Goal: Task Accomplishment & Management: Use online tool/utility

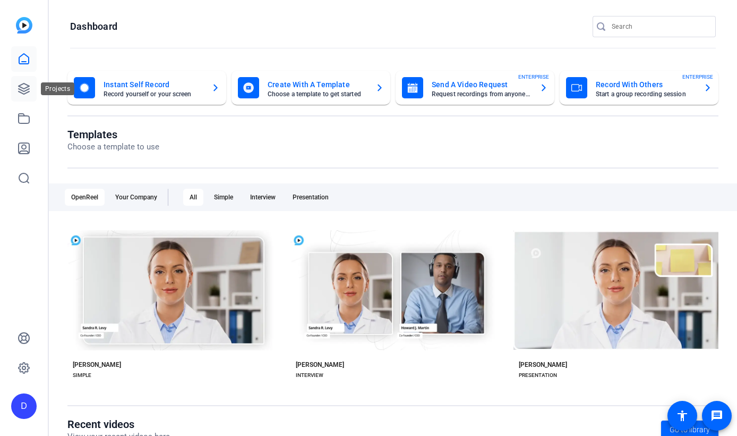
click at [24, 90] on icon at bounding box center [24, 88] width 13 height 13
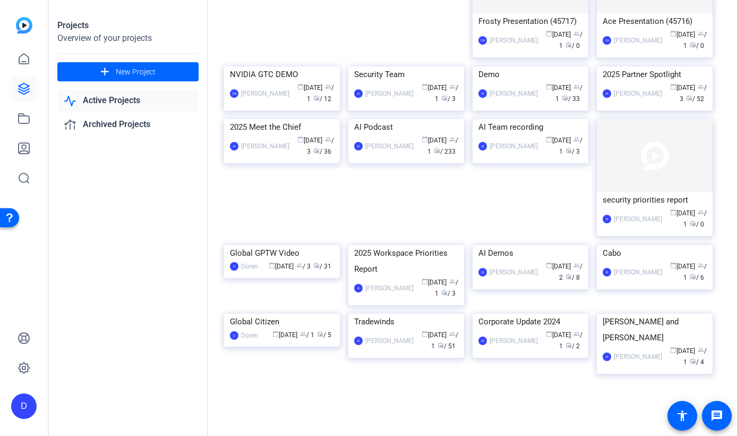
scroll to position [400, 0]
click at [611, 254] on div "Cabo" at bounding box center [655, 253] width 104 height 16
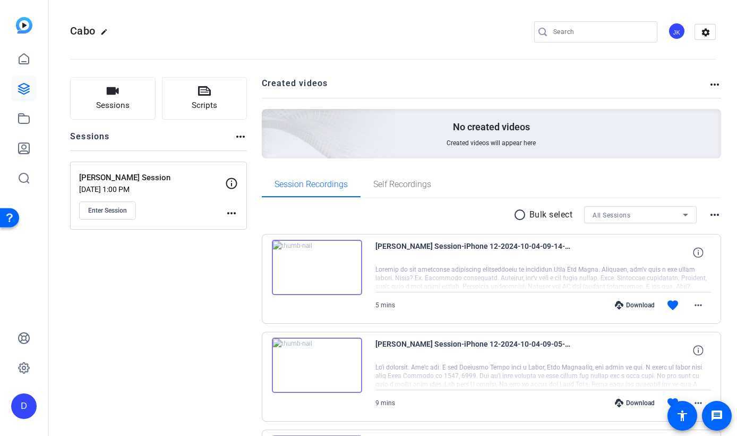
click at [114, 209] on span "Enter Session" at bounding box center [107, 210] width 39 height 8
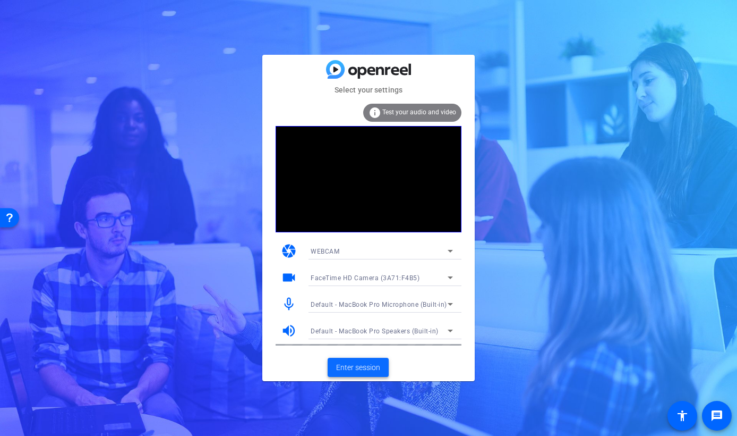
click at [357, 369] on span "Enter session" at bounding box center [358, 367] width 44 height 11
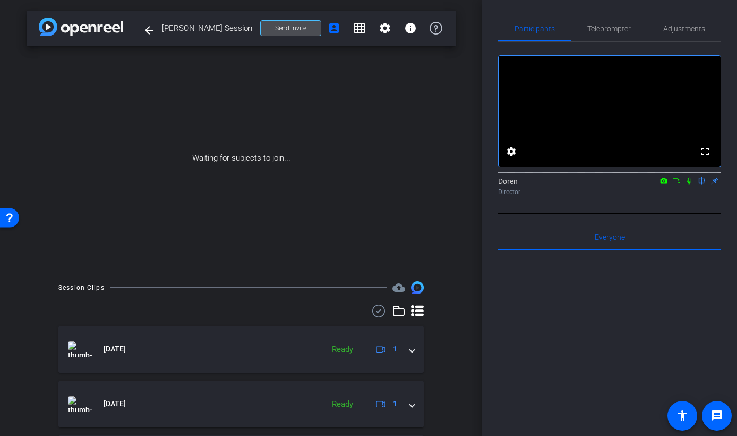
click at [292, 32] on span at bounding box center [291, 27] width 60 height 25
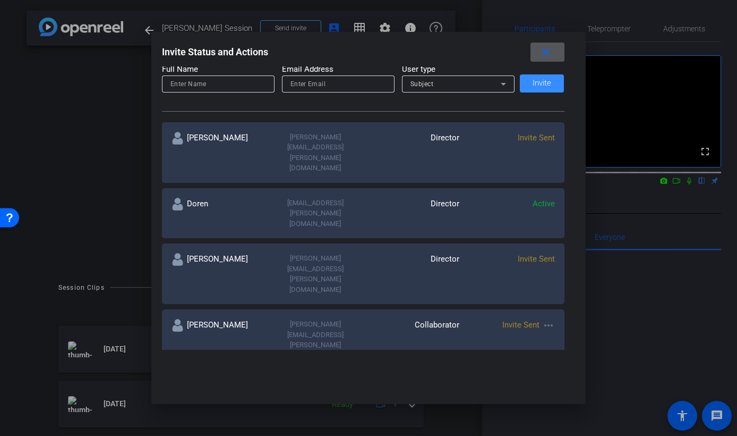
scroll to position [149, 0]
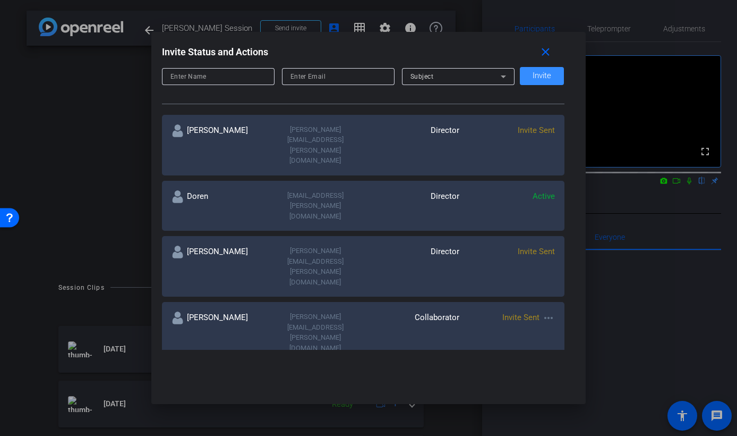
click at [551, 311] on mat-icon "more_horiz" at bounding box center [548, 317] width 13 height 13
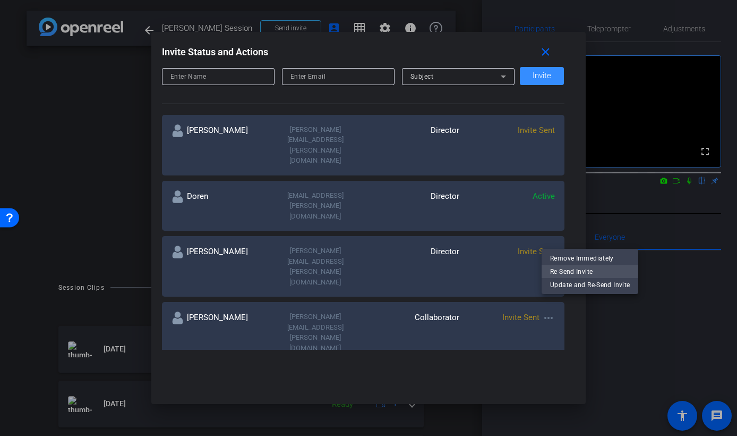
click at [555, 270] on span "Re-Send Invite" at bounding box center [590, 271] width 80 height 13
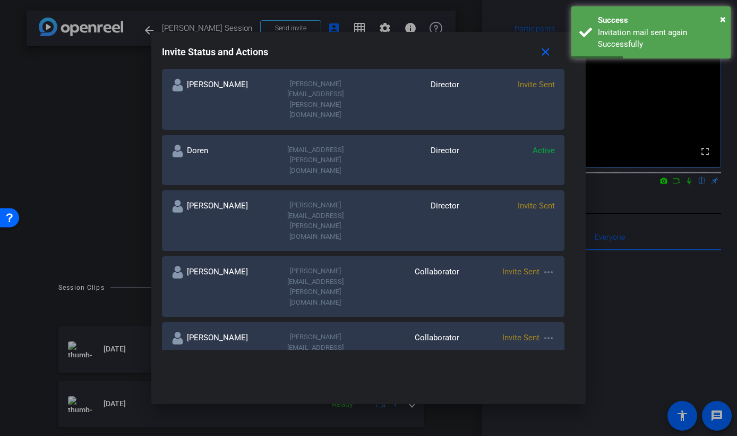
scroll to position [193, 0]
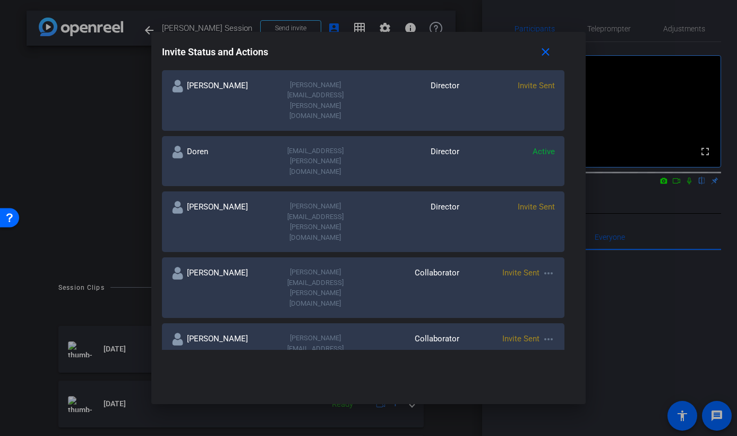
click at [526, 334] on span "Invite Sent" at bounding box center [520, 339] width 37 height 10
click at [546, 333] on mat-icon "more_horiz" at bounding box center [548, 339] width 13 height 13
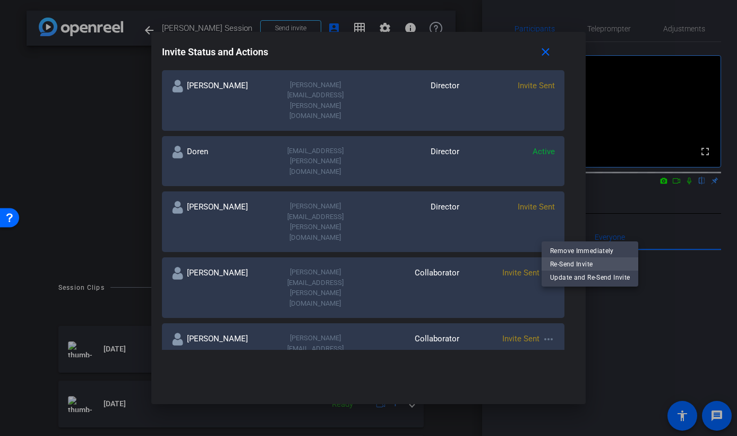
click at [559, 266] on span "Re-Send Invite" at bounding box center [590, 263] width 80 height 13
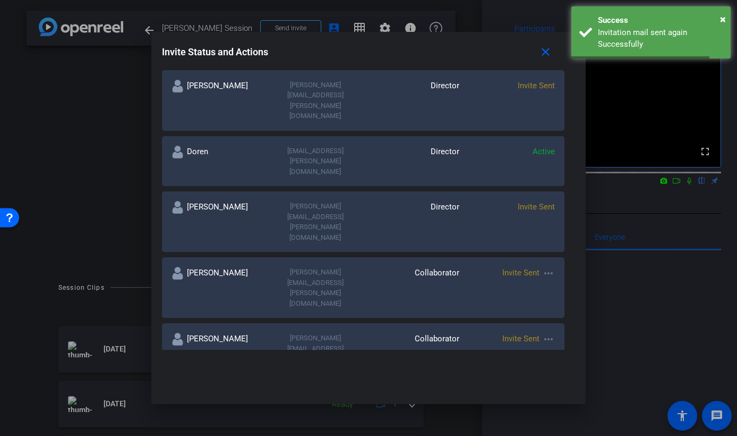
click at [549, 398] on mat-icon "more_horiz" at bounding box center [548, 404] width 13 height 13
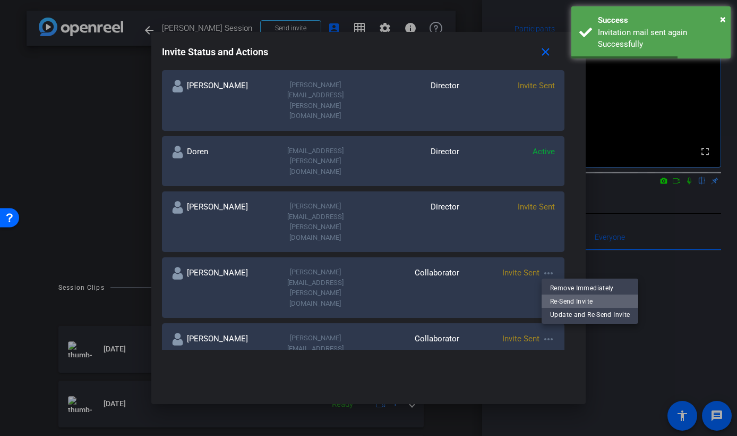
click at [563, 302] on span "Re-Send Invite" at bounding box center [590, 300] width 80 height 13
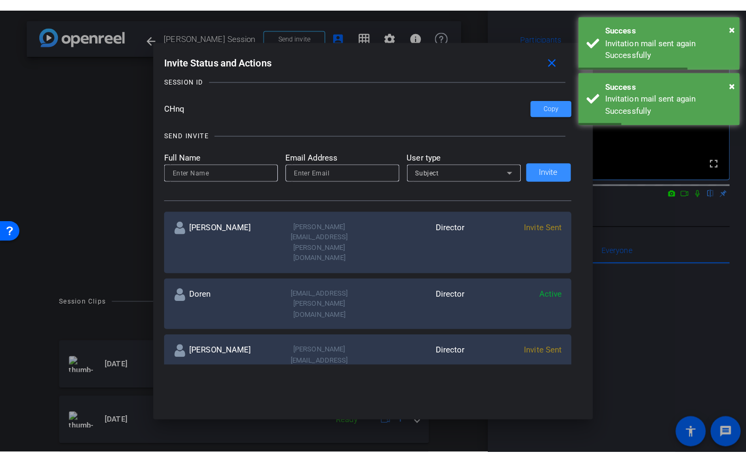
scroll to position [0, 0]
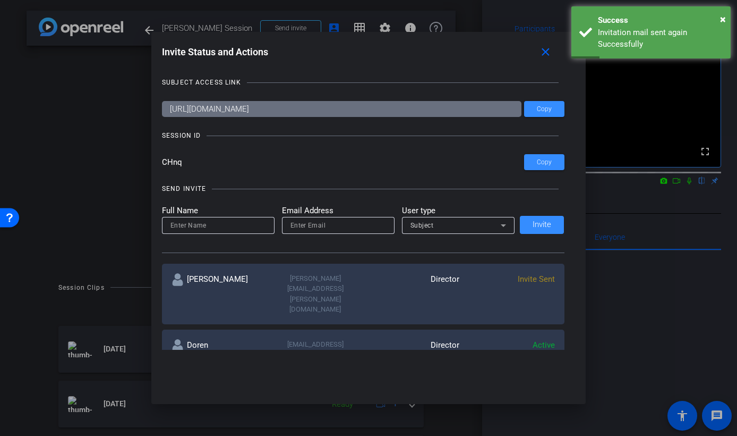
click at [236, 222] on input at bounding box center [219, 225] width 96 height 13
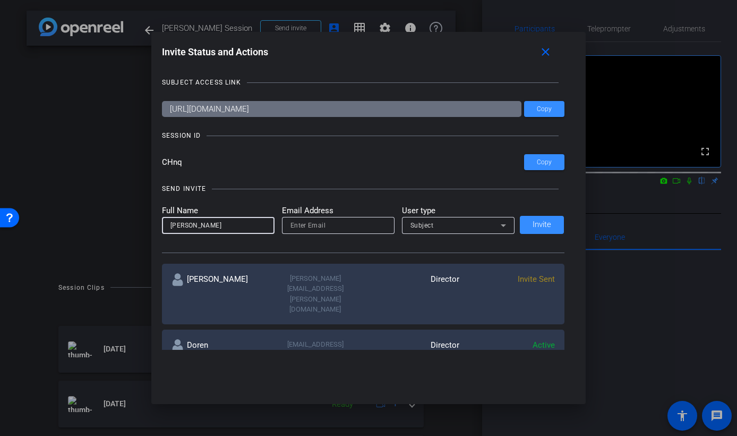
type input "Jeremy Elliott"
click at [315, 224] on input "email" at bounding box center [339, 225] width 96 height 13
click at [310, 229] on input "email" at bounding box center [339, 225] width 96 height 13
paste input "jeremy.elliott@sportfive.com"
type input "jeremy.elliott@sportfive.com"
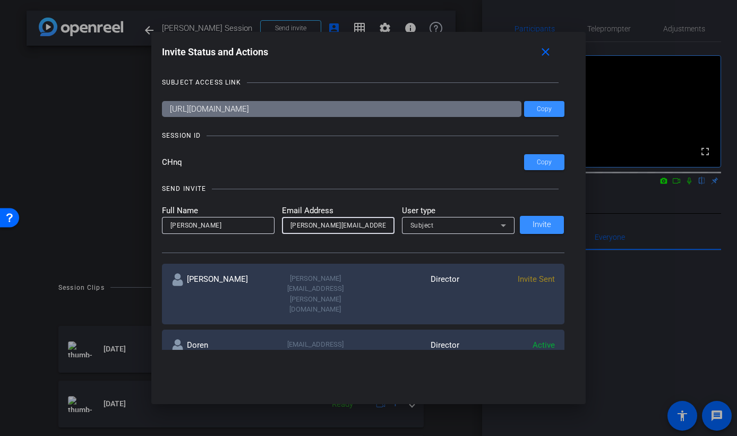
click at [429, 225] on span "Subject" at bounding box center [422, 224] width 23 height 7
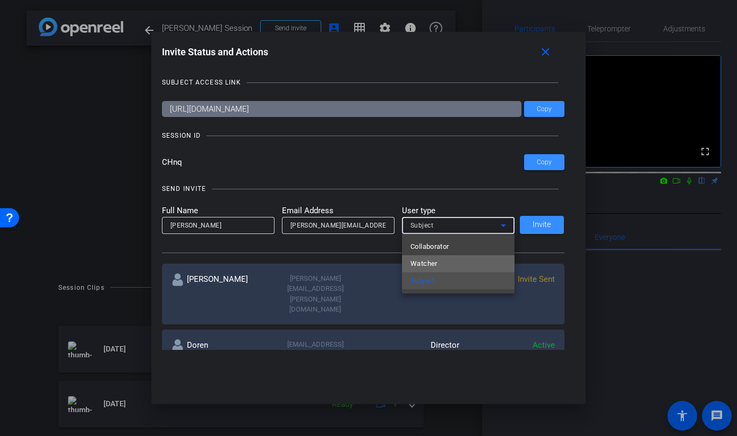
click at [427, 264] on span "Watcher" at bounding box center [424, 263] width 27 height 13
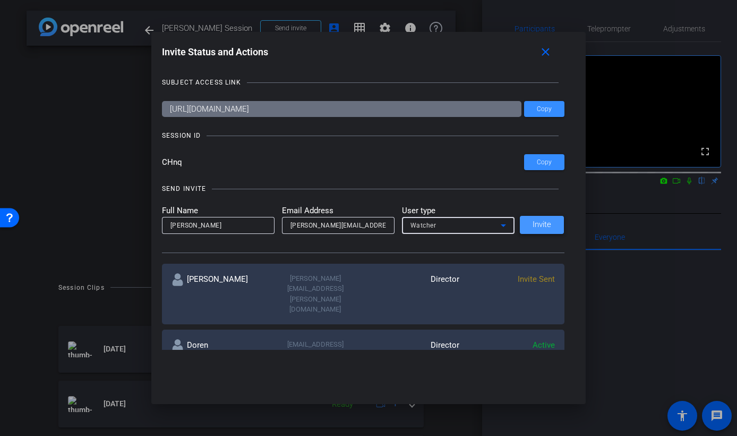
click at [546, 229] on span at bounding box center [542, 224] width 44 height 25
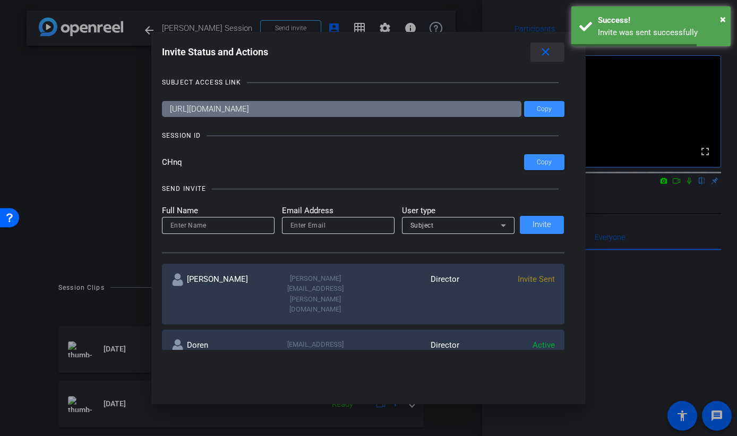
click at [544, 55] on mat-icon "close" at bounding box center [545, 52] width 13 height 13
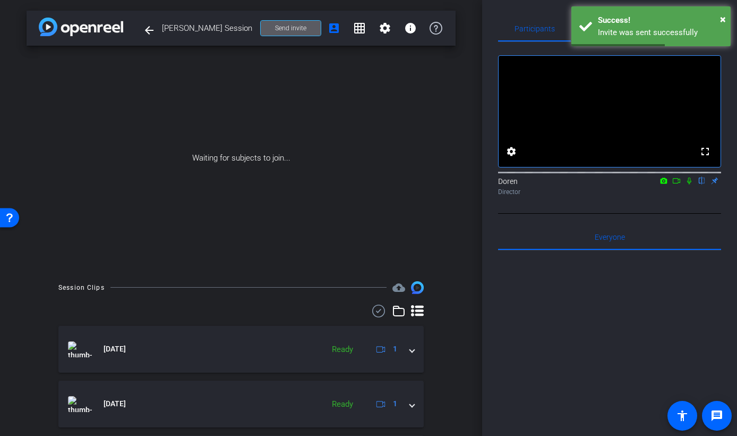
click at [677, 184] on icon at bounding box center [676, 180] width 8 height 7
click at [701, 184] on icon at bounding box center [702, 180] width 4 height 7
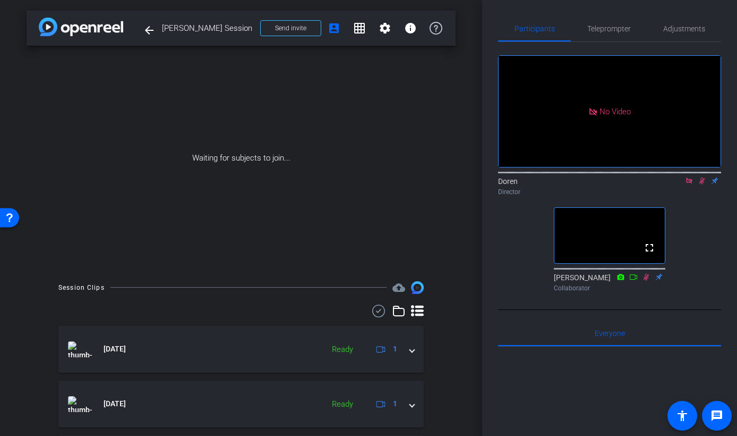
click at [701, 184] on icon at bounding box center [702, 180] width 8 height 7
click at [692, 184] on icon at bounding box center [689, 180] width 8 height 7
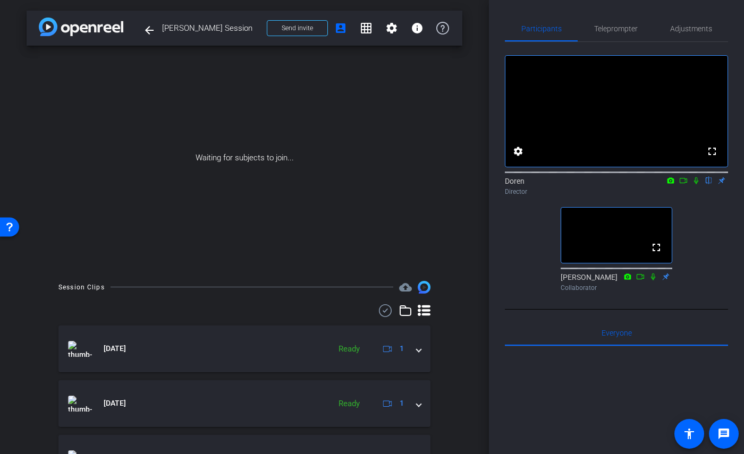
click at [520, 266] on div "fullscreen settings Doren flip Director fullscreen Eric Heet Collaborator" at bounding box center [616, 169] width 223 height 254
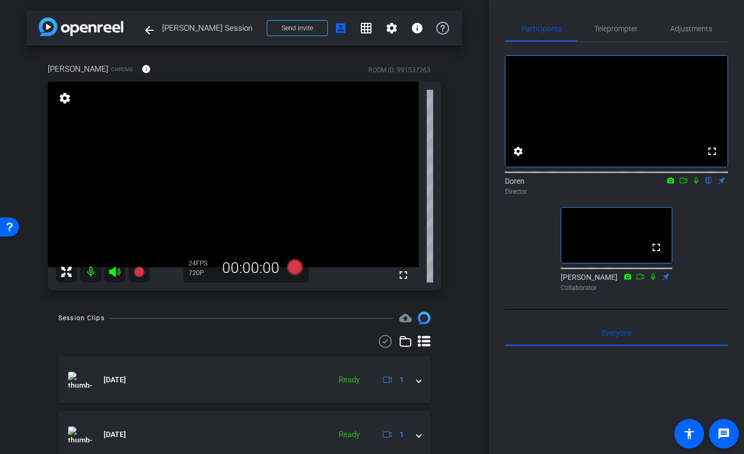
click at [482, 193] on div "arrow_back Keith Mitchell Session Back to project Send invite account_box grid_…" at bounding box center [244, 227] width 489 height 454
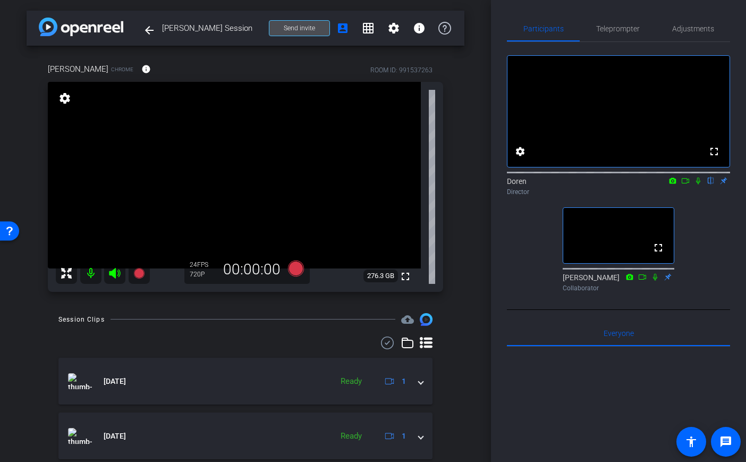
click at [302, 28] on span "Send invite" at bounding box center [299, 28] width 31 height 8
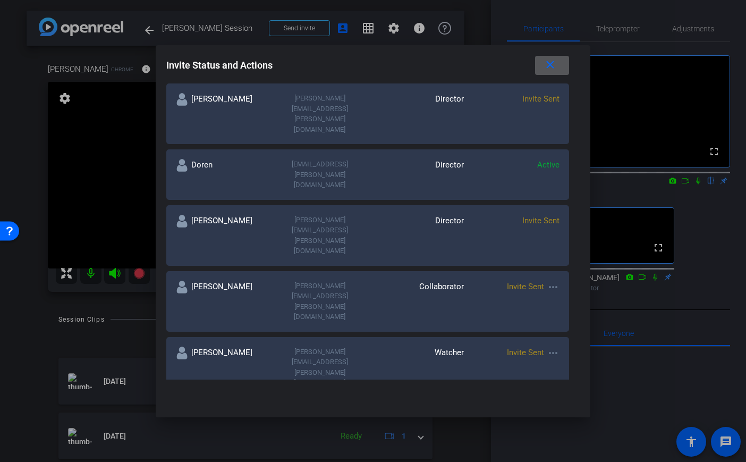
scroll to position [161, 0]
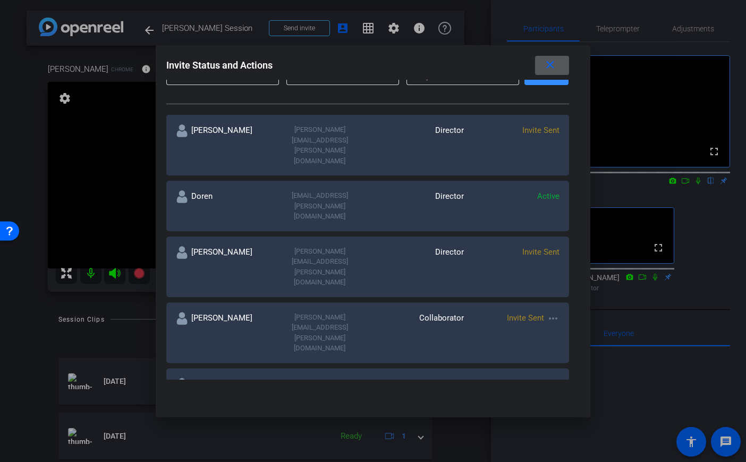
click at [551, 312] on mat-icon "more_horiz" at bounding box center [553, 318] width 13 height 13
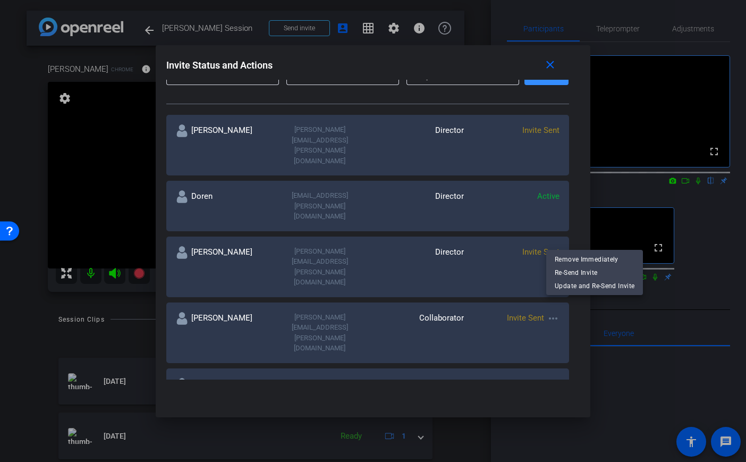
click at [551, 241] on div at bounding box center [373, 231] width 746 height 462
click at [440, 312] on div "Collaborator" at bounding box center [416, 332] width 96 height 41
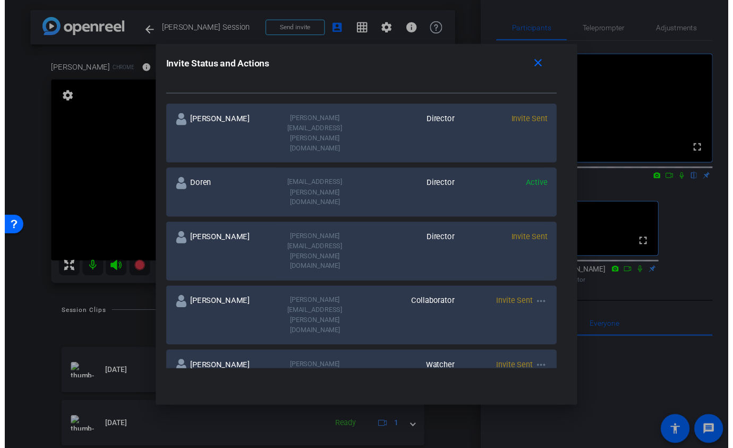
scroll to position [156, 0]
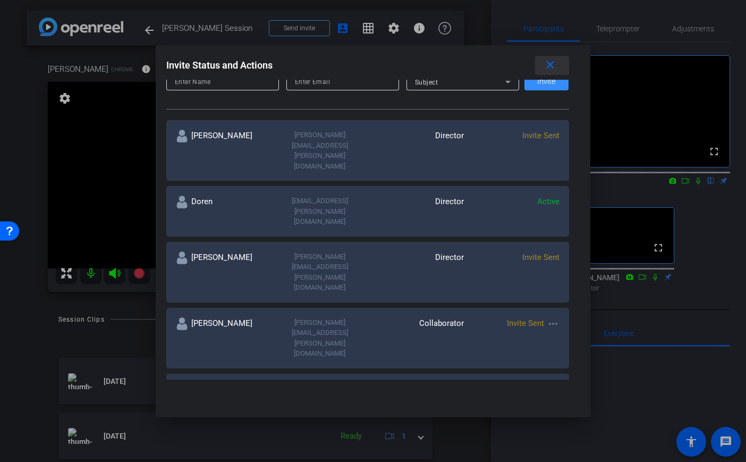
click at [549, 66] on mat-icon "close" at bounding box center [549, 64] width 13 height 13
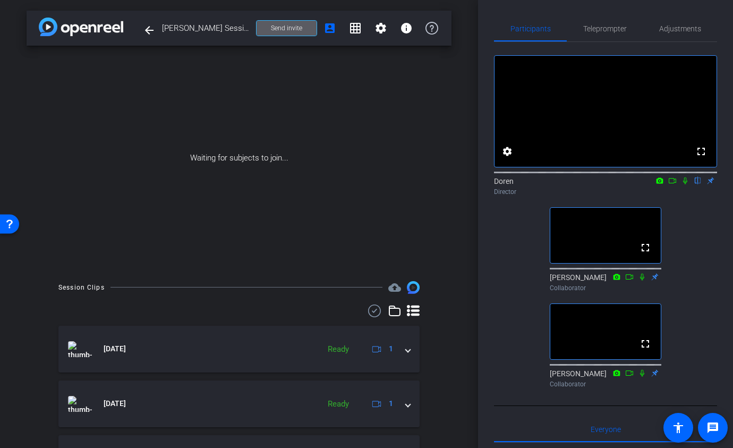
click at [516, 257] on div "fullscreen settings Doren flip Director fullscreen Brian Feldt Collaborator ful…" at bounding box center [605, 217] width 223 height 350
click at [512, 250] on div "fullscreen settings Doren flip Director fullscreen Brian Feldt Collaborator ful…" at bounding box center [605, 217] width 223 height 350
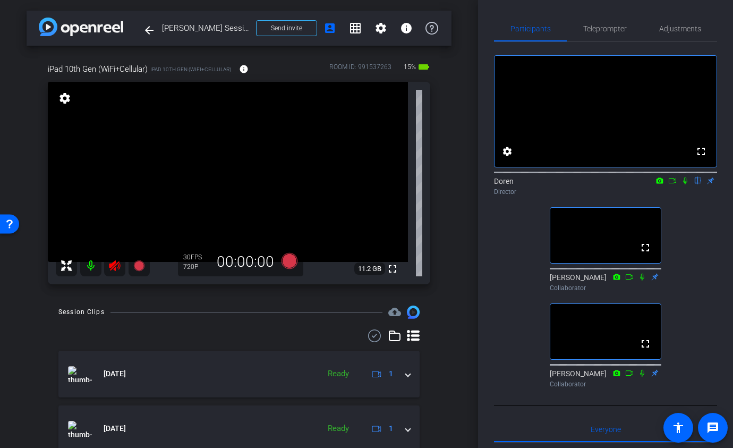
click at [115, 271] on icon at bounding box center [114, 265] width 13 height 13
click at [668, 27] on span "Adjustments" at bounding box center [680, 28] width 42 height 7
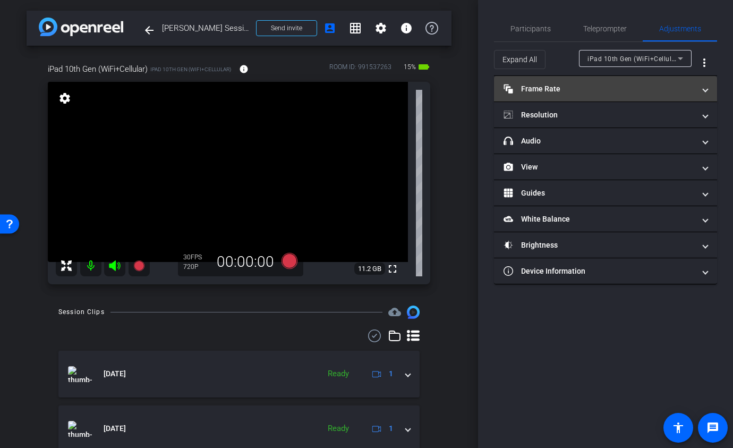
click at [576, 83] on mat-panel-title "Frame Rate Frame Rate" at bounding box center [599, 88] width 191 height 11
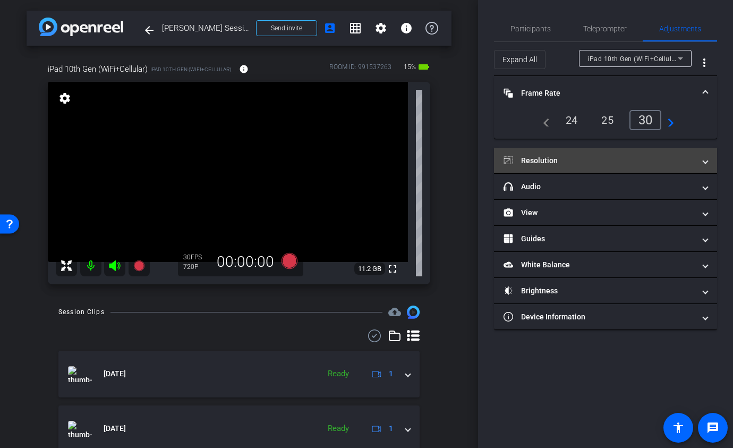
click at [573, 160] on mat-panel-title "Resolution" at bounding box center [599, 160] width 191 height 11
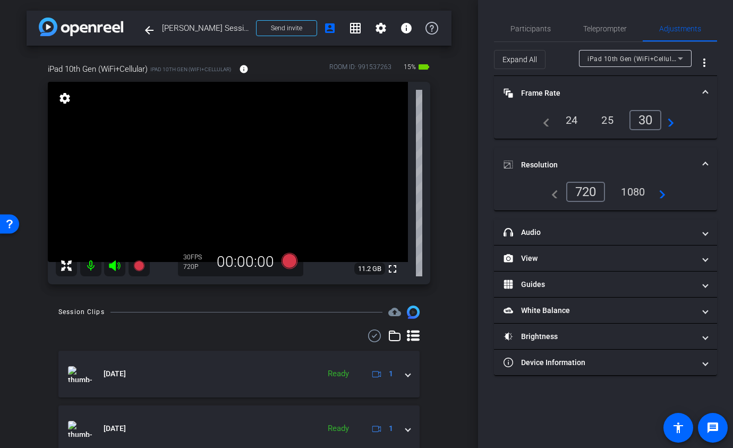
click at [624, 194] on div "1080" at bounding box center [633, 192] width 40 height 18
click at [538, 34] on span "Participants" at bounding box center [530, 28] width 40 height 25
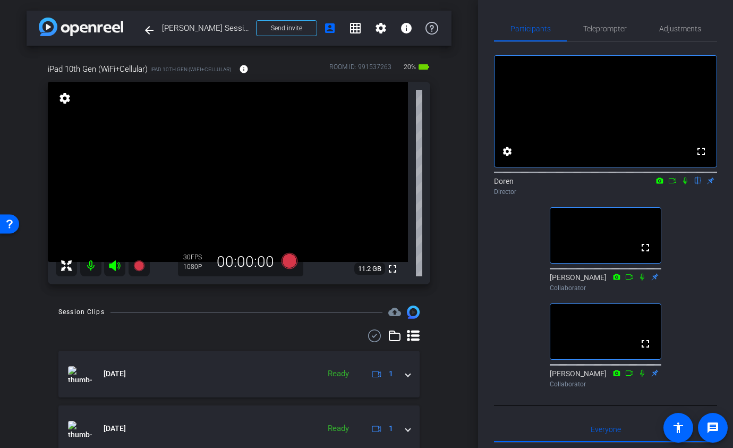
click at [451, 181] on div "iPad 10th Gen (WiFi+Cellular) iPad 10th Gen (WiFi+Cellular) info ROOM ID: 99153…" at bounding box center [239, 170] width 425 height 249
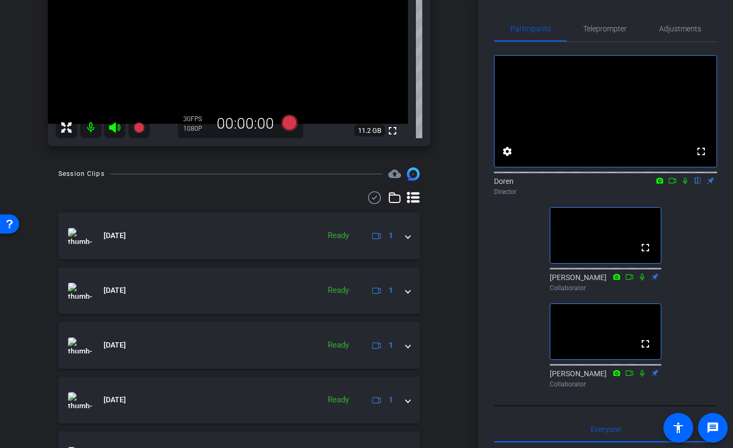
scroll to position [0, 0]
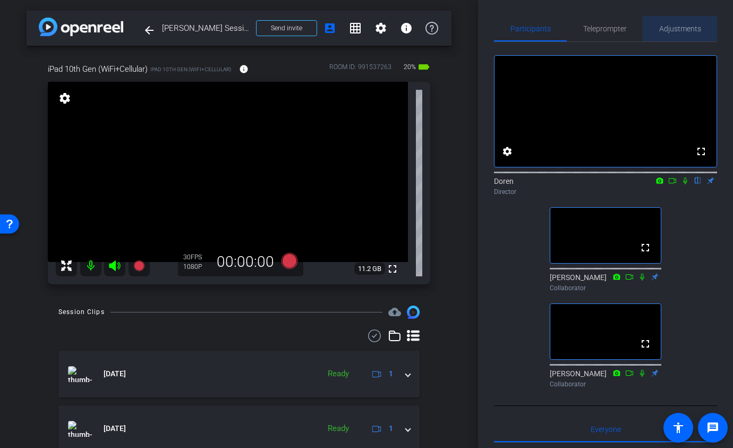
click at [668, 29] on span "Adjustments" at bounding box center [680, 28] width 42 height 7
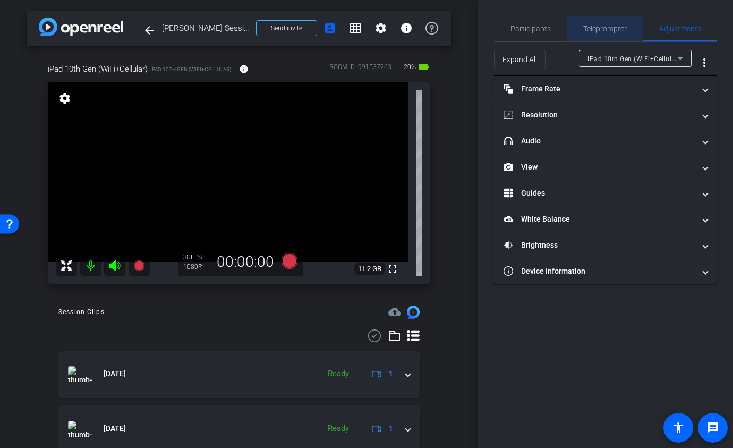
click at [617, 25] on span "Teleprompter" at bounding box center [605, 28] width 44 height 7
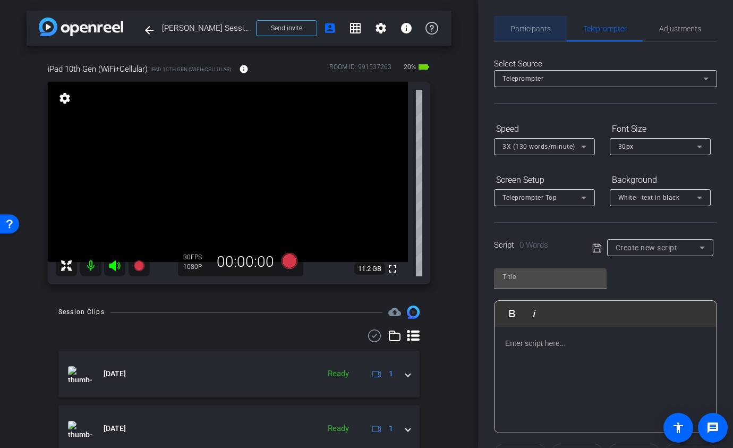
click at [532, 35] on span "Participants" at bounding box center [530, 28] width 40 height 25
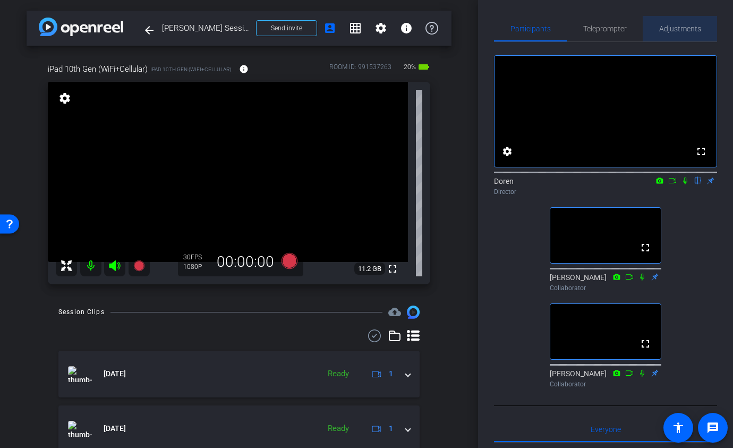
click at [666, 28] on span "Adjustments" at bounding box center [680, 28] width 42 height 7
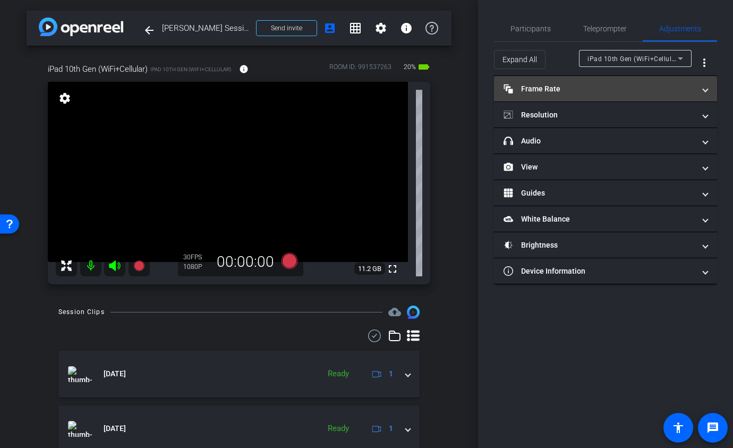
click at [612, 88] on mat-panel-title "Frame Rate Frame Rate" at bounding box center [599, 88] width 191 height 11
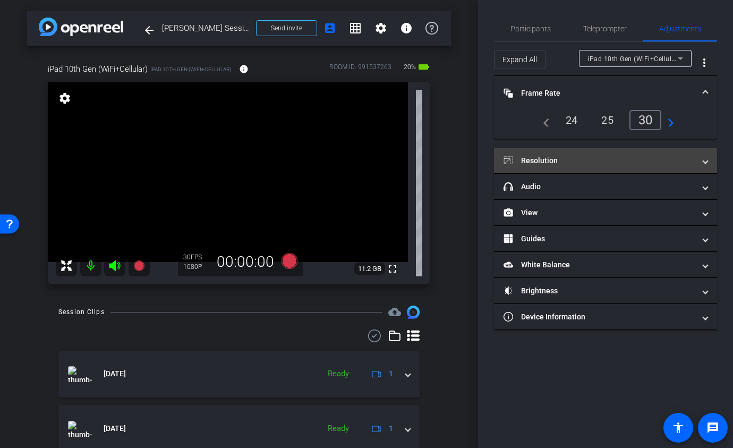
click at [591, 163] on mat-panel-title "Resolution" at bounding box center [599, 160] width 191 height 11
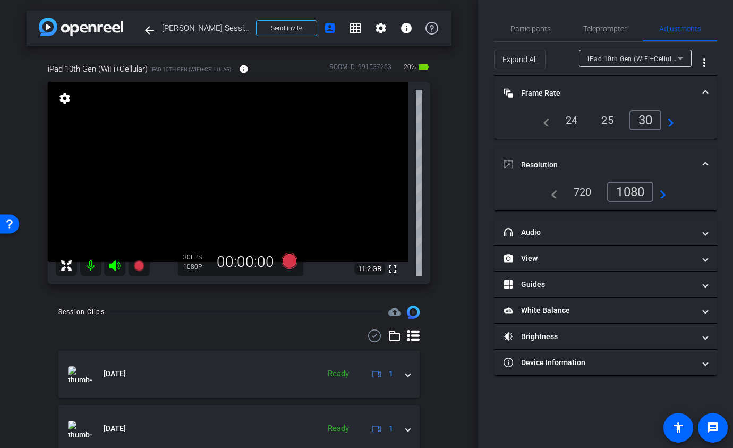
click at [706, 164] on span at bounding box center [705, 164] width 4 height 11
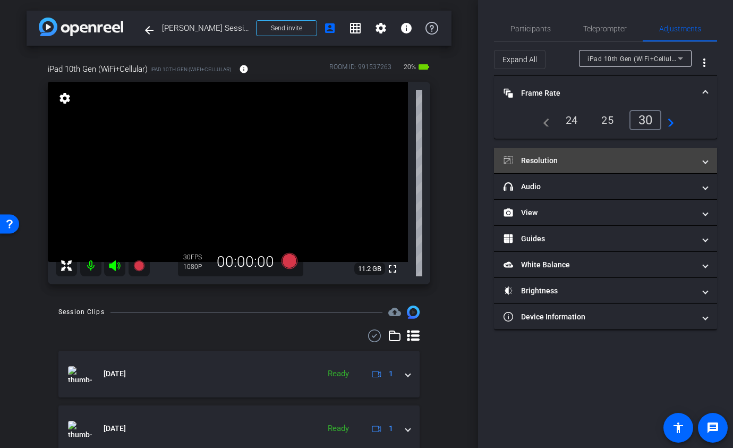
click at [704, 164] on span at bounding box center [705, 160] width 4 height 11
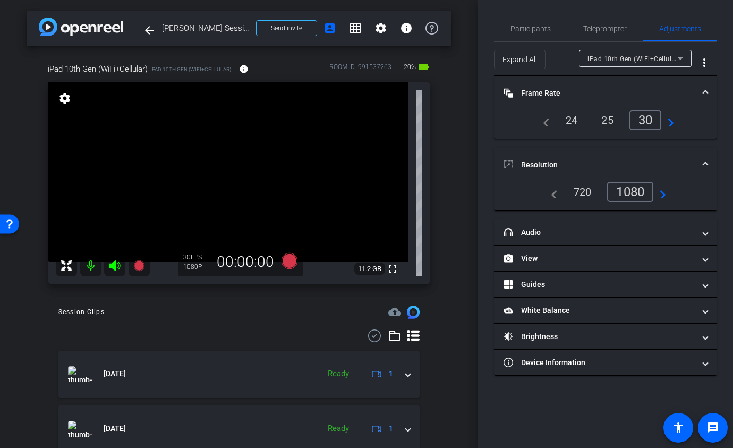
click at [591, 188] on div "720" at bounding box center [583, 192] width 34 height 18
click at [641, 192] on div "1080" at bounding box center [633, 192] width 40 height 18
click at [706, 163] on span at bounding box center [705, 164] width 4 height 11
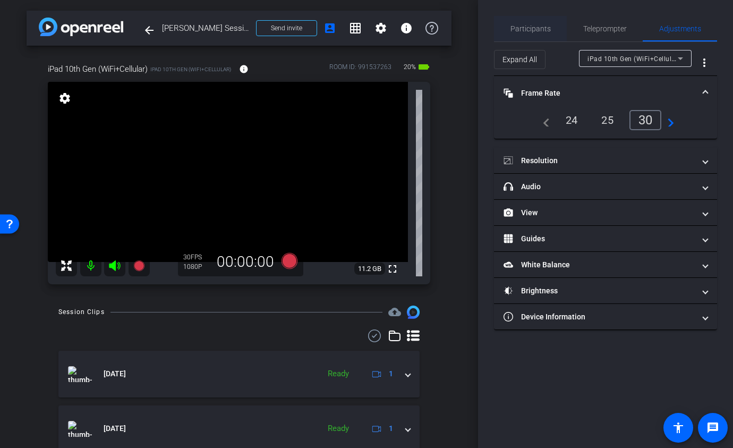
click at [525, 32] on span "Participants" at bounding box center [530, 28] width 40 height 7
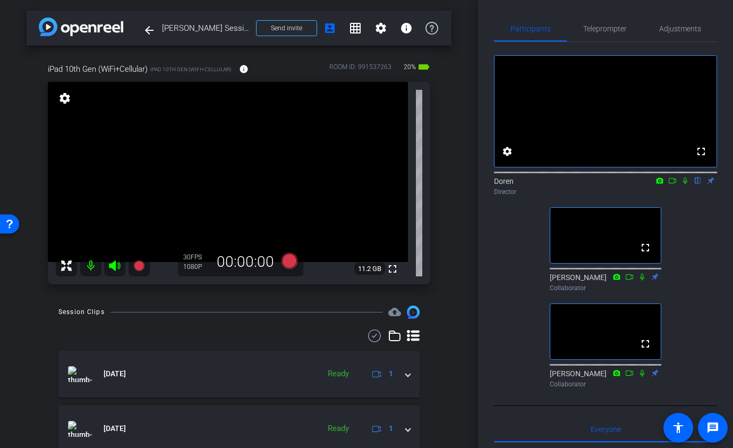
click at [30, 268] on div "iPad 10th Gen (WiFi+Cellular) iPad 10th Gen (WiFi+Cellular) info ROOM ID: 99153…" at bounding box center [239, 170] width 425 height 249
click at [287, 263] on icon at bounding box center [290, 261] width 16 height 16
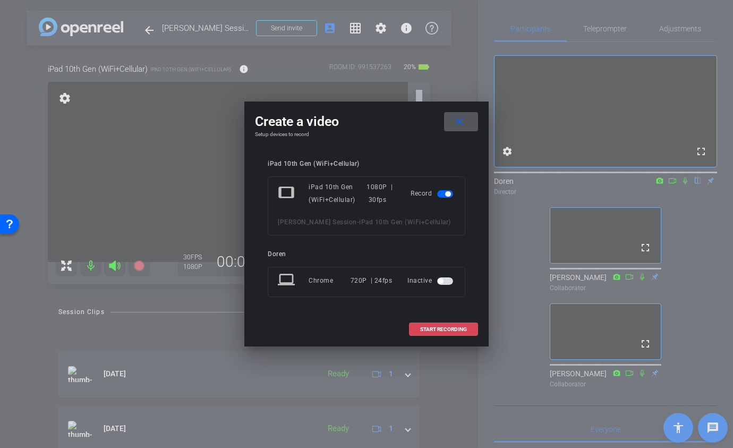
click at [430, 330] on span "START RECORDING" at bounding box center [443, 329] width 47 height 5
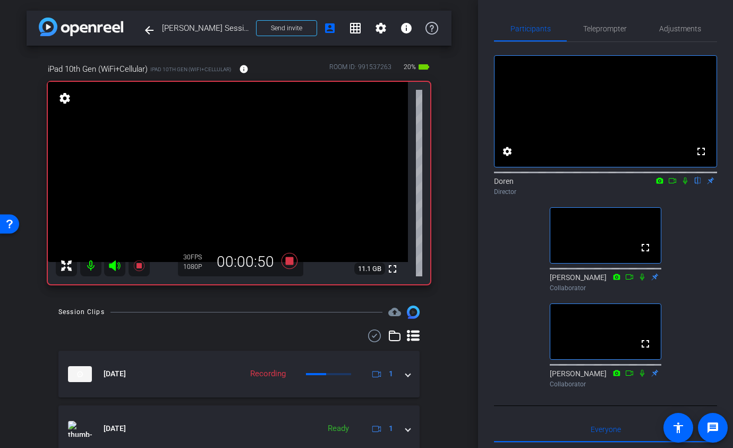
click at [451, 125] on div "arrow_back Keith Mitchell Session Back to project Send invite account_box grid_…" at bounding box center [239, 224] width 478 height 448
click at [291, 263] on icon at bounding box center [290, 261] width 16 height 16
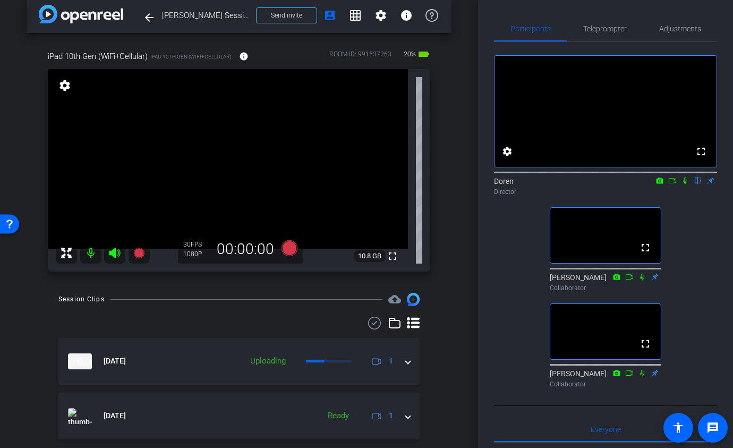
scroll to position [15, 0]
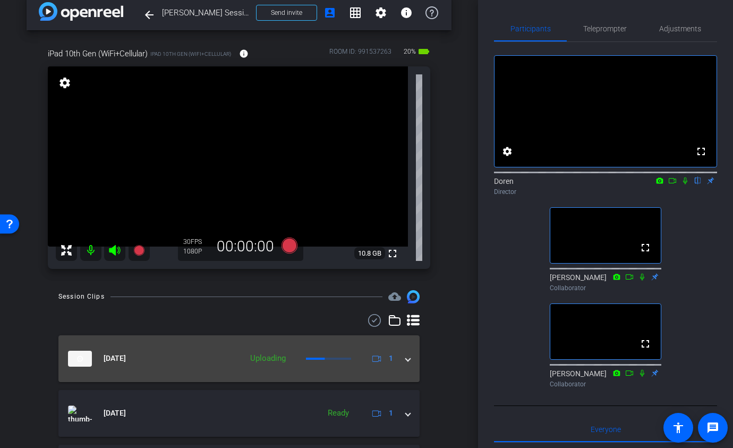
click at [408, 362] on span at bounding box center [408, 358] width 4 height 11
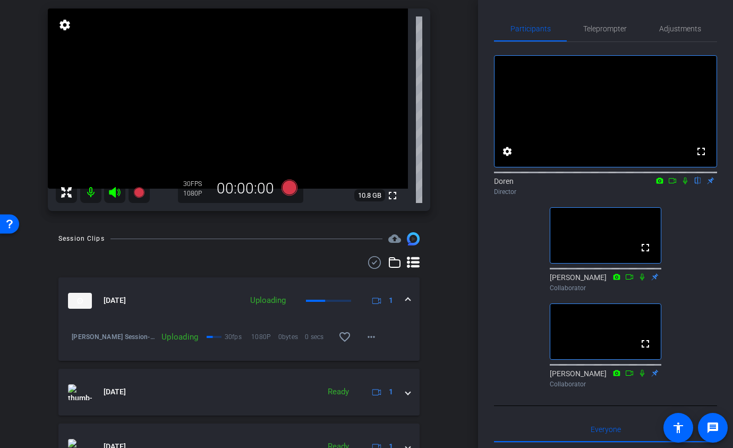
scroll to position [48, 0]
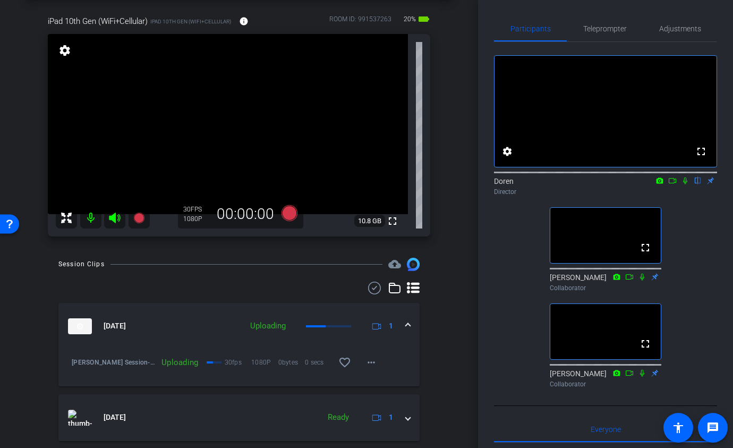
click at [407, 326] on span at bounding box center [408, 325] width 4 height 11
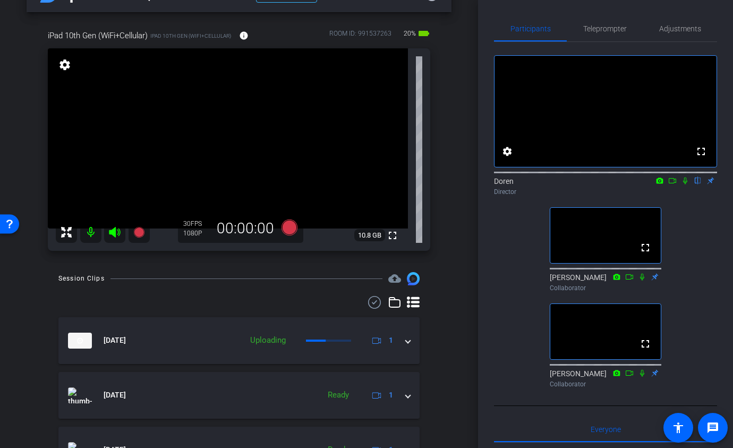
scroll to position [50, 0]
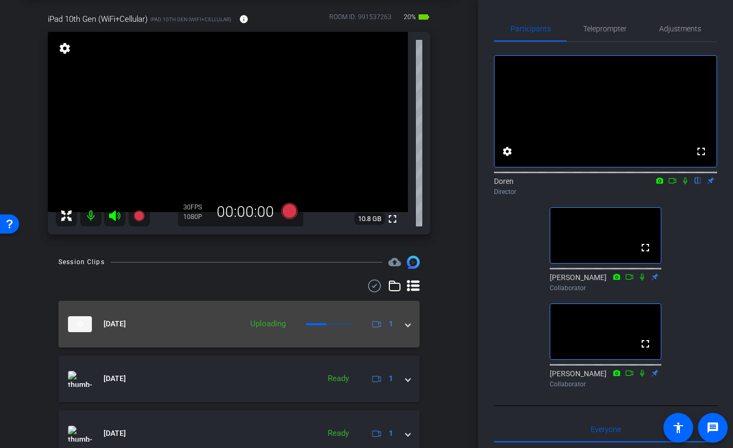
click at [406, 326] on span at bounding box center [408, 323] width 4 height 11
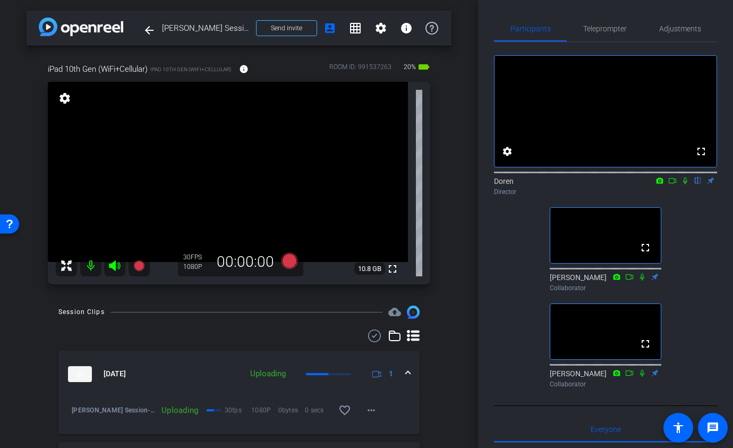
scroll to position [2, 0]
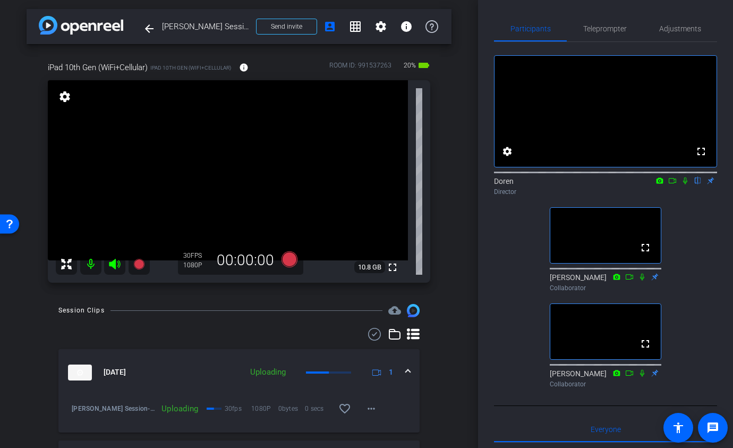
click at [451, 357] on div "arrow_back Keith Mitchell Session Back to project Send invite account_box grid_…" at bounding box center [239, 222] width 478 height 448
click at [246, 74] on span at bounding box center [243, 67] width 25 height 25
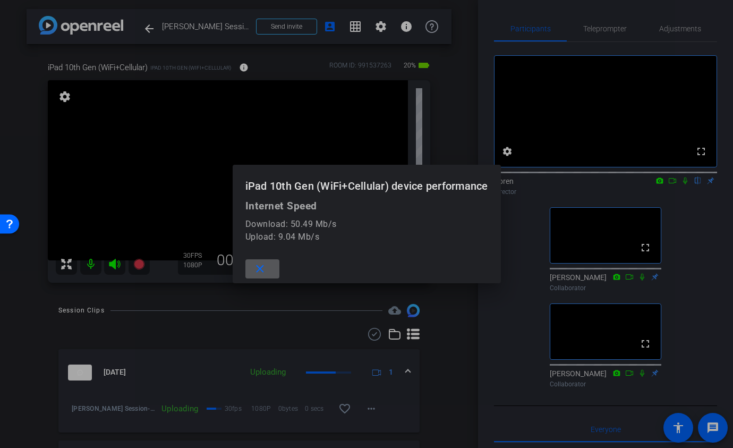
click at [452, 144] on div at bounding box center [366, 224] width 733 height 448
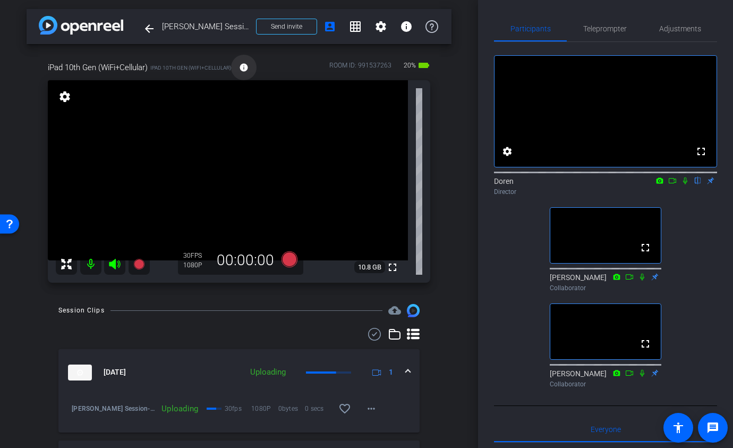
click at [244, 69] on mat-icon "info" at bounding box center [244, 68] width 10 height 10
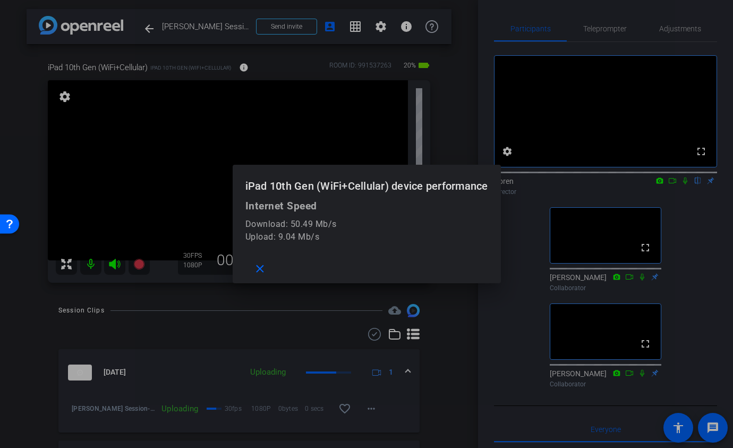
click at [445, 121] on div at bounding box center [366, 224] width 733 height 448
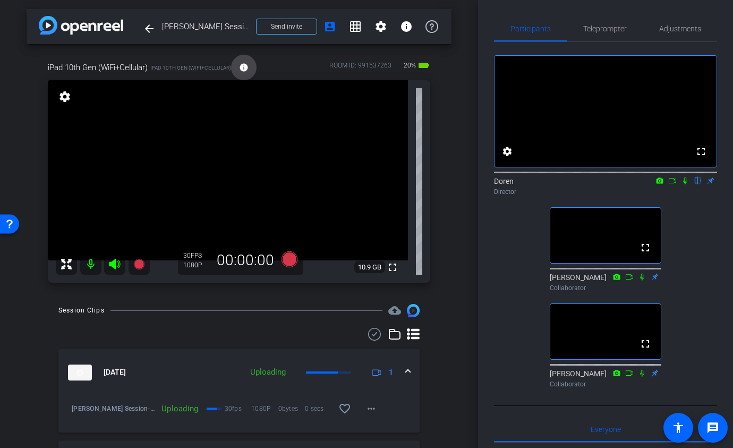
click at [246, 67] on mat-icon "info" at bounding box center [244, 68] width 10 height 10
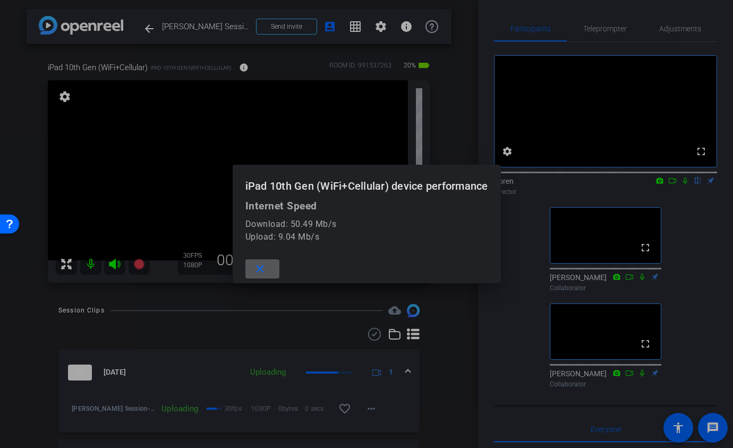
click at [447, 129] on div at bounding box center [366, 224] width 733 height 448
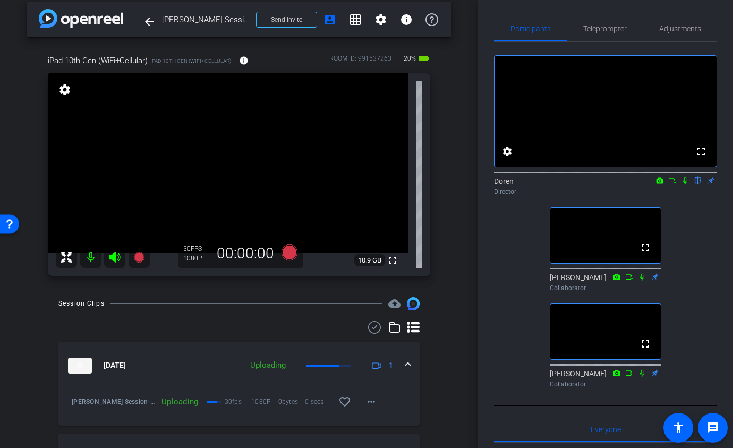
scroll to position [0, 0]
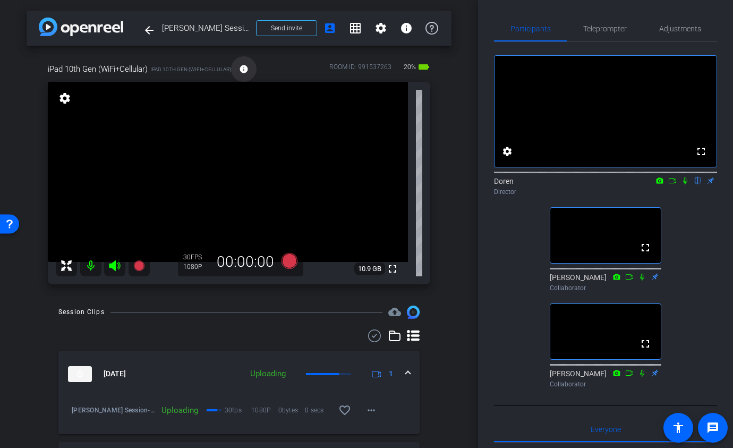
click at [248, 69] on mat-icon "info" at bounding box center [244, 69] width 10 height 10
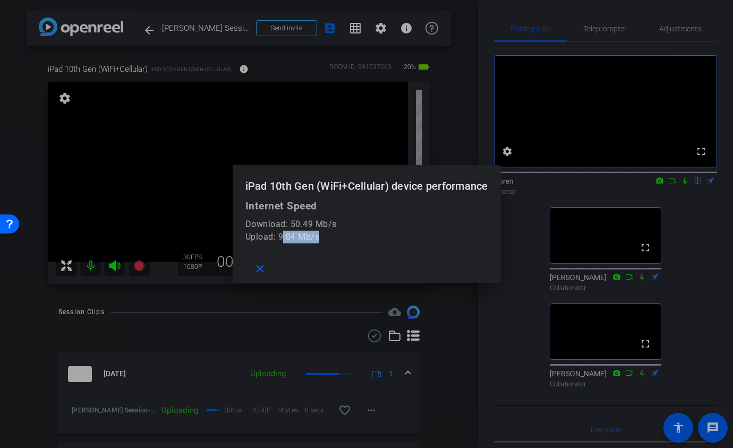
drag, startPoint x: 322, startPoint y: 237, endPoint x: 280, endPoint y: 239, distance: 41.5
click at [280, 239] on div "Upload: 9.04 Mb/s" at bounding box center [366, 237] width 243 height 13
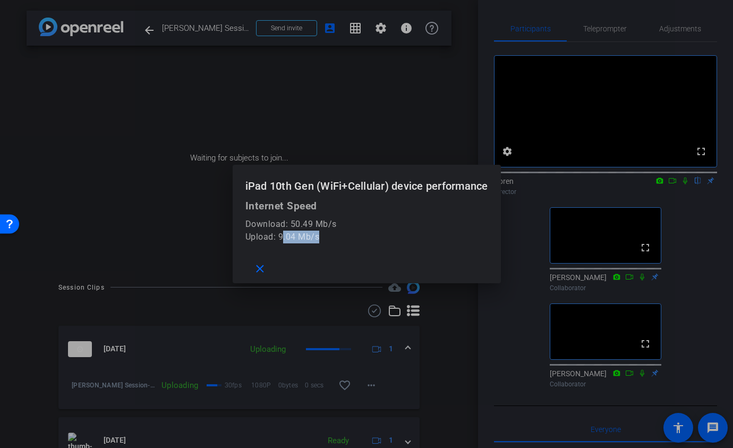
click at [319, 237] on div "Upload: 9.04 Mb/s" at bounding box center [366, 237] width 243 height 13
click at [451, 138] on div at bounding box center [366, 224] width 733 height 448
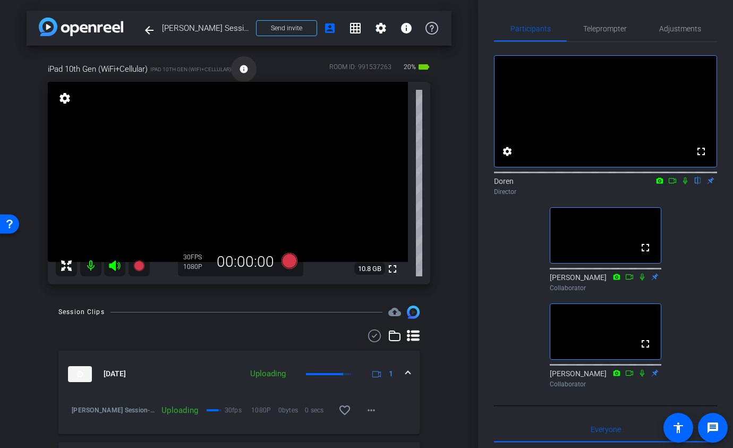
click at [246, 69] on mat-icon "info" at bounding box center [244, 69] width 10 height 10
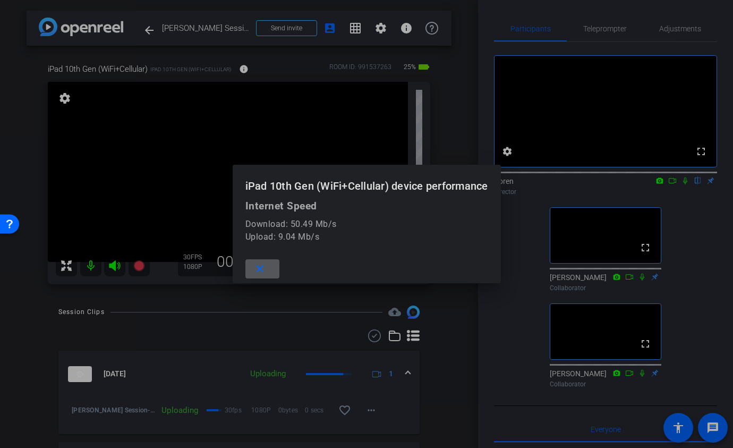
click at [461, 124] on div at bounding box center [366, 224] width 733 height 448
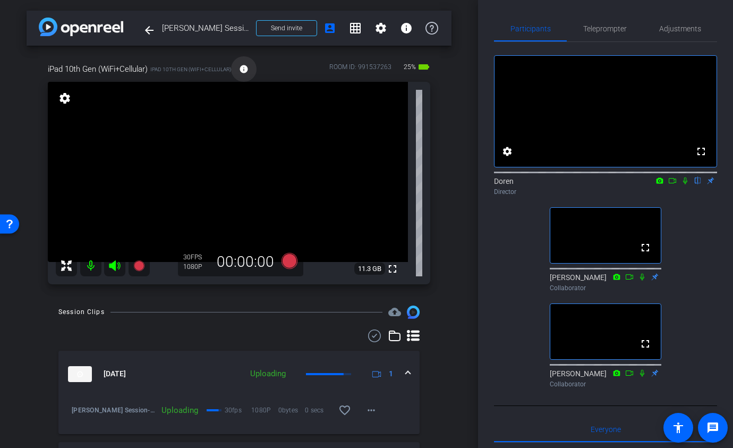
click at [248, 72] on mat-icon "info" at bounding box center [244, 69] width 10 height 10
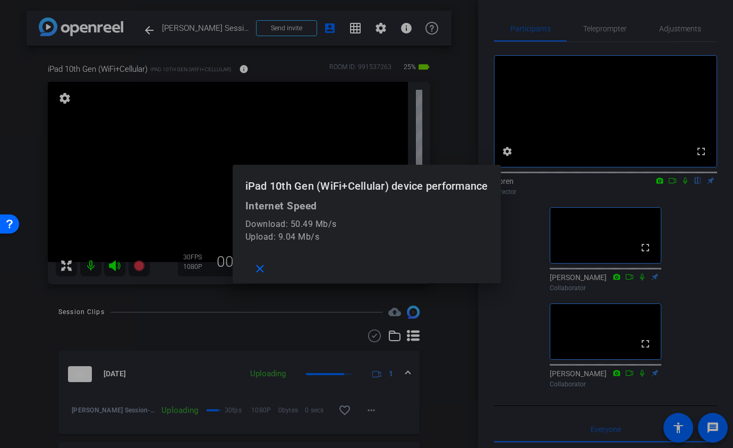
click at [455, 120] on div at bounding box center [366, 224] width 733 height 448
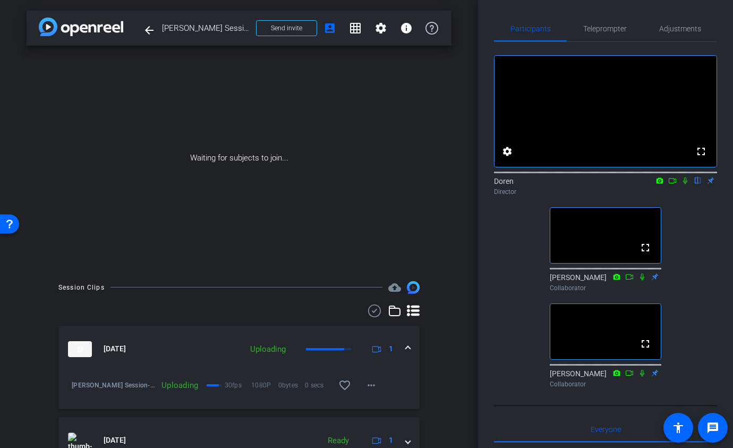
click at [437, 261] on div "Waiting for subjects to join..." at bounding box center [239, 158] width 425 height 225
click at [448, 178] on div "Waiting for subjects to join..." at bounding box center [239, 158] width 425 height 225
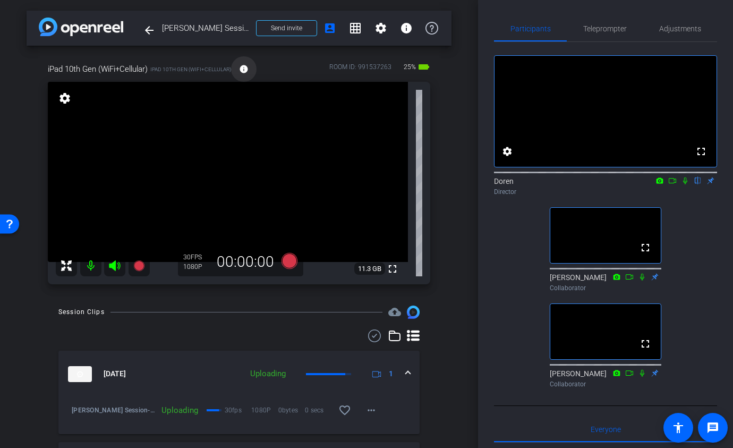
click at [246, 69] on mat-icon "info" at bounding box center [244, 69] width 10 height 10
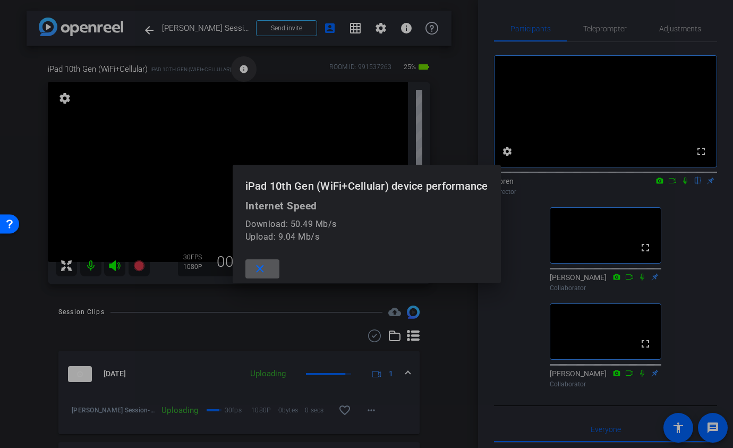
click at [246, 69] on div at bounding box center [366, 224] width 733 height 448
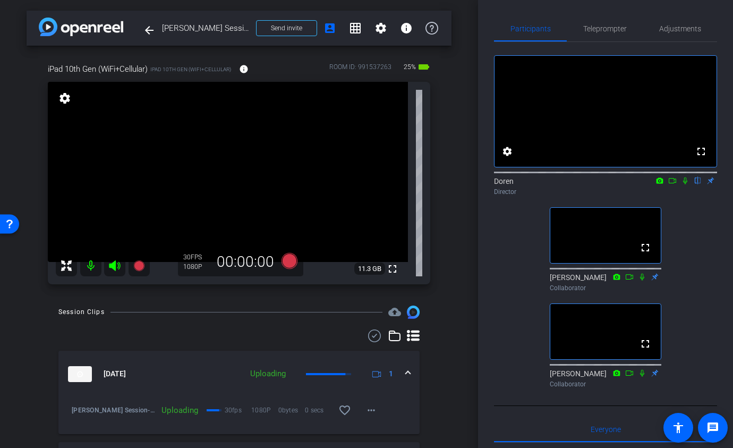
click at [450, 150] on div "iPad 10th Gen (WiFi+Cellular) iPad 10th Gen (WiFi+Cellular) info ROOM ID: 99153…" at bounding box center [239, 170] width 425 height 249
click at [246, 67] on mat-icon "info" at bounding box center [244, 69] width 10 height 10
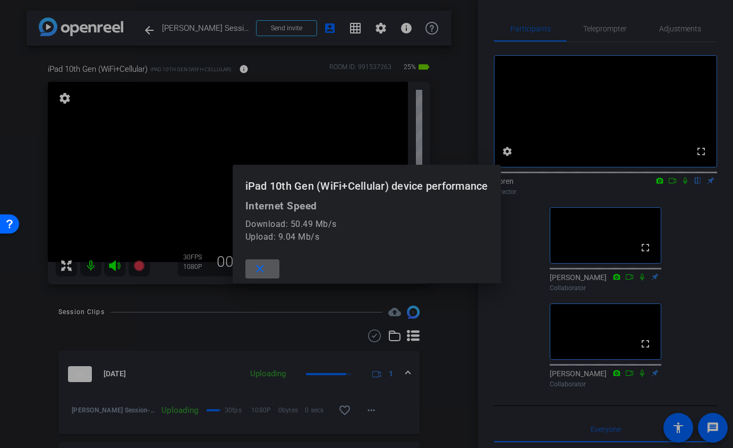
click at [445, 133] on div at bounding box center [366, 224] width 733 height 448
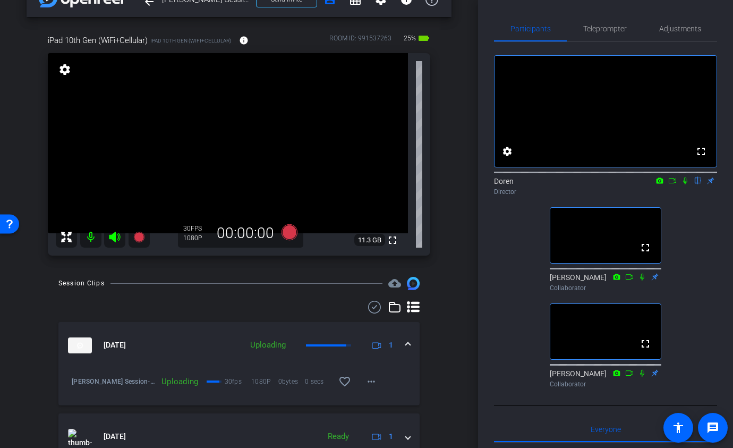
scroll to position [28, 0]
click at [245, 47] on span at bounding box center [243, 41] width 25 height 25
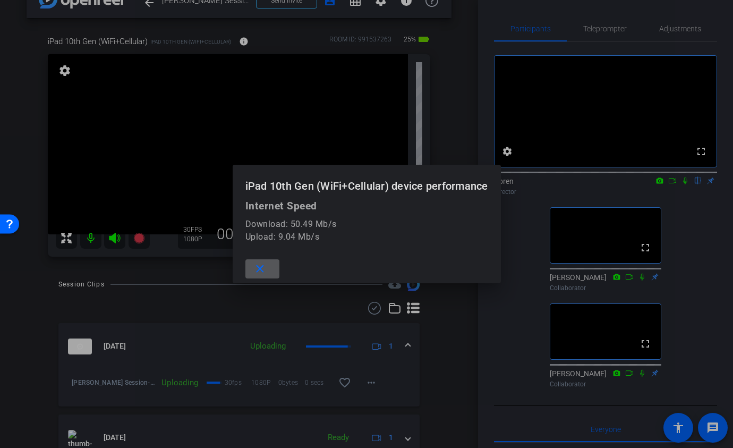
click at [454, 335] on div at bounding box center [366, 224] width 733 height 448
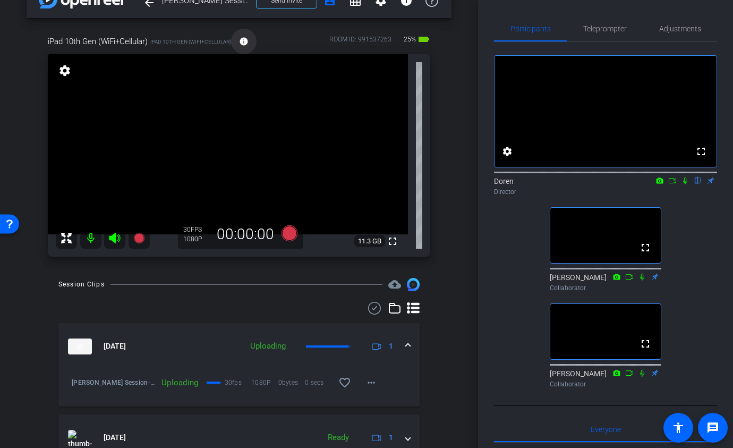
click at [249, 41] on mat-icon "info" at bounding box center [244, 42] width 10 height 10
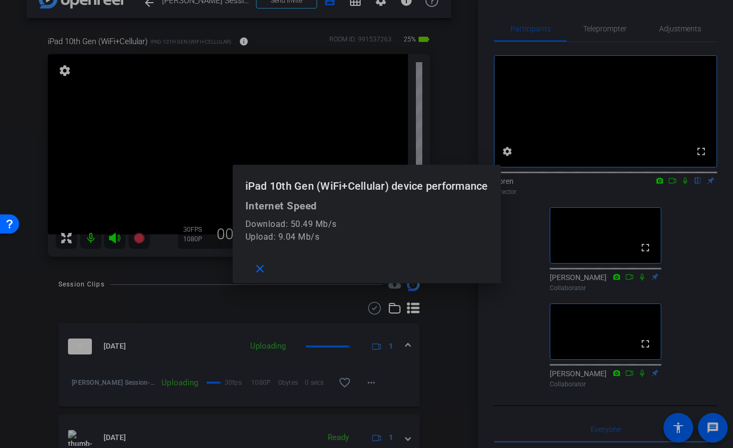
click at [447, 124] on div at bounding box center [366, 224] width 733 height 448
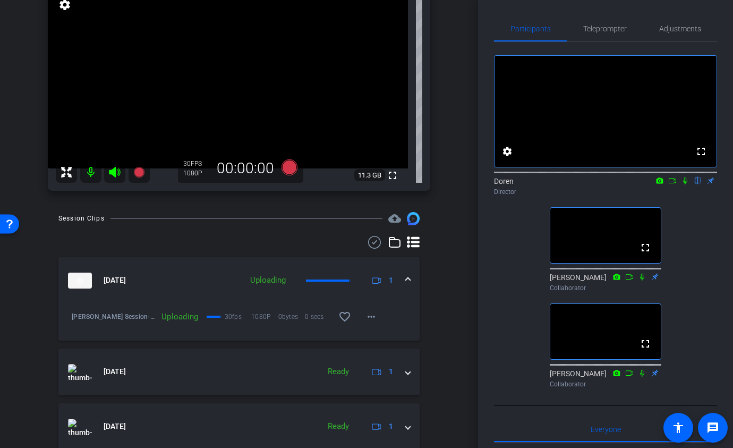
scroll to position [95, 0]
click at [406, 279] on span at bounding box center [408, 279] width 4 height 11
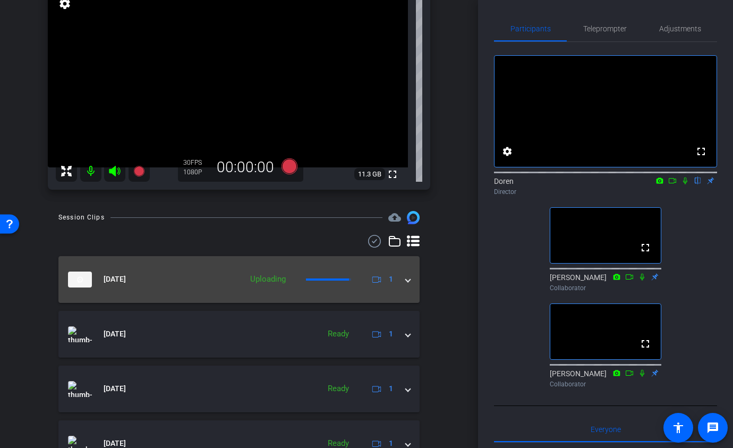
click at [406, 279] on span at bounding box center [408, 279] width 4 height 11
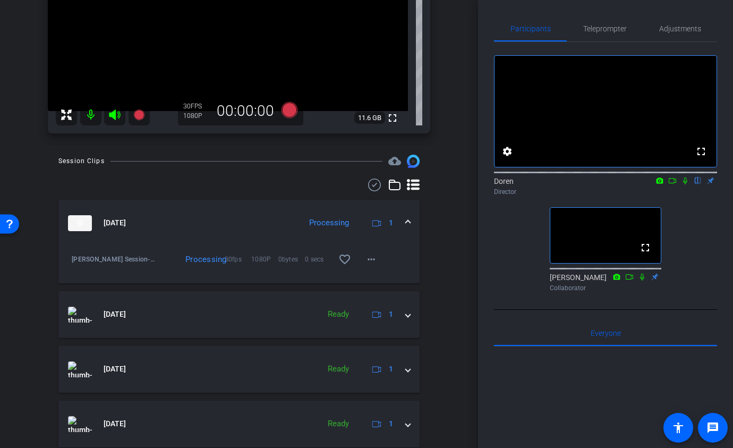
scroll to position [119, 0]
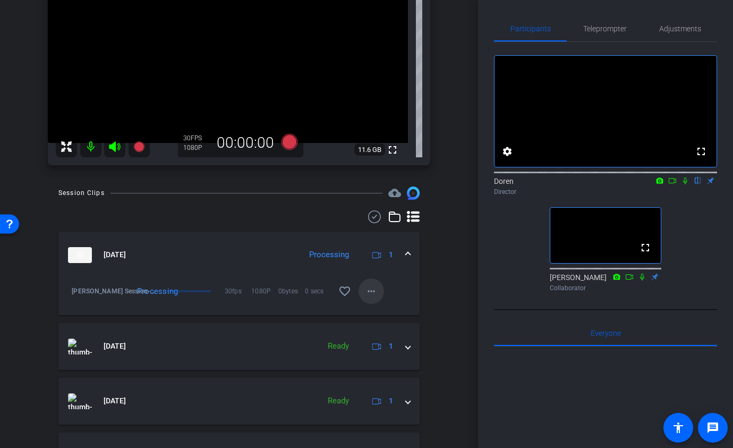
click at [374, 292] on mat-icon "more_horiz" at bounding box center [371, 291] width 13 height 13
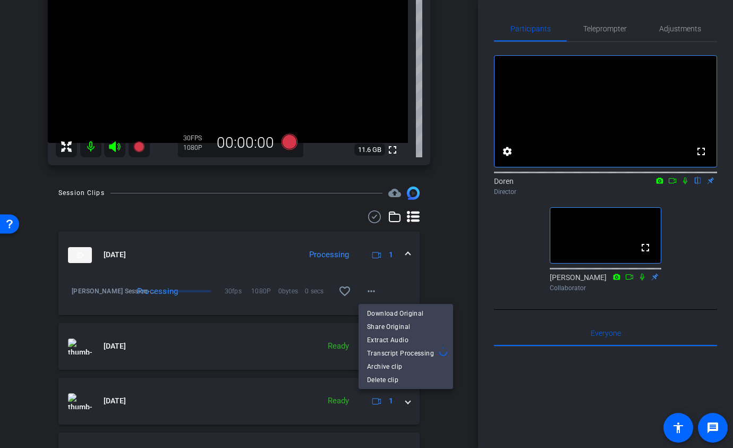
click at [374, 295] on div at bounding box center [366, 224] width 733 height 448
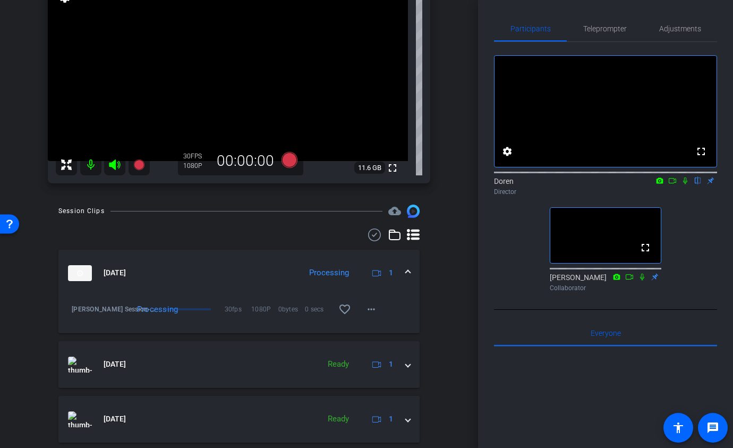
scroll to position [92, 0]
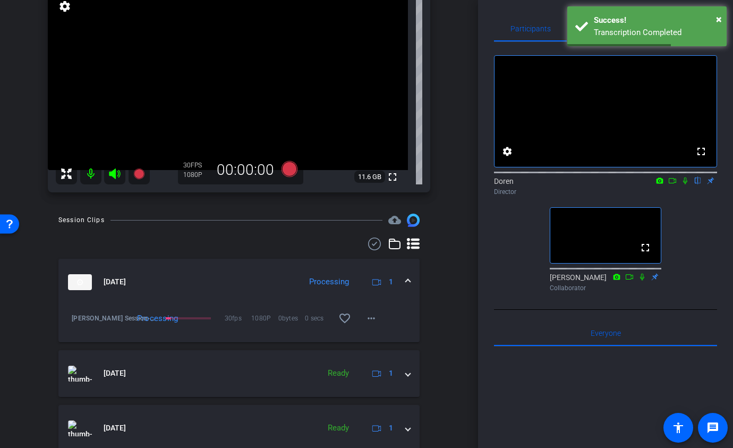
click at [448, 186] on div "iPad 10th Gen (WiFi+Cellular) iPad 10th Gen (WiFi+Cellular) info ROOM ID: 99153…" at bounding box center [239, 78] width 425 height 249
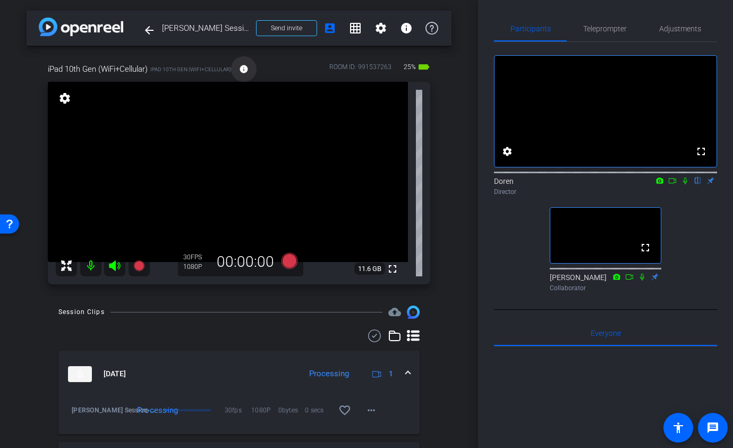
click at [249, 69] on mat-icon "info" at bounding box center [244, 69] width 10 height 10
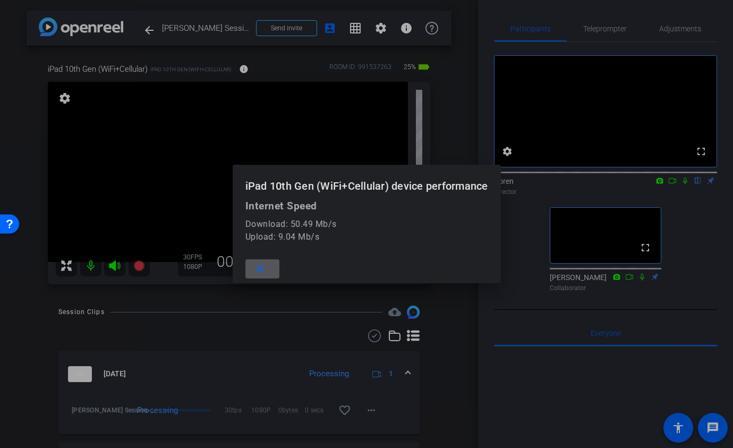
click at [435, 136] on div at bounding box center [366, 224] width 733 height 448
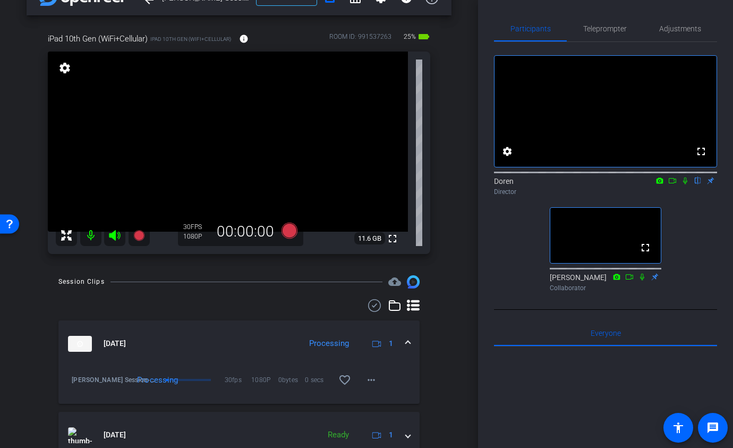
scroll to position [31, 0]
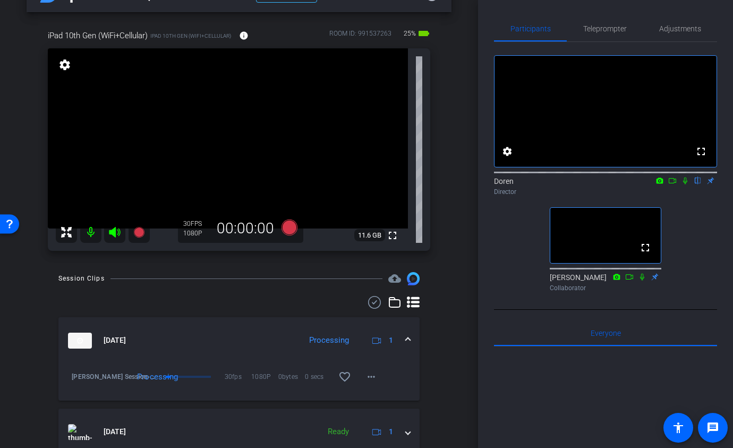
scroll to position [37, 0]
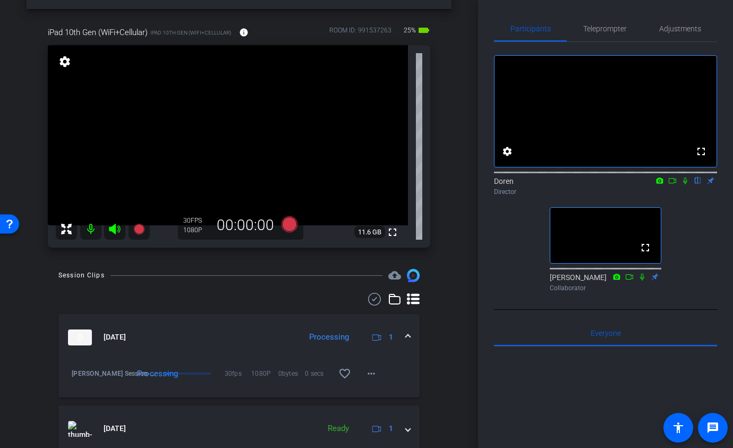
click at [456, 300] on div "arrow_back Keith Mitchell Session Back to project Send invite account_box grid_…" at bounding box center [239, 187] width 478 height 448
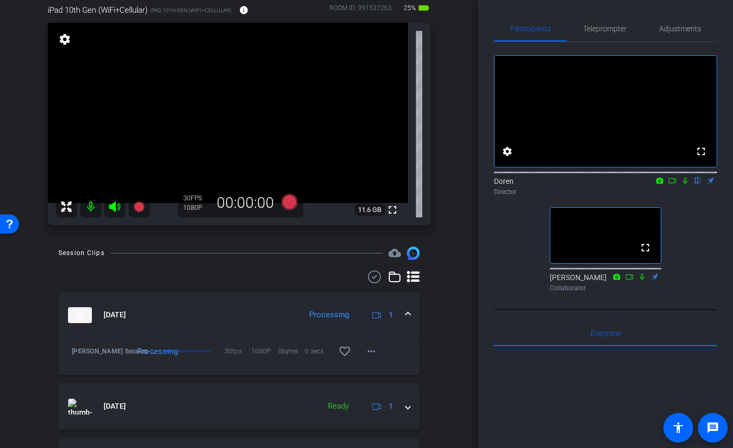
scroll to position [64, 0]
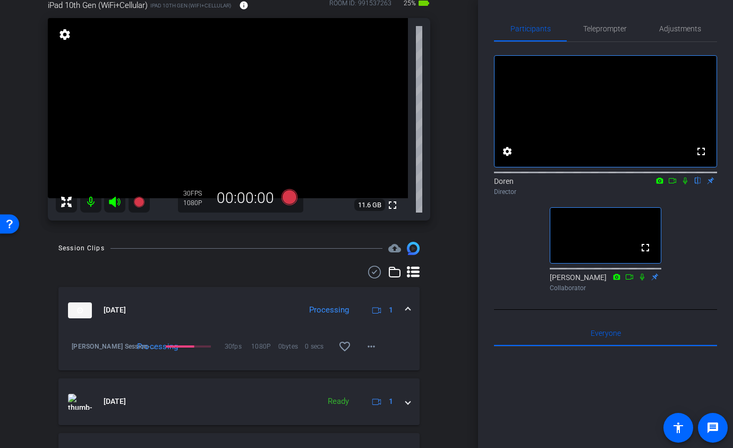
click at [407, 311] on span at bounding box center [408, 309] width 4 height 11
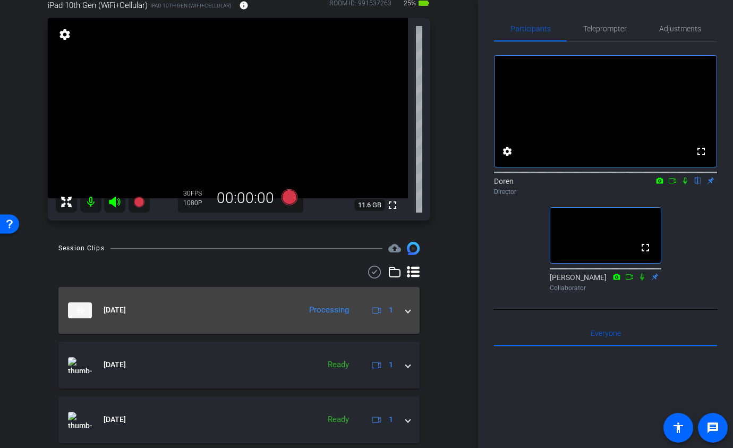
click at [407, 310] on span at bounding box center [408, 309] width 4 height 11
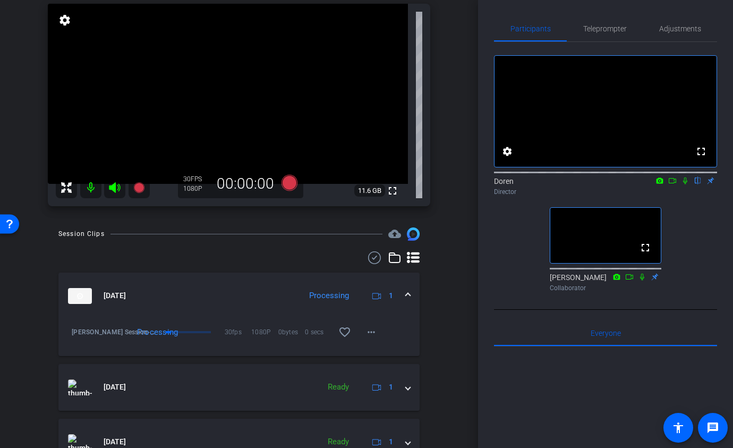
scroll to position [79, 0]
click at [453, 261] on div "arrow_back Keith Mitchell Session Back to project Send invite account_box grid_…" at bounding box center [239, 145] width 478 height 448
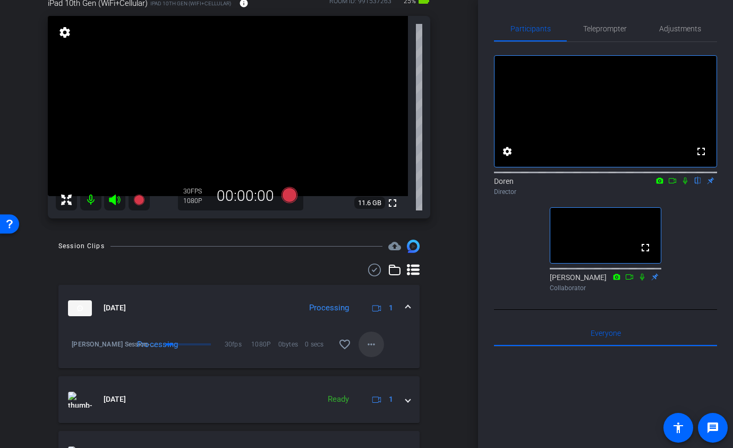
click at [374, 344] on mat-icon "more_horiz" at bounding box center [371, 344] width 13 height 13
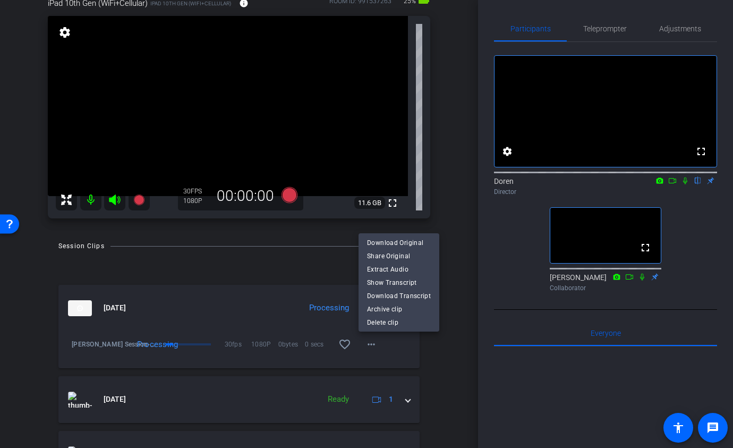
click at [452, 274] on div at bounding box center [366, 224] width 733 height 448
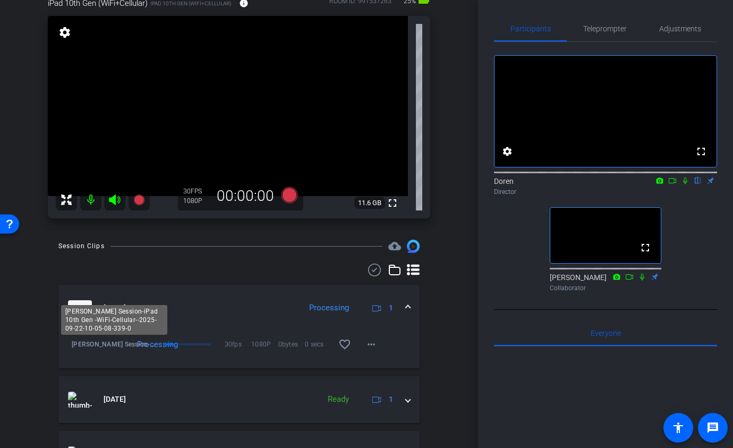
click at [98, 348] on span "Keith Mitchell Session-iPad 10th Gen -WiFi-Cellular--2025-09-22-10-05-08-339-0" at bounding box center [114, 344] width 84 height 11
click at [367, 345] on mat-icon "more_horiz" at bounding box center [371, 344] width 13 height 13
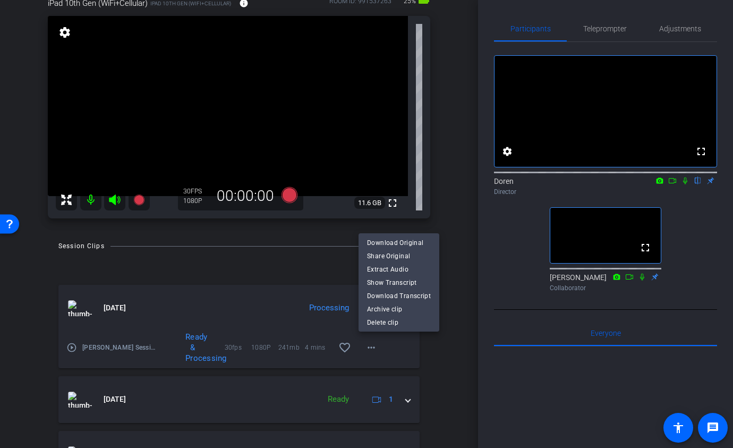
click at [72, 351] on div at bounding box center [366, 224] width 733 height 448
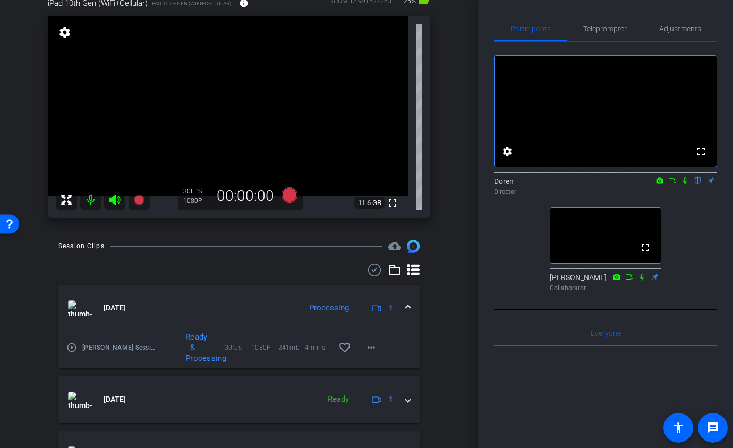
click at [72, 346] on mat-icon "play_circle_outline" at bounding box center [71, 347] width 11 height 11
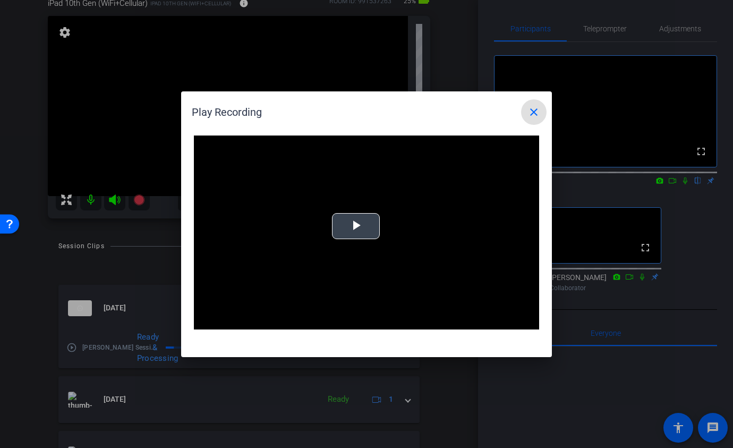
click at [356, 226] on span "Video Player" at bounding box center [356, 226] width 0 height 0
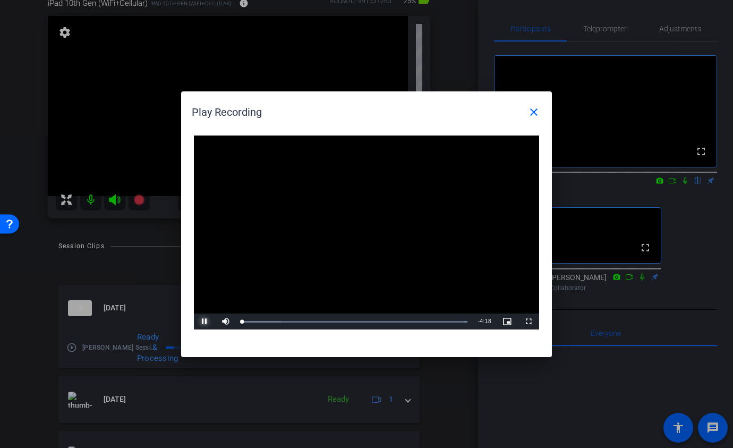
click at [204, 321] on span "Video Player" at bounding box center [204, 321] width 21 height 0
click at [225, 321] on span "Video Player" at bounding box center [225, 321] width 21 height 0
click at [277, 321] on div "Loaded : 100.00% 0:31 0:35" at bounding box center [355, 321] width 226 height 3
click at [204, 321] on span "Video Player" at bounding box center [204, 321] width 21 height 0
click at [308, 319] on div "Loaded : 100.00% 1:06 0:36" at bounding box center [354, 321] width 236 height 16
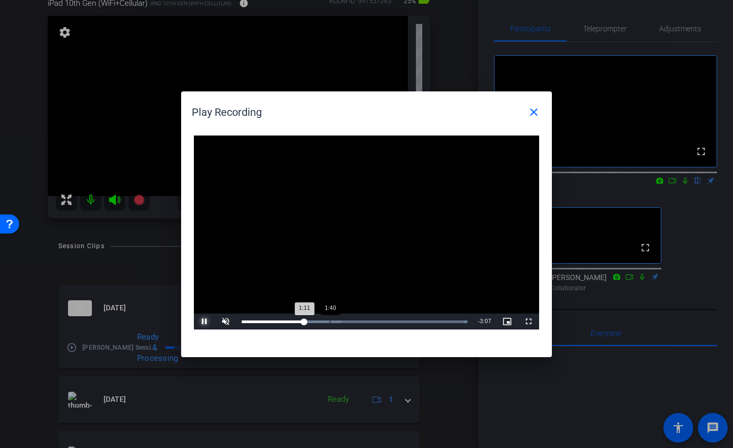
click at [329, 319] on div "Loaded : 100.00% 1:40 1:11" at bounding box center [354, 321] width 236 height 16
click at [344, 322] on div "Loaded : 100.00% 1:56 1:41" at bounding box center [354, 321] width 236 height 16
click at [368, 320] on div "2:24" at bounding box center [368, 321] width 1 height 3
click at [294, 319] on div "Loaded : 100.00% 1:00 2:26" at bounding box center [354, 321] width 236 height 16
click at [266, 319] on div "Loaded : 100.00% 0:29 0:28" at bounding box center [354, 321] width 236 height 16
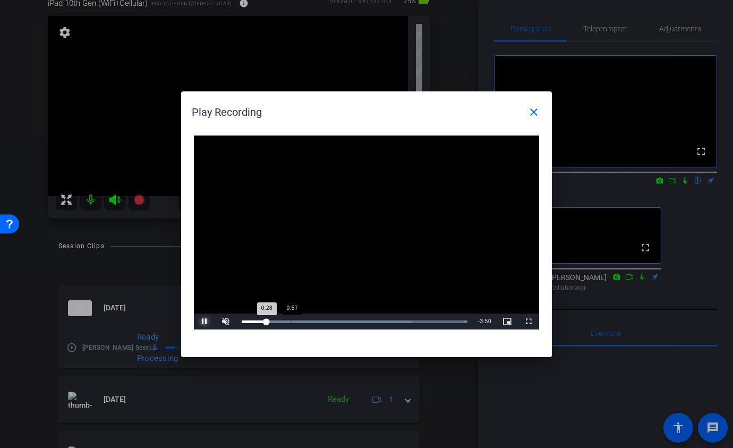
click at [299, 318] on div "Loaded : 100.00% 0:57 0:28" at bounding box center [354, 321] width 236 height 16
click at [330, 317] on div "Loaded : 100.00% 1:40 1:05" at bounding box center [354, 321] width 236 height 16
click at [533, 107] on mat-icon "close" at bounding box center [533, 112] width 13 height 13
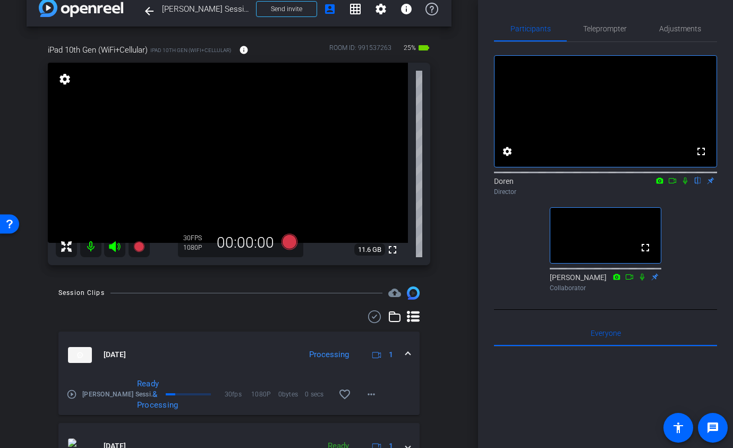
scroll to position [0, 0]
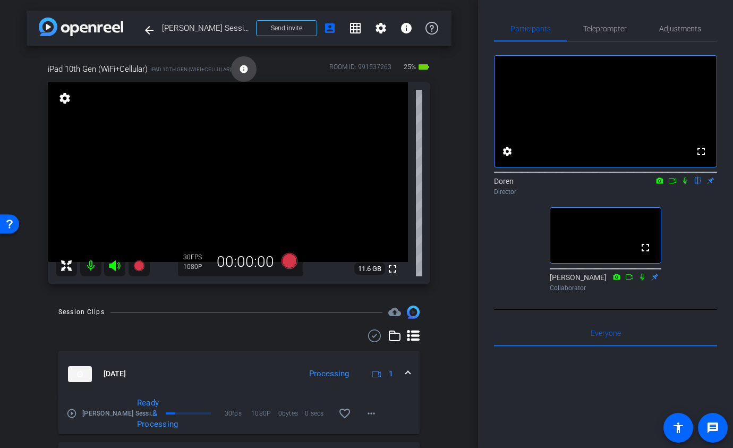
click at [246, 69] on mat-icon "info" at bounding box center [244, 69] width 10 height 10
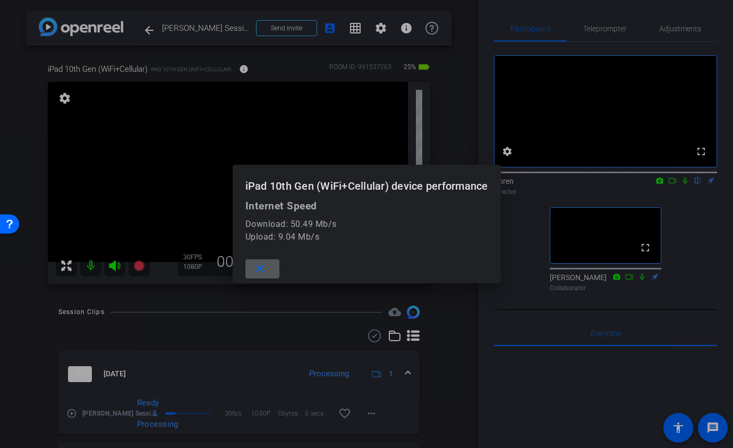
click at [246, 69] on div at bounding box center [366, 224] width 733 height 448
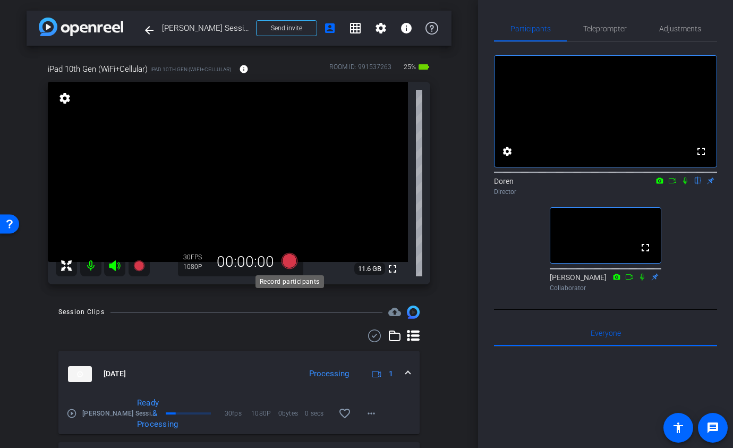
click at [288, 257] on icon at bounding box center [290, 261] width 16 height 16
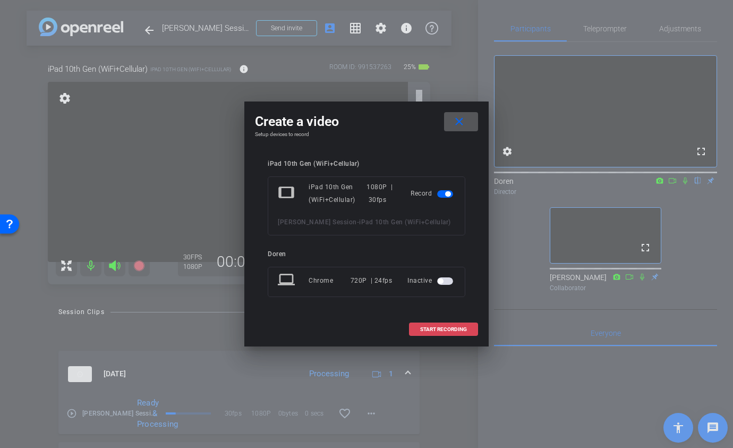
click at [454, 330] on span "START RECORDING" at bounding box center [443, 329] width 47 height 5
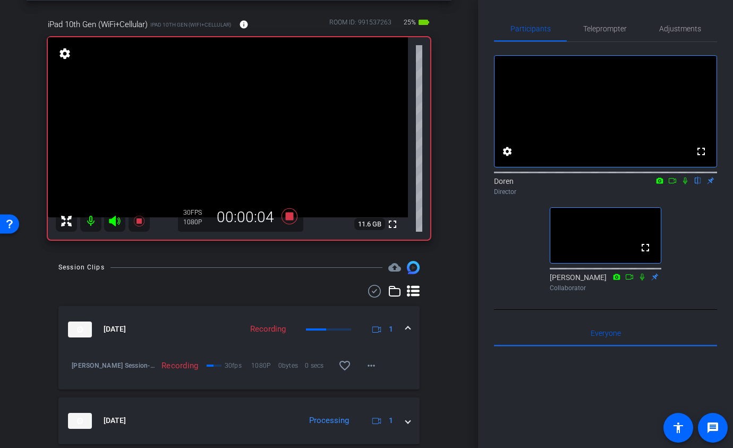
scroll to position [41, 0]
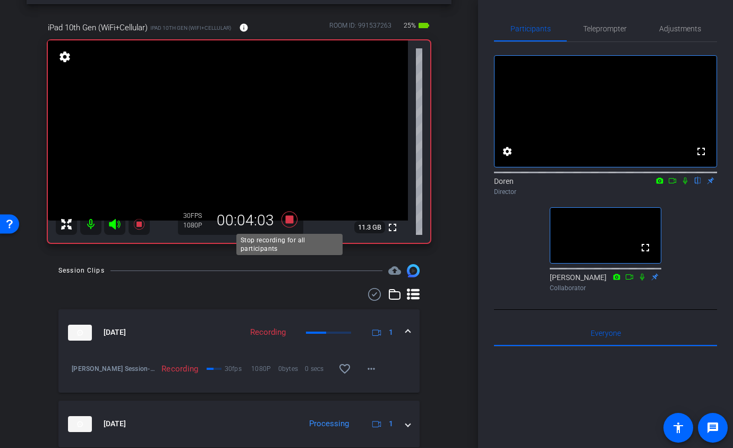
click at [289, 223] on icon at bounding box center [290, 219] width 16 height 16
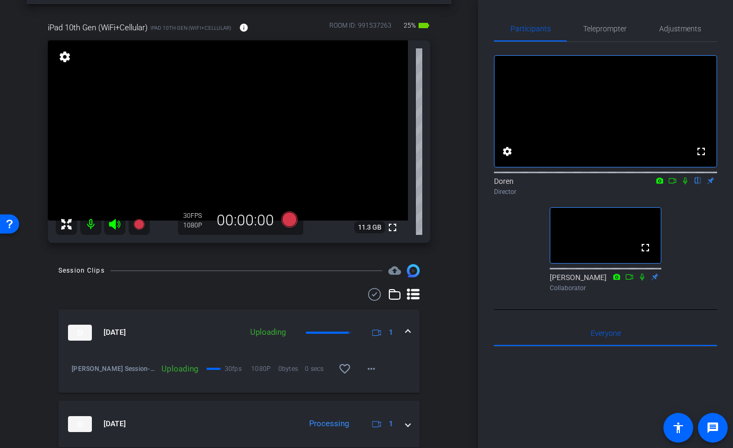
click at [461, 297] on div "arrow_back Keith Mitchell Session Back to project Send invite account_box grid_…" at bounding box center [239, 183] width 478 height 448
click at [294, 221] on icon at bounding box center [290, 219] width 16 height 16
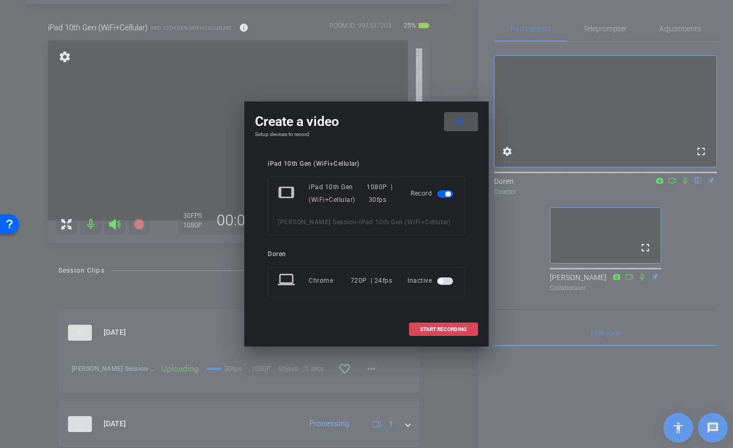
click at [426, 333] on span at bounding box center [444, 329] width 68 height 25
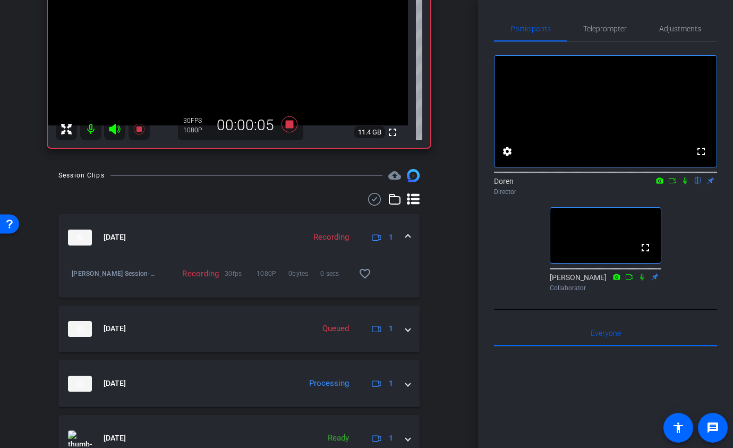
scroll to position [0, 0]
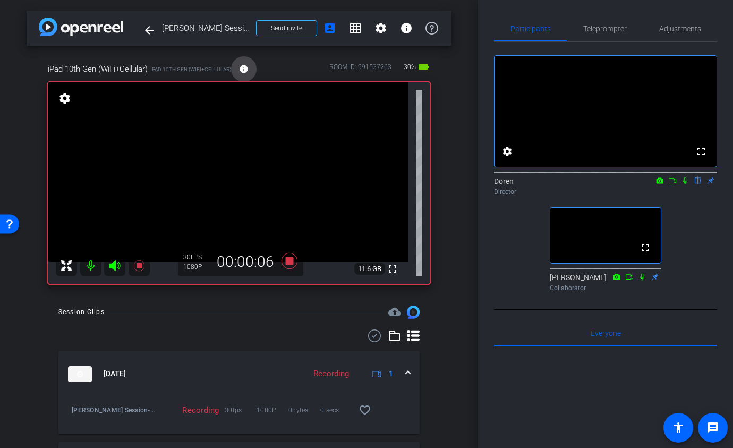
click at [246, 67] on mat-icon "info" at bounding box center [244, 69] width 10 height 10
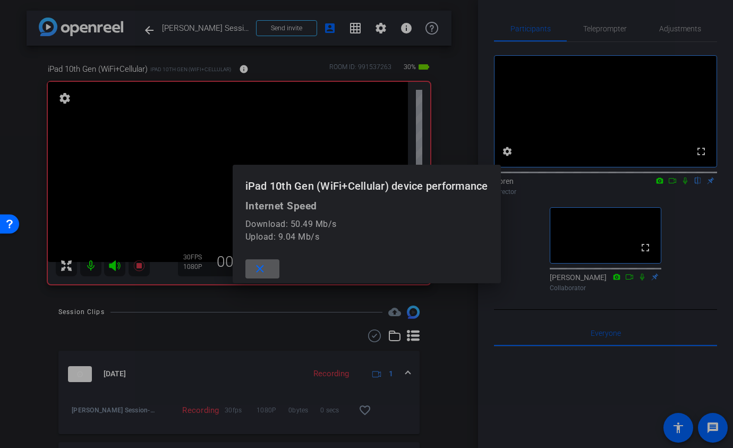
click at [457, 110] on div at bounding box center [366, 224] width 733 height 448
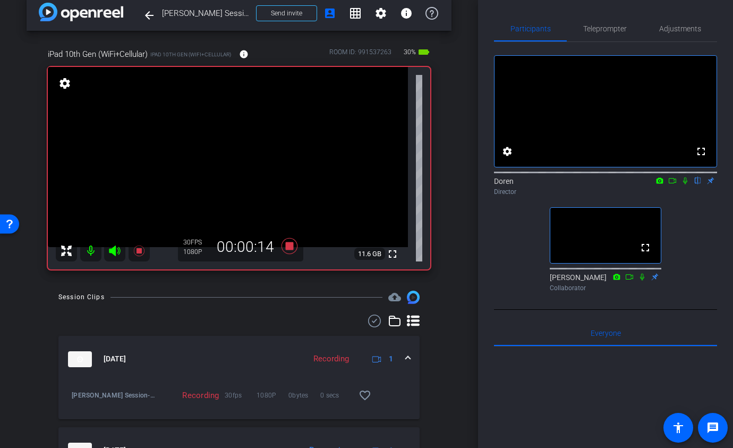
scroll to position [27, 0]
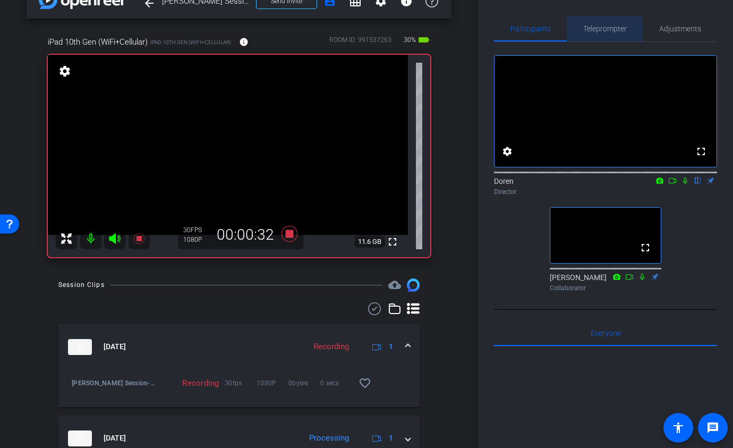
click at [608, 37] on span "Teleprompter" at bounding box center [605, 28] width 44 height 25
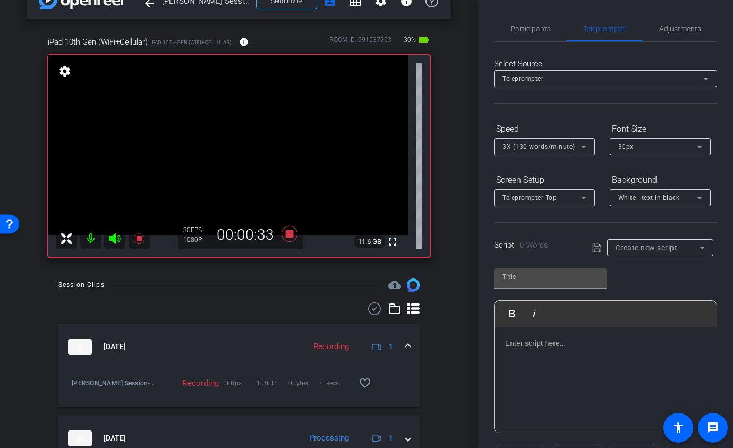
click at [525, 351] on div at bounding box center [606, 380] width 222 height 106
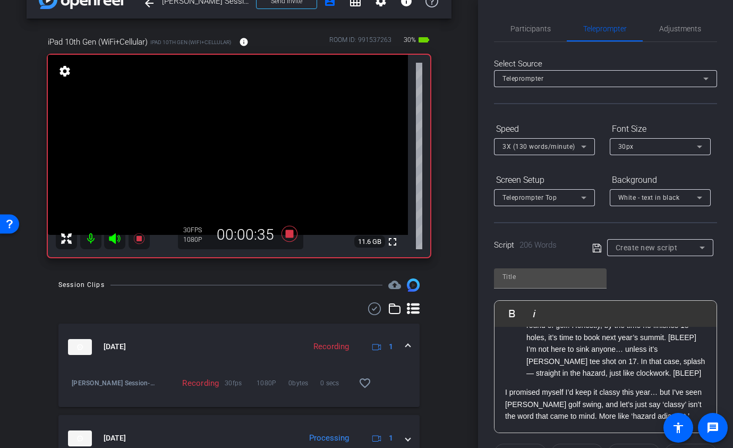
scroll to position [0, 0]
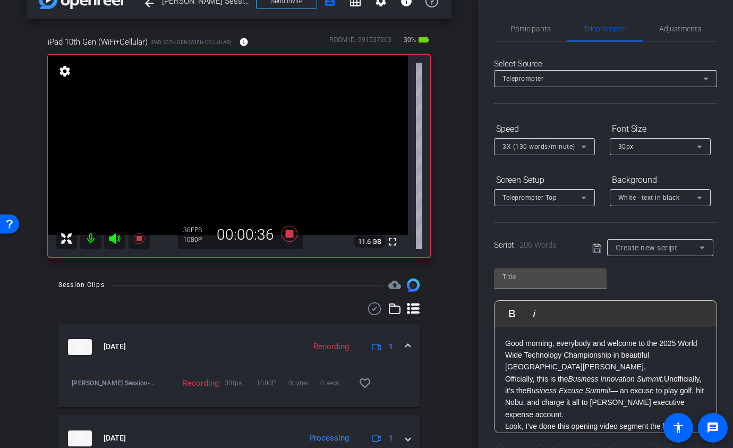
click at [487, 329] on div "Participants Teleprompter Adjustments settings Doren flip Director Brian Feldt …" at bounding box center [605, 224] width 255 height 448
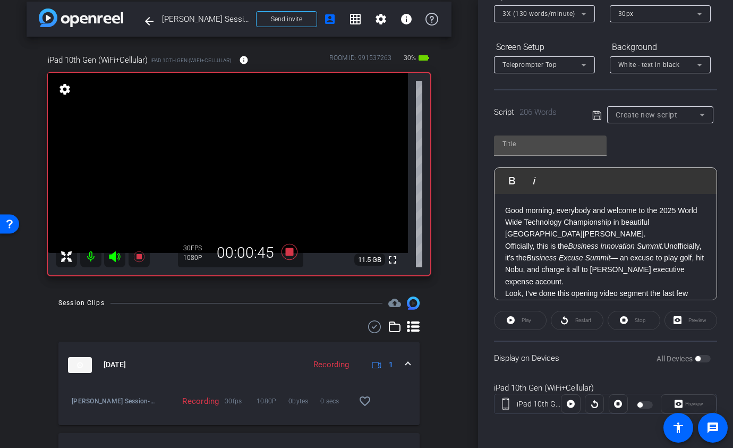
click at [552, 234] on p "Good morning, everybody and welcome to the 2025 World Wide Technology Champions…" at bounding box center [605, 222] width 201 height 36
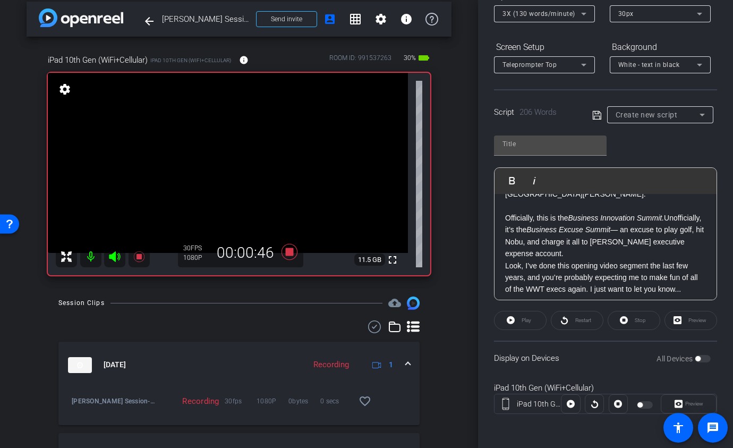
scroll to position [53, 0]
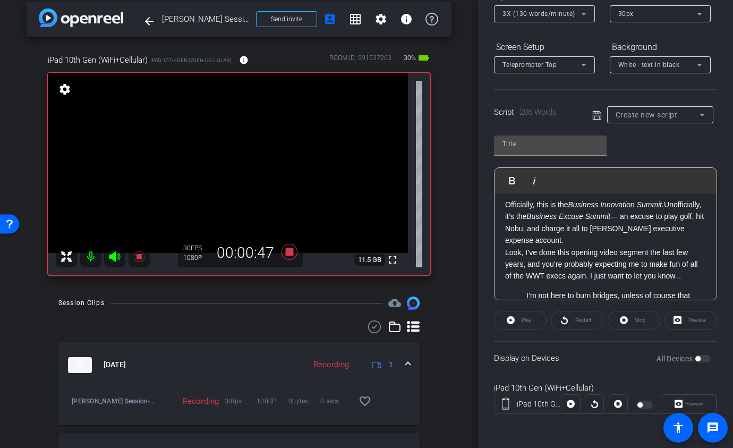
click at [576, 243] on p "Officially, this is the Business Innovation Summit. Unofficially, it’s the Busi…" at bounding box center [605, 223] width 201 height 48
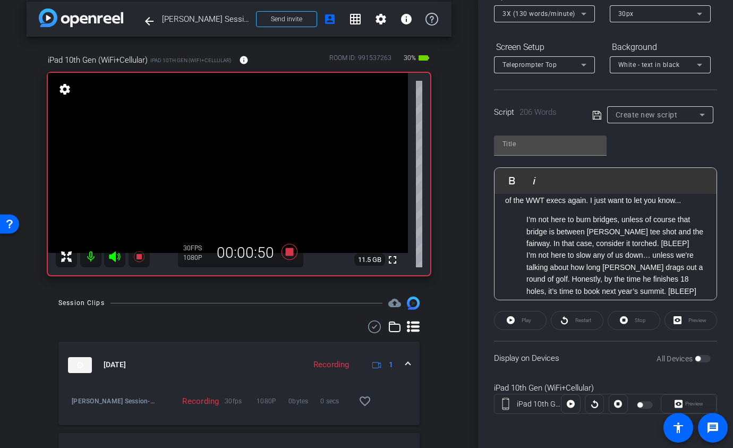
click at [576, 243] on li "I’m not here to burn bridges, unless of course that bridge is between Matt Horn…" at bounding box center [616, 232] width 180 height 36
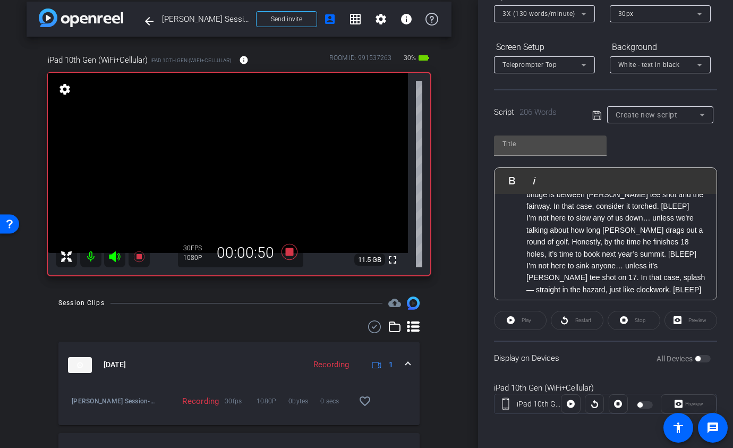
scroll to position [227, 0]
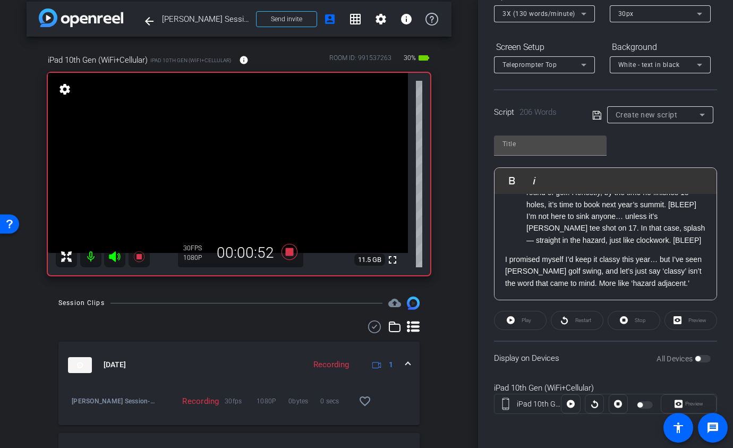
click at [531, 325] on div "Play" at bounding box center [520, 320] width 53 height 19
click at [530, 319] on div "Play" at bounding box center [520, 320] width 53 height 19
click at [534, 319] on div "Play" at bounding box center [520, 320] width 53 height 19
click at [701, 361] on div "All Devices" at bounding box center [684, 358] width 54 height 11
click at [701, 357] on div "All Devices" at bounding box center [684, 358] width 54 height 11
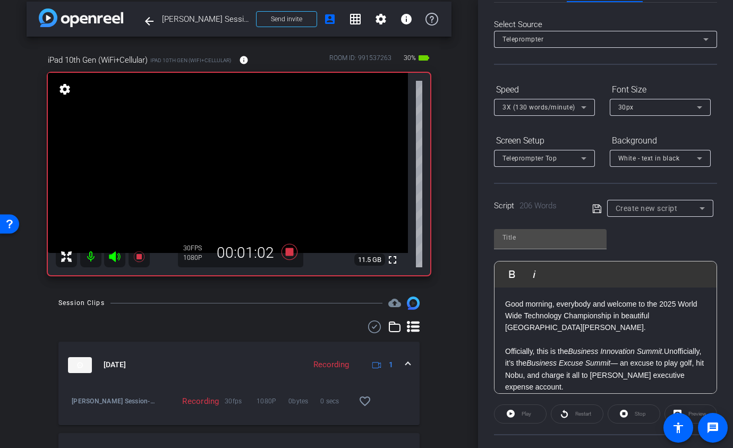
scroll to position [133, 0]
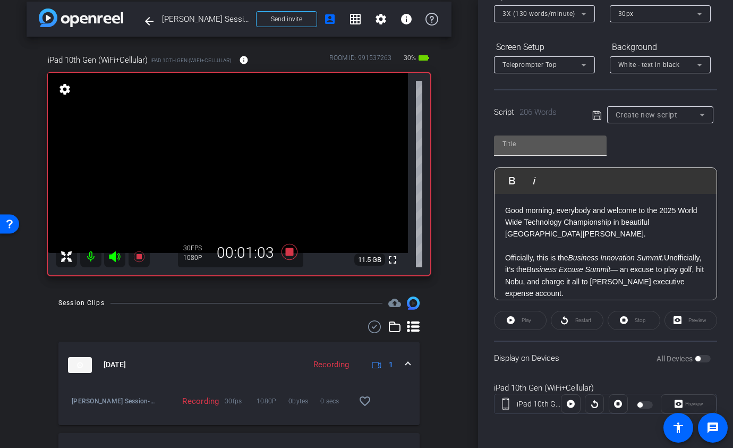
click at [561, 147] on input "text" at bounding box center [550, 144] width 96 height 13
type input "Keith Mitchell"
click at [635, 150] on div "Keith Mitchell Play Play from this location Play Selected Play and display the …" at bounding box center [605, 213] width 223 height 173
click at [526, 325] on div "Play" at bounding box center [520, 320] width 53 height 19
click at [583, 324] on div "Restart" at bounding box center [577, 320] width 53 height 19
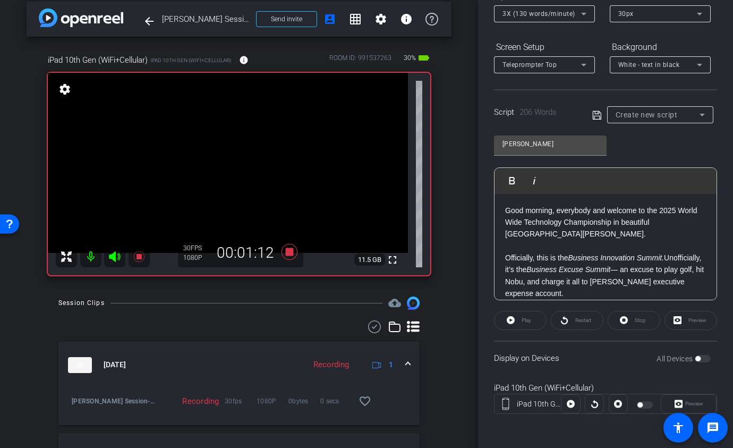
click at [628, 324] on div "Stop" at bounding box center [634, 320] width 53 height 19
click at [693, 403] on div "Preview" at bounding box center [689, 403] width 56 height 19
click at [695, 406] on div "Preview" at bounding box center [689, 403] width 56 height 19
click at [569, 402] on div at bounding box center [570, 403] width 19 height 19
click at [569, 413] on div at bounding box center [570, 403] width 19 height 19
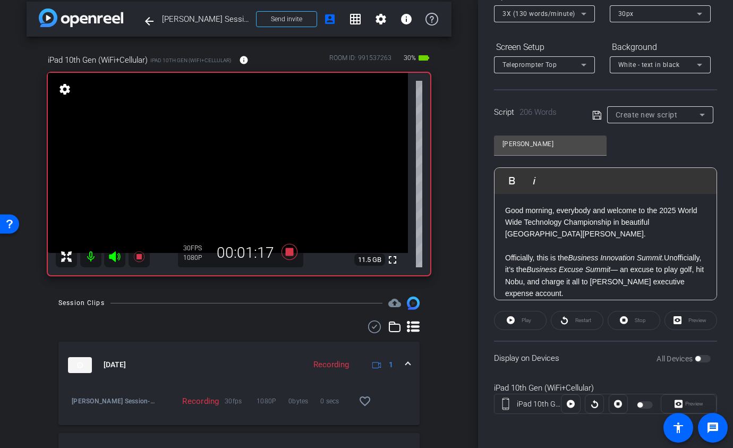
click at [569, 413] on div at bounding box center [570, 403] width 19 height 19
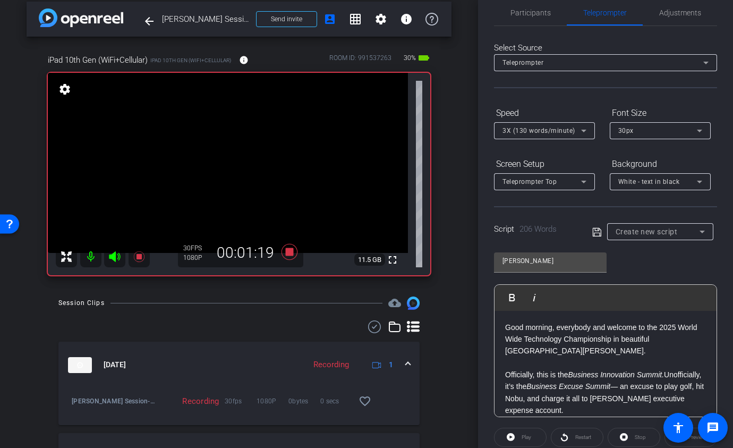
scroll to position [17, 0]
click at [595, 231] on icon at bounding box center [596, 230] width 8 height 8
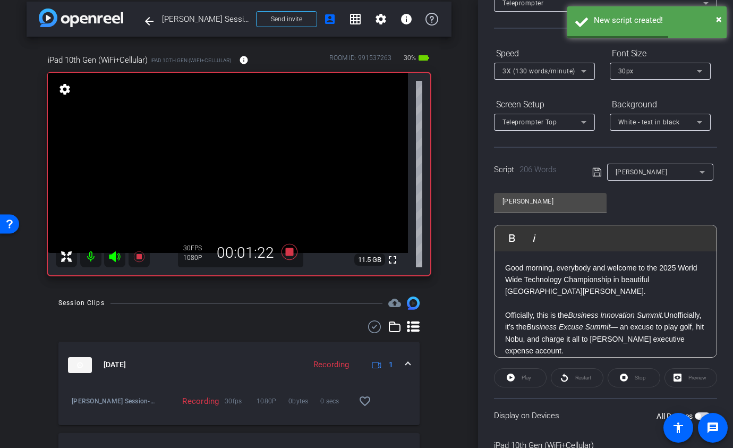
scroll to position [133, 0]
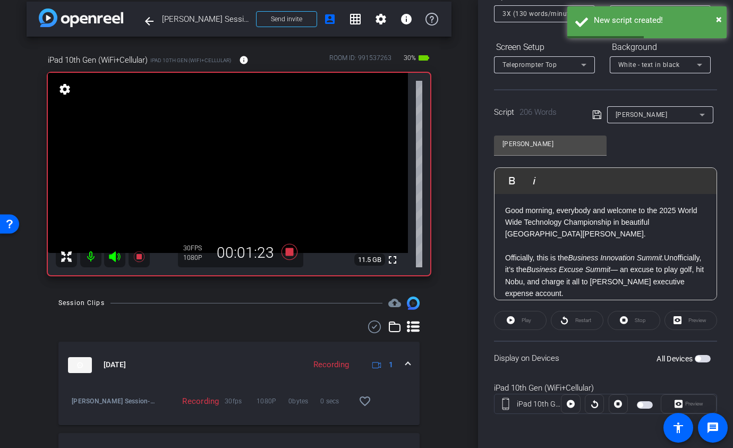
click at [517, 322] on div "Play" at bounding box center [520, 320] width 53 height 19
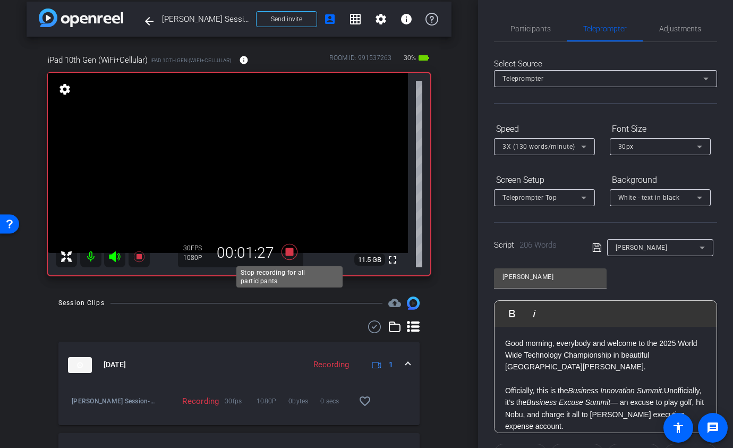
click at [291, 248] on icon at bounding box center [290, 252] width 16 height 16
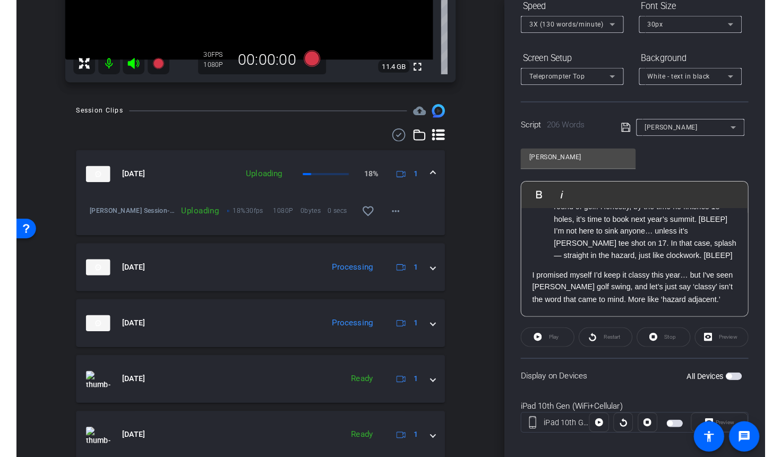
scroll to position [133, 0]
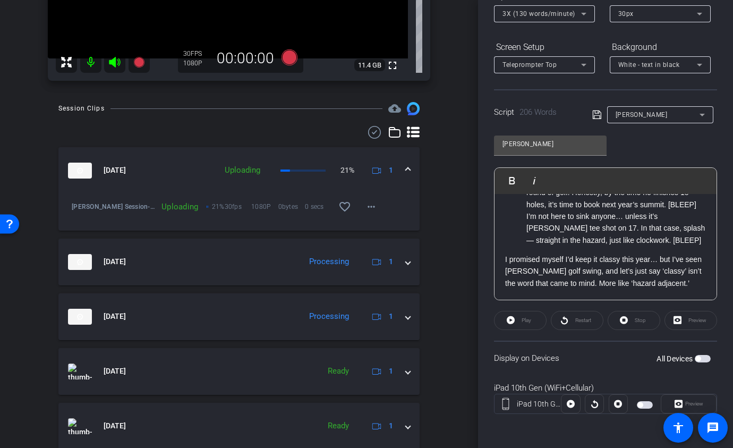
click at [692, 319] on div "Preview" at bounding box center [690, 320] width 53 height 19
click at [693, 326] on div "Preview" at bounding box center [690, 320] width 53 height 19
drag, startPoint x: 725, startPoint y: 441, endPoint x: 761, endPoint y: 449, distance: 37.6
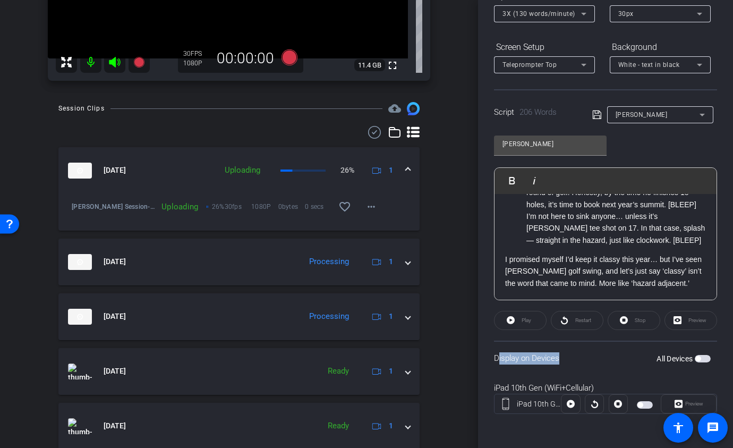
click at [733, 435] on html "Accessibility Screen-Reader Guide, Feedback, and Issue Reporting | New window m…" at bounding box center [366, 224] width 733 height 448
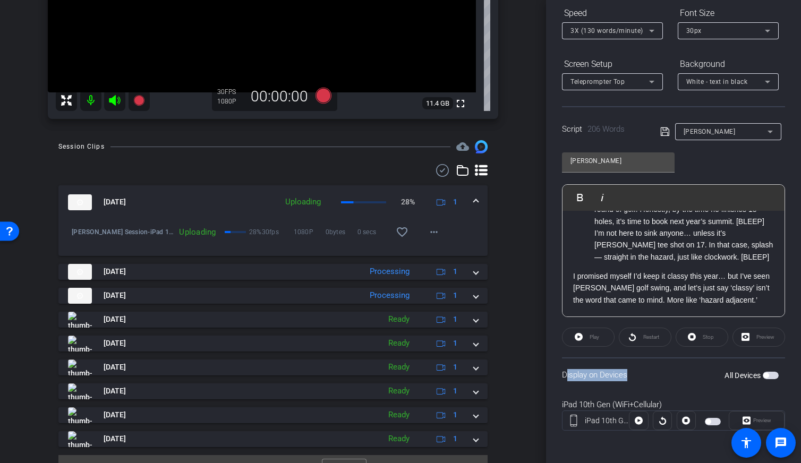
scroll to position [117, 0]
click at [642, 420] on div at bounding box center [638, 419] width 19 height 19
click at [638, 420] on div at bounding box center [638, 419] width 19 height 19
click at [661, 420] on div at bounding box center [662, 419] width 19 height 19
click at [683, 420] on div at bounding box center [686, 419] width 19 height 19
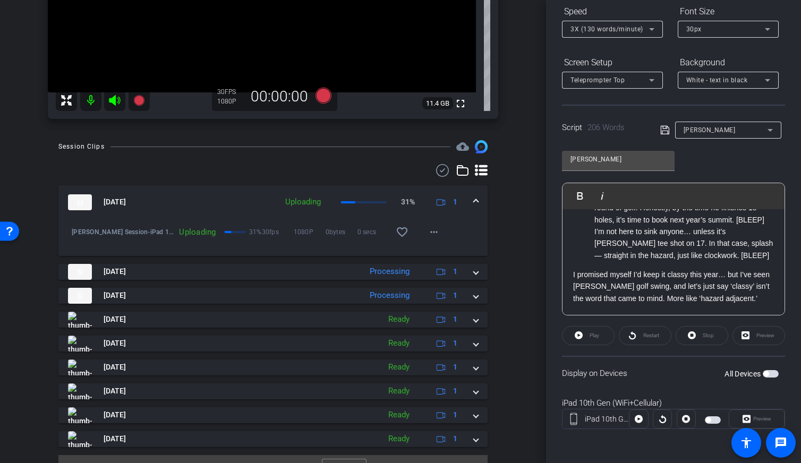
click at [709, 419] on span "button" at bounding box center [707, 419] width 5 height 5
click at [586, 336] on span at bounding box center [589, 335] width 52 height 25
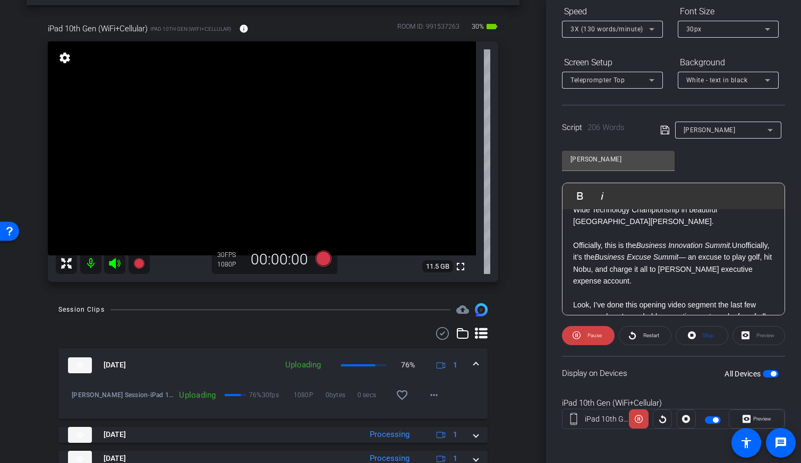
scroll to position [0, 0]
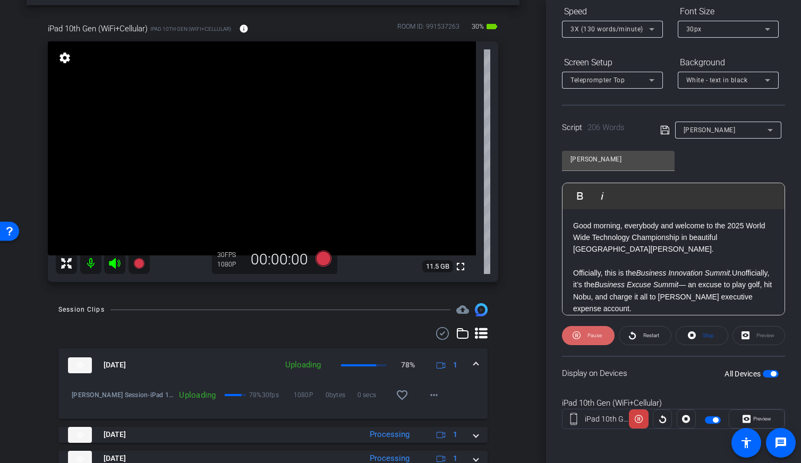
click at [590, 338] on span "Pause" at bounding box center [593, 335] width 17 height 15
click at [651, 341] on span "Restart" at bounding box center [650, 335] width 19 height 15
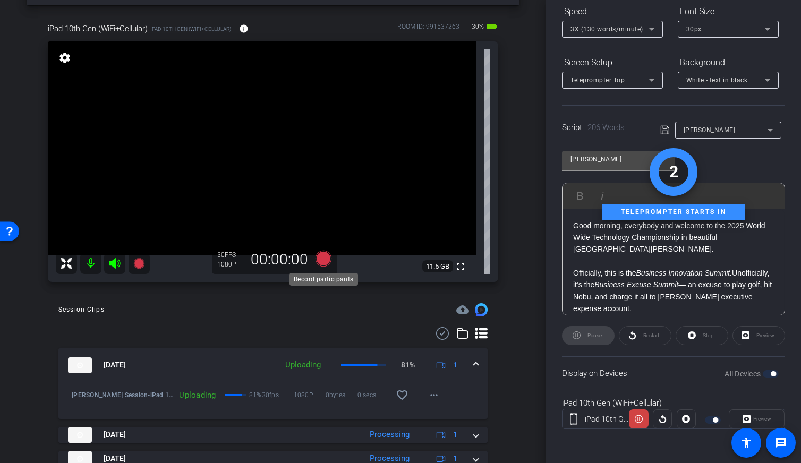
click at [328, 260] on icon at bounding box center [324, 259] width 16 height 16
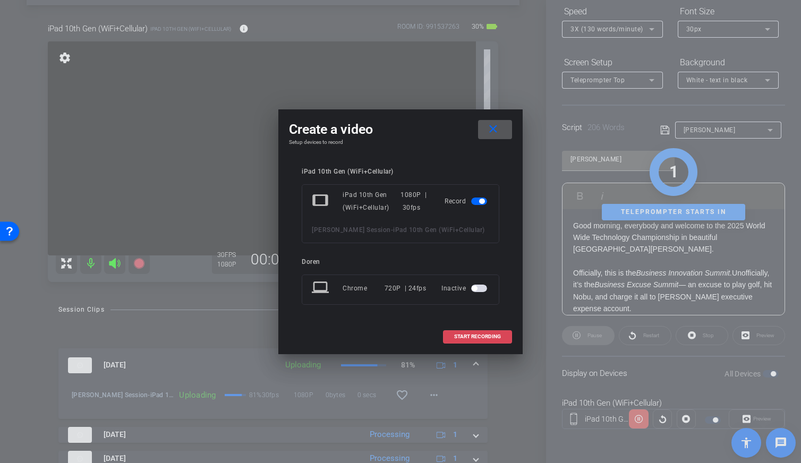
click at [474, 334] on span "START RECORDING" at bounding box center [477, 336] width 47 height 5
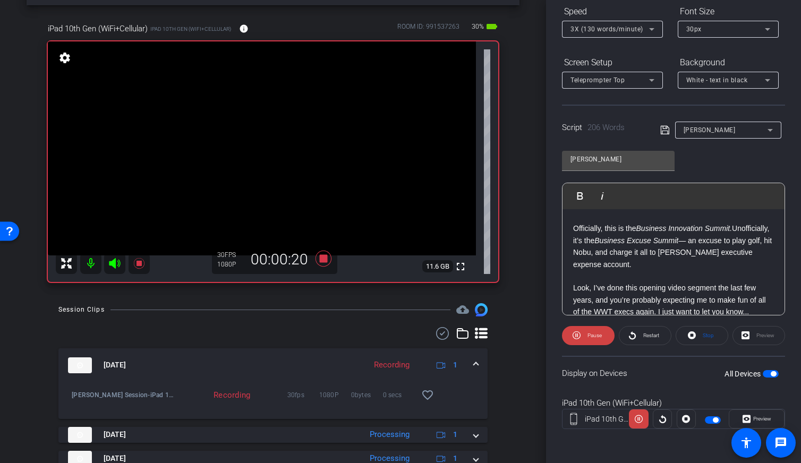
scroll to position [63, 0]
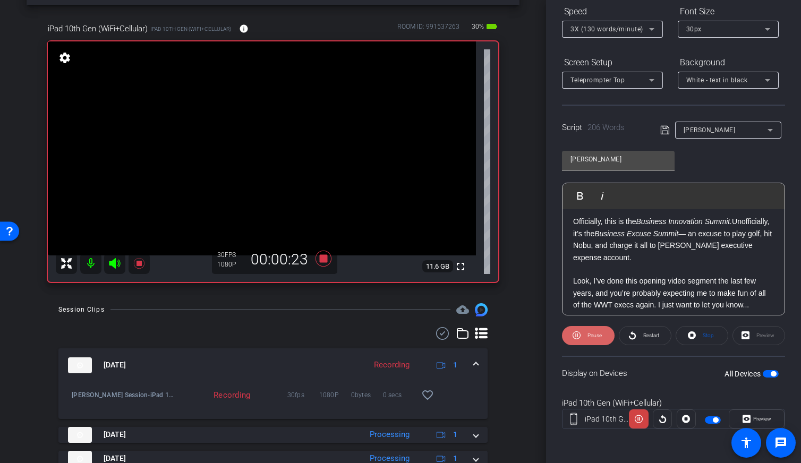
click at [595, 339] on span "Pause" at bounding box center [593, 335] width 17 height 15
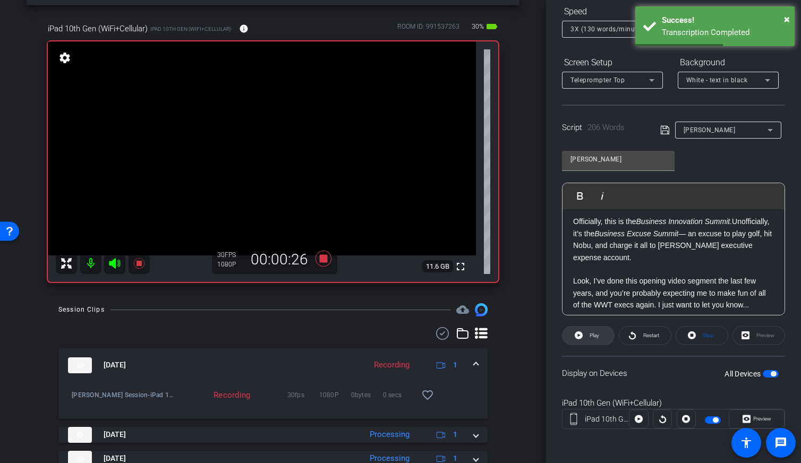
click at [595, 336] on span "Play" at bounding box center [595, 336] width 10 height 6
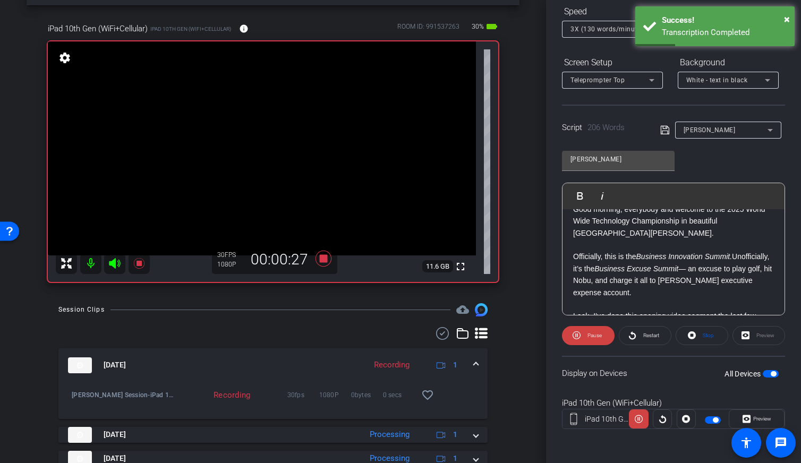
scroll to position [28, 0]
click at [604, 338] on span at bounding box center [588, 335] width 53 height 25
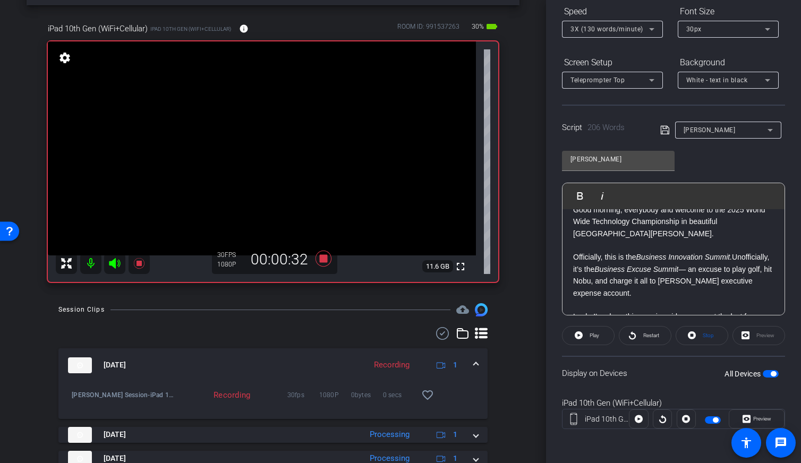
scroll to position [29, 0]
click at [594, 339] on span "Play" at bounding box center [593, 335] width 12 height 15
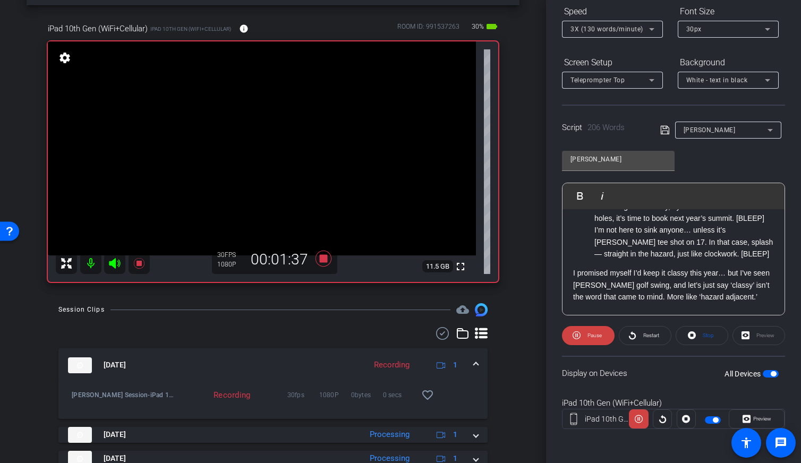
scroll to position [251, 0]
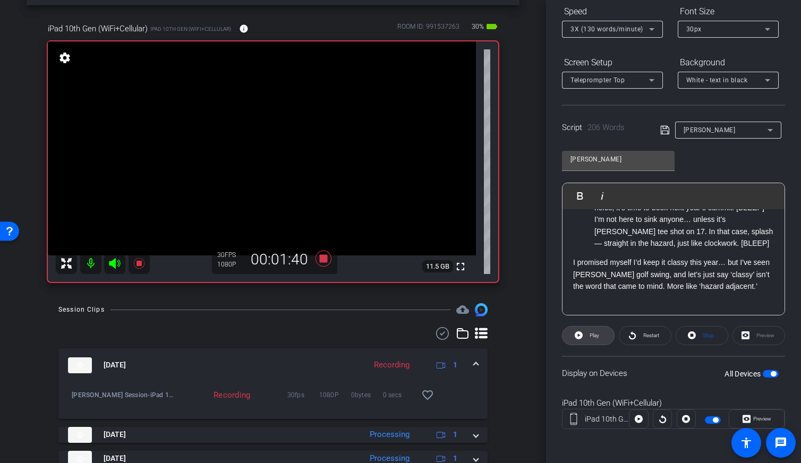
click at [600, 336] on span at bounding box center [589, 335] width 52 height 25
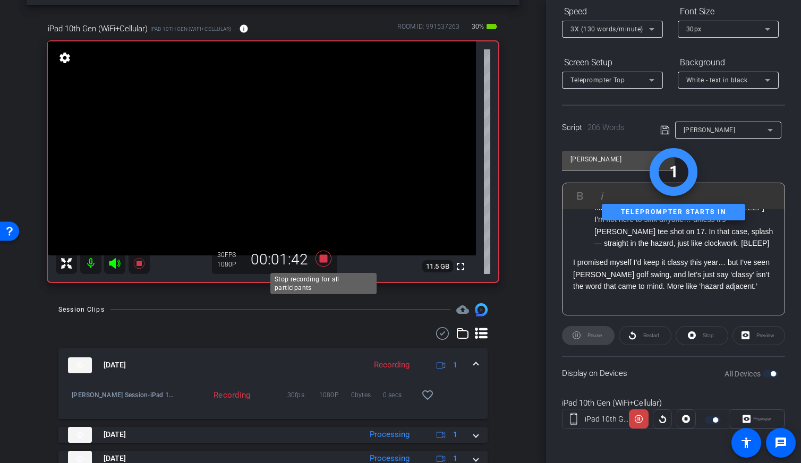
click at [323, 262] on icon at bounding box center [324, 259] width 16 height 16
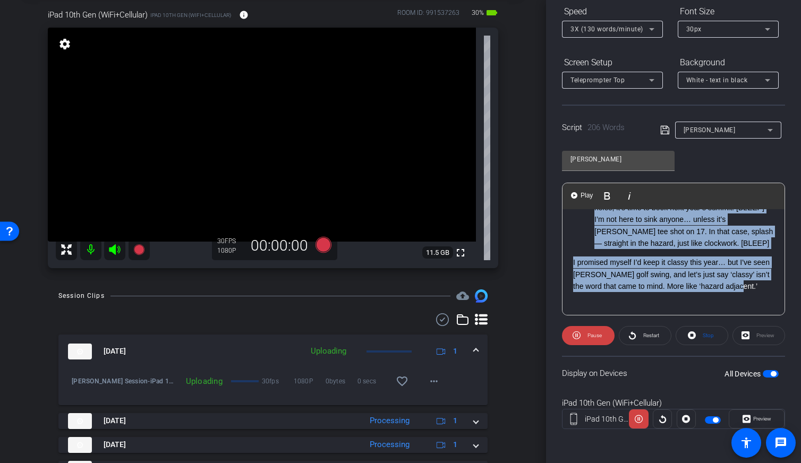
scroll to position [0, 0]
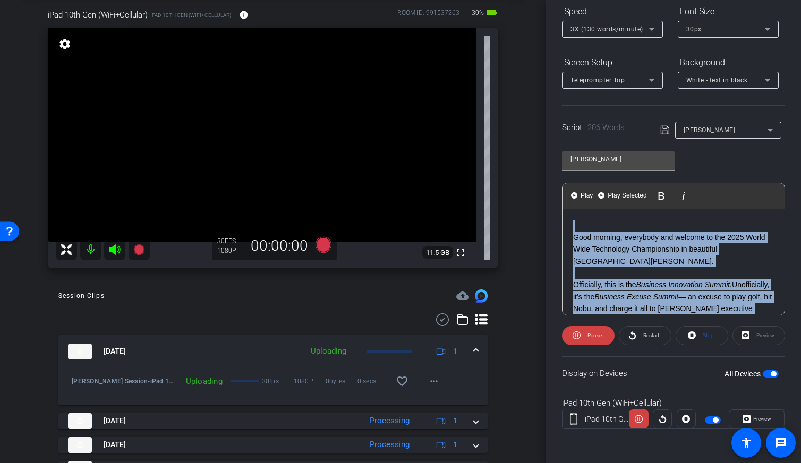
drag, startPoint x: 733, startPoint y: 287, endPoint x: 556, endPoint y: 188, distance: 202.9
click at [556, 188] on div "Participants Teleprompter Adjustments settings Doren flip Director Brian Feldt …" at bounding box center [673, 231] width 255 height 463
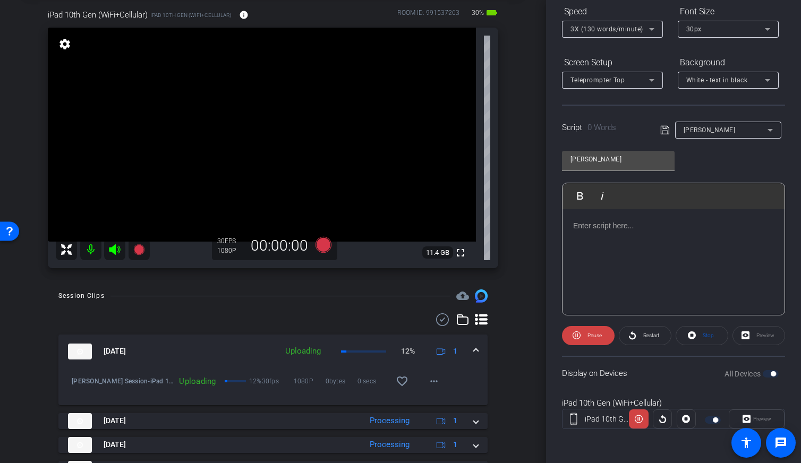
click at [522, 217] on div "arrow_back Keith Mitchell Session Back to project Send invite account_box grid_…" at bounding box center [273, 177] width 546 height 463
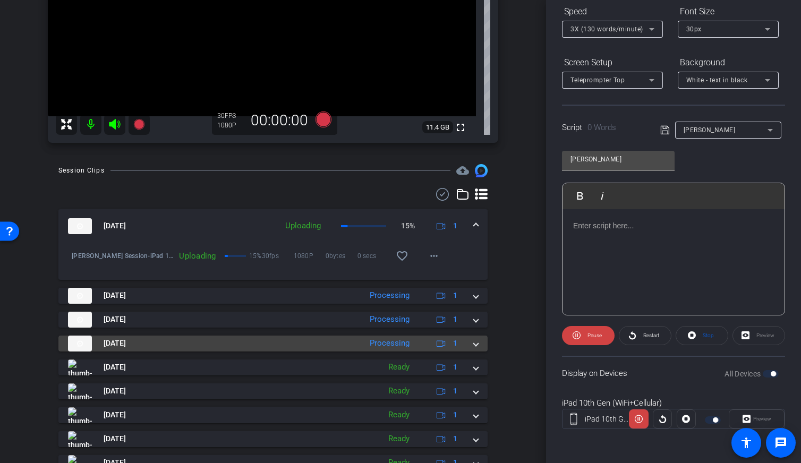
scroll to position [182, 0]
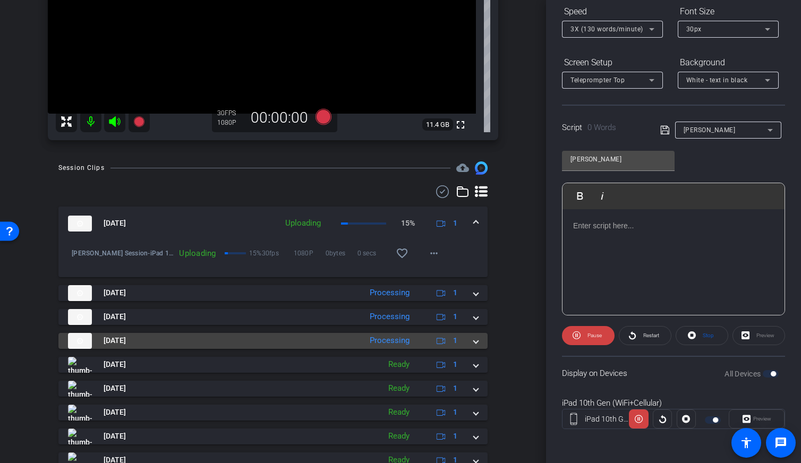
click at [183, 346] on mat-panel-title "Sep 22, 2025" at bounding box center [212, 341] width 288 height 16
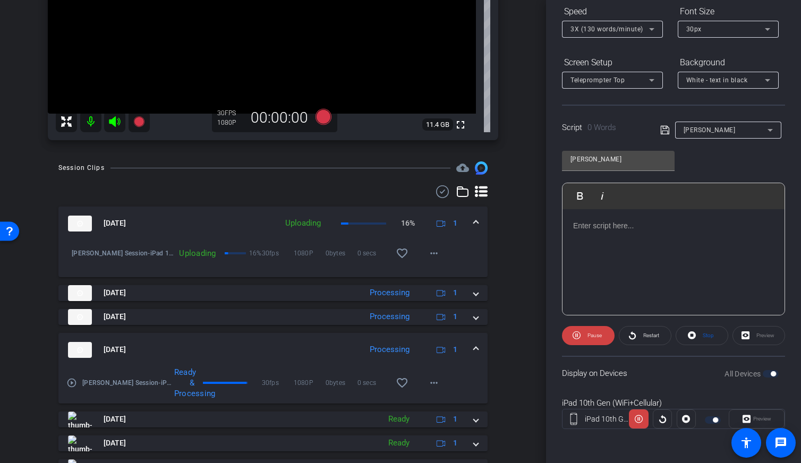
click at [185, 342] on mat-panel-title "Sep 22, 2025" at bounding box center [212, 350] width 288 height 16
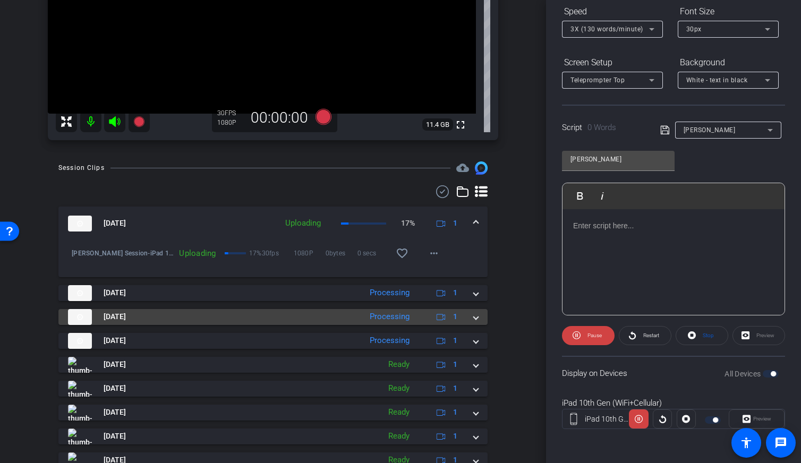
click at [186, 321] on mat-panel-title "Sep 22, 2025" at bounding box center [212, 317] width 288 height 16
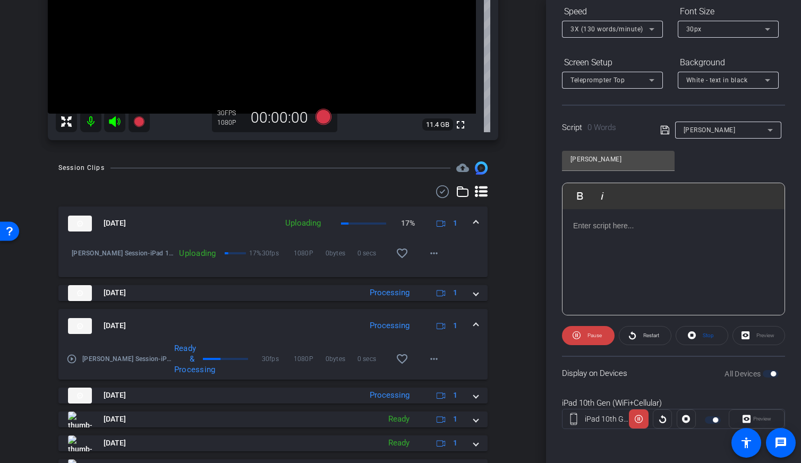
click at [186, 321] on mat-panel-title "Sep 22, 2025" at bounding box center [212, 326] width 288 height 16
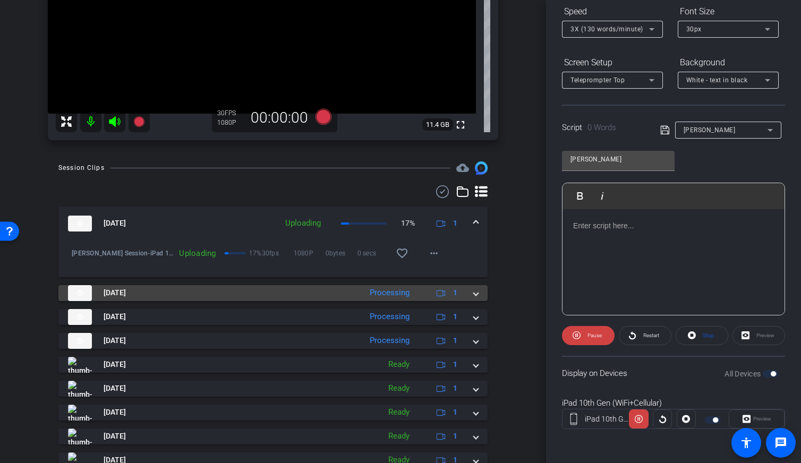
click at [186, 289] on mat-panel-title "Sep 22, 2025" at bounding box center [212, 293] width 288 height 16
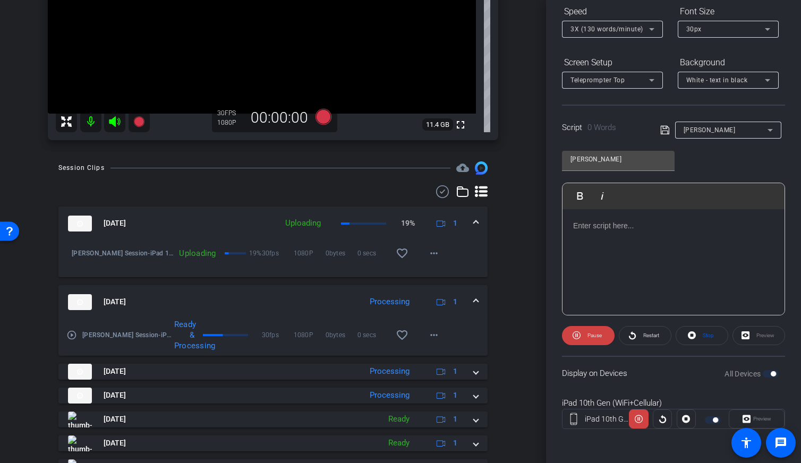
click at [186, 289] on mat-expansion-panel-header "Sep 22, 2025 Processing 1" at bounding box center [272, 302] width 429 height 34
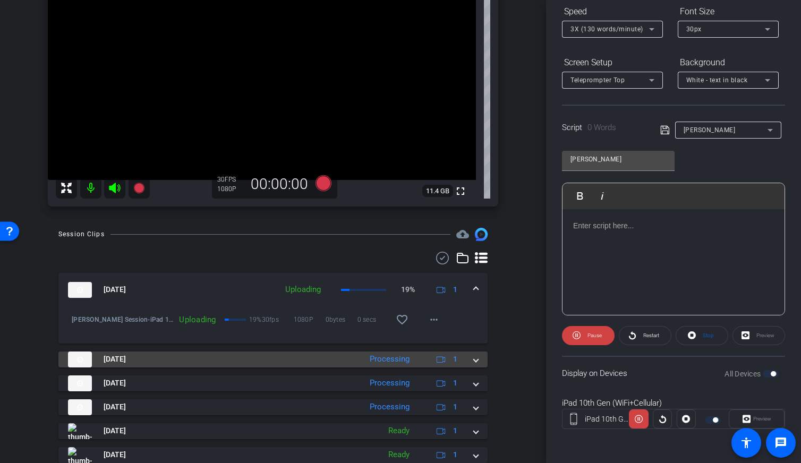
scroll to position [65, 0]
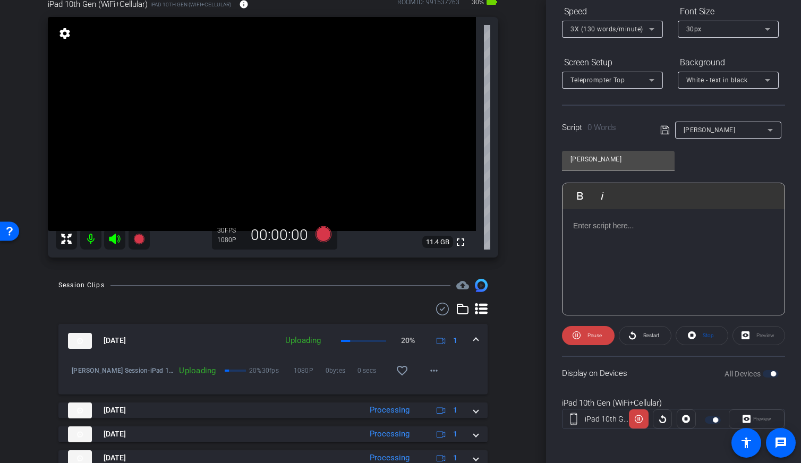
click at [517, 143] on div "iPad 10th Gen (WiFi+Cellular) iPad 10th Gen (WiFi+Cellular) info ROOM ID: 99153…" at bounding box center [273, 124] width 493 height 287
click at [626, 227] on p at bounding box center [673, 226] width 201 height 12
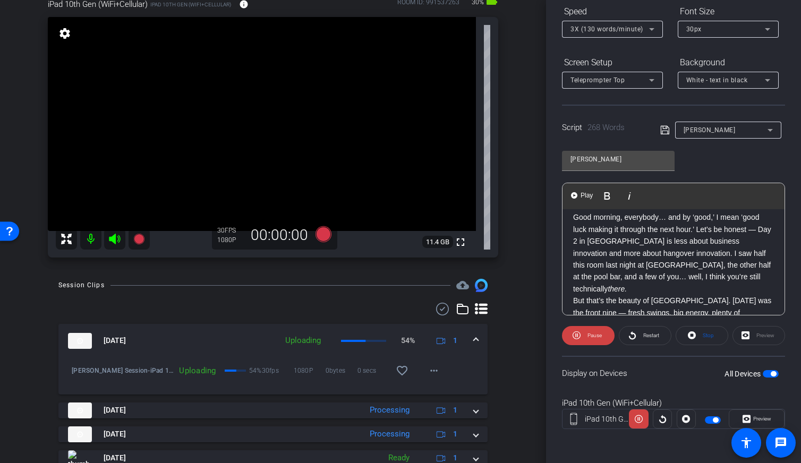
scroll to position [0, 0]
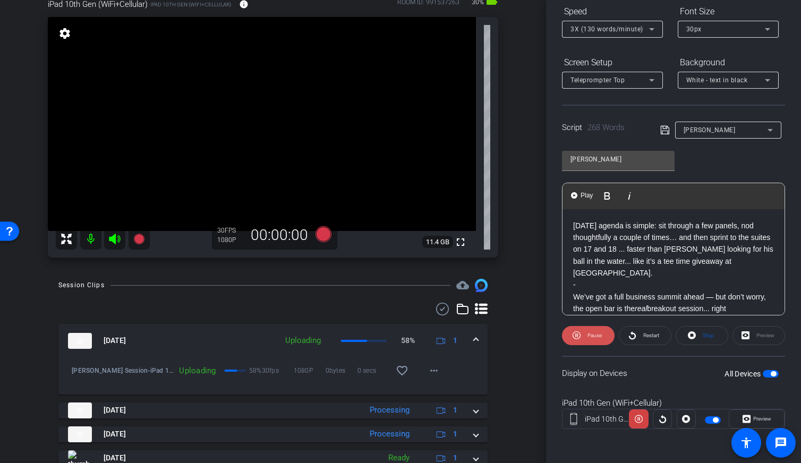
click at [595, 339] on span "Pause" at bounding box center [593, 335] width 17 height 15
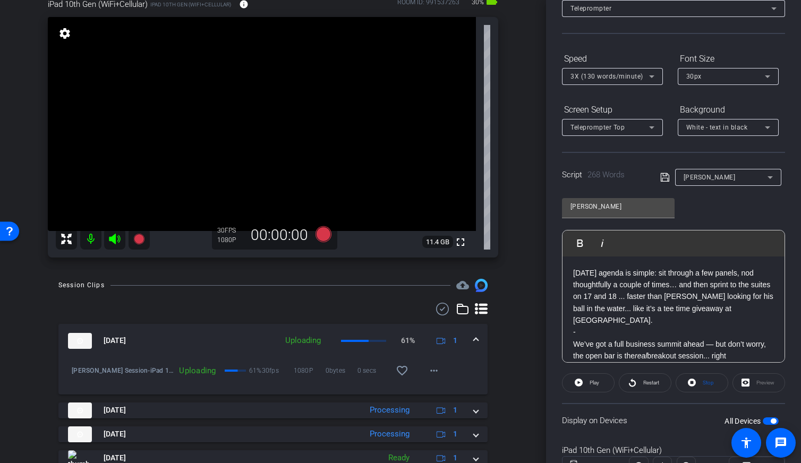
scroll to position [93, 0]
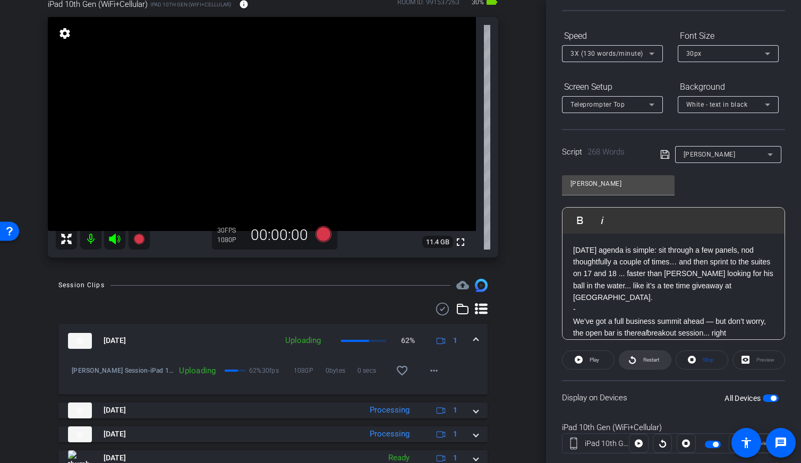
click at [635, 362] on icon at bounding box center [632, 359] width 8 height 13
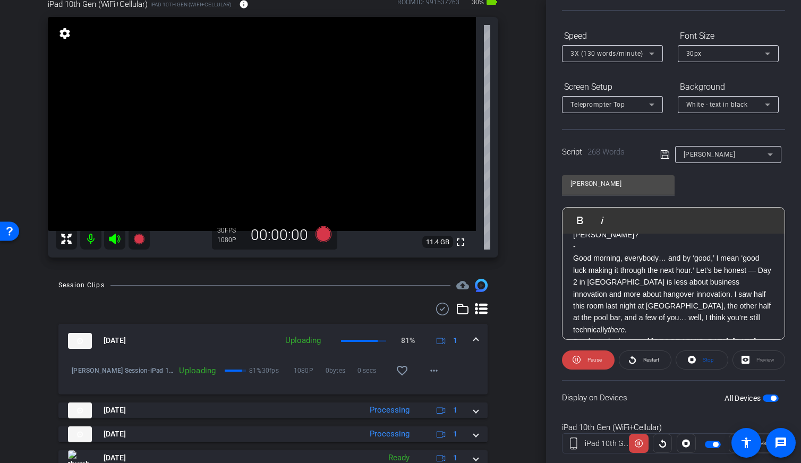
scroll to position [98, 0]
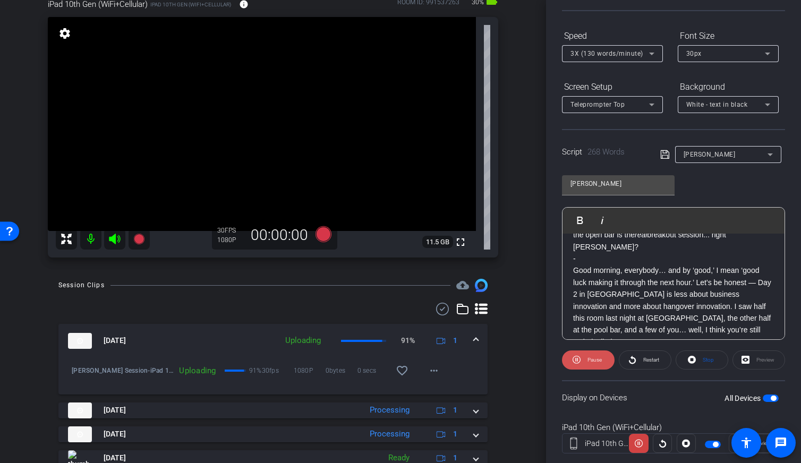
click at [591, 364] on span "Pause" at bounding box center [593, 360] width 17 height 15
click at [719, 268] on p "Good morning, everybody… and by ‘good,’ I mean ‘good luck making it through the…" at bounding box center [673, 306] width 201 height 83
drag, startPoint x: 692, startPoint y: 259, endPoint x: 661, endPoint y: 261, distance: 30.3
click at [661, 265] on p "Good morning, everybody… and by ‘good,’ I mean ‘good luck making it through the…" at bounding box center [673, 306] width 201 height 83
click at [677, 265] on p "Good morning, everybody… and by ‘good,’ I mean ‘good luck making it through the…" at bounding box center [673, 306] width 201 height 83
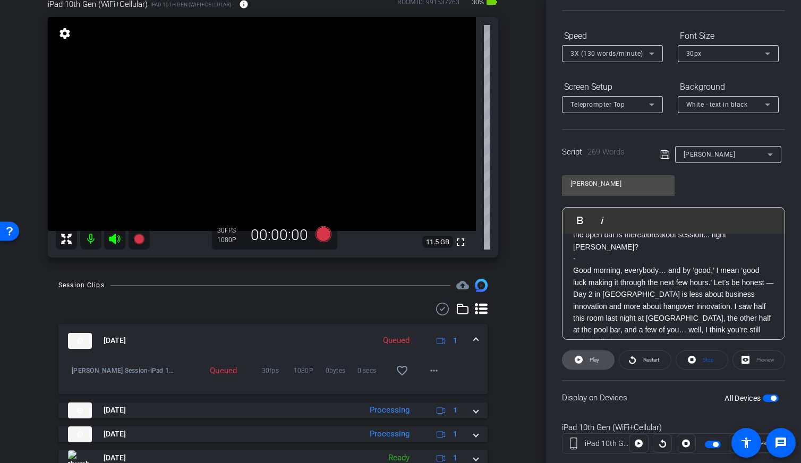
click at [604, 361] on span at bounding box center [589, 359] width 52 height 25
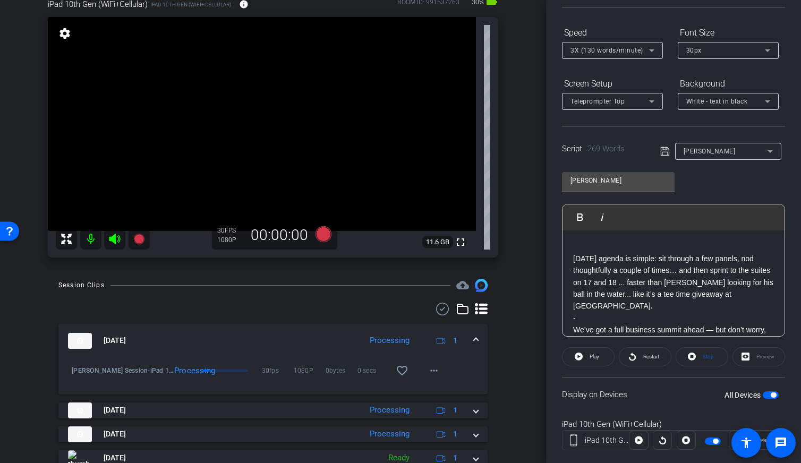
scroll to position [25, 0]
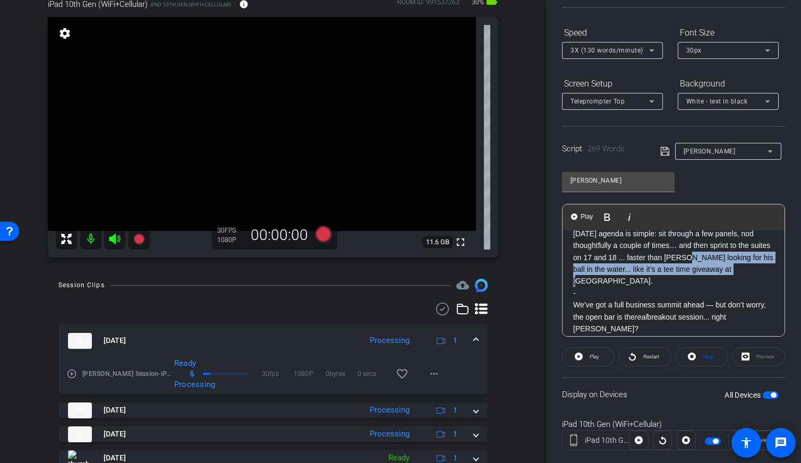
drag, startPoint x: 733, startPoint y: 268, endPoint x: 680, endPoint y: 262, distance: 52.9
click at [680, 262] on p "Today’s agenda is simple: sit through a few panels, nod thoughtfully a couple o…" at bounding box center [673, 257] width 201 height 59
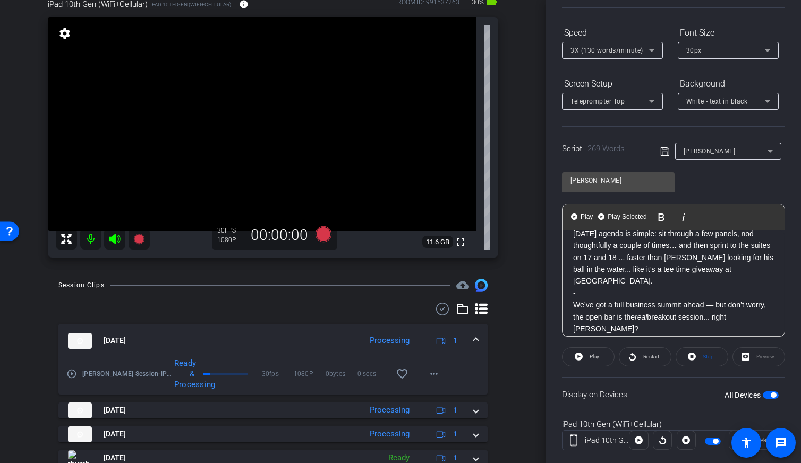
scroll to position [117, 0]
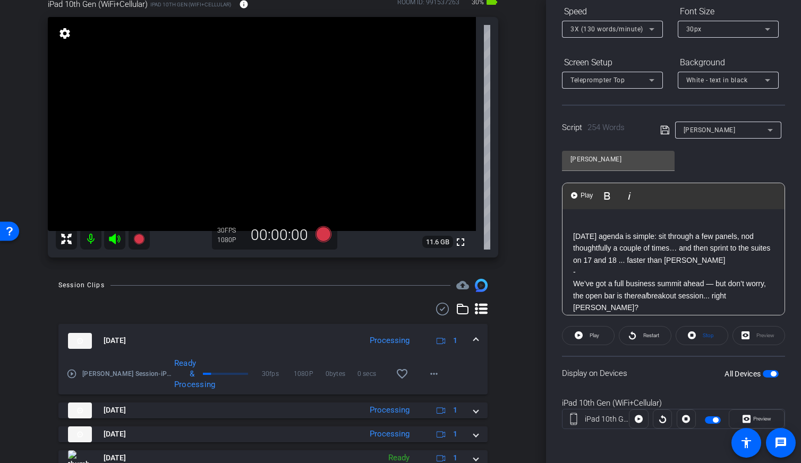
click at [698, 266] on p "-" at bounding box center [673, 272] width 201 height 12
click at [695, 258] on p "Today’s agenda is simple: sit through a few panels, nod thoughtfully a couple o…" at bounding box center [673, 249] width 201 height 36
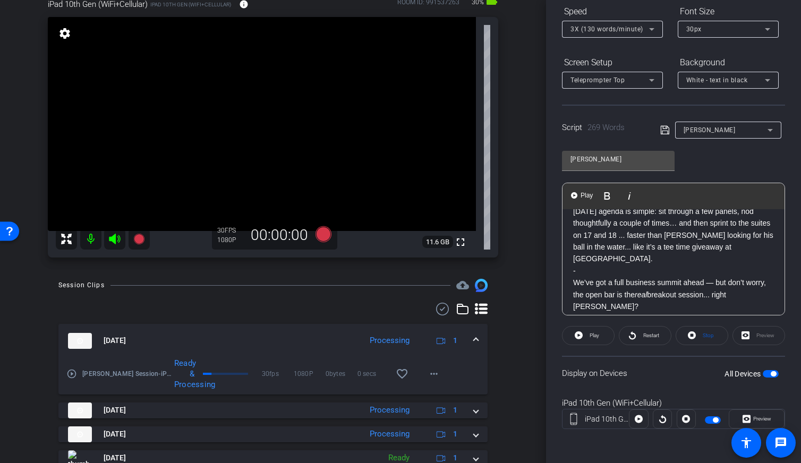
scroll to position [0, 0]
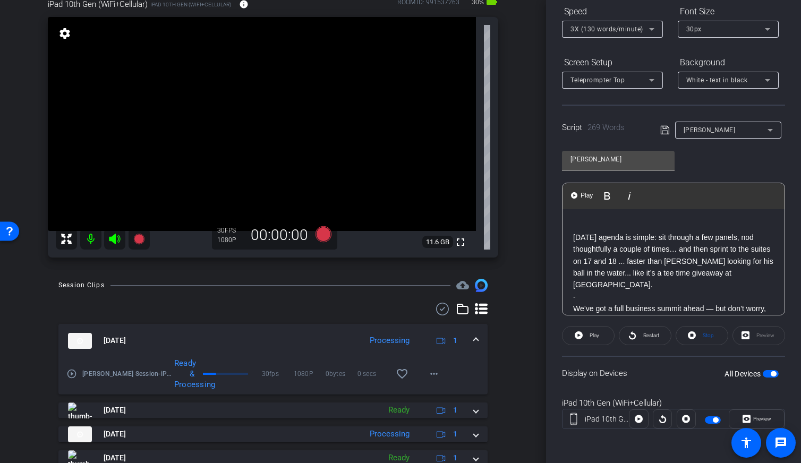
click at [664, 291] on p "-" at bounding box center [673, 297] width 201 height 12
drag, startPoint x: 730, startPoint y: 274, endPoint x: 681, endPoint y: 263, distance: 49.9
click at [681, 263] on p "Today’s agenda is simple: sit through a few panels, nod thoughtfully a couple o…" at bounding box center [673, 261] width 201 height 59
drag, startPoint x: 627, startPoint y: 257, endPoint x: 679, endPoint y: 261, distance: 52.7
click at [679, 261] on p "Today’s agenda is simple: sit through a few panels, nod thoughtfully a couple o…" at bounding box center [673, 261] width 201 height 59
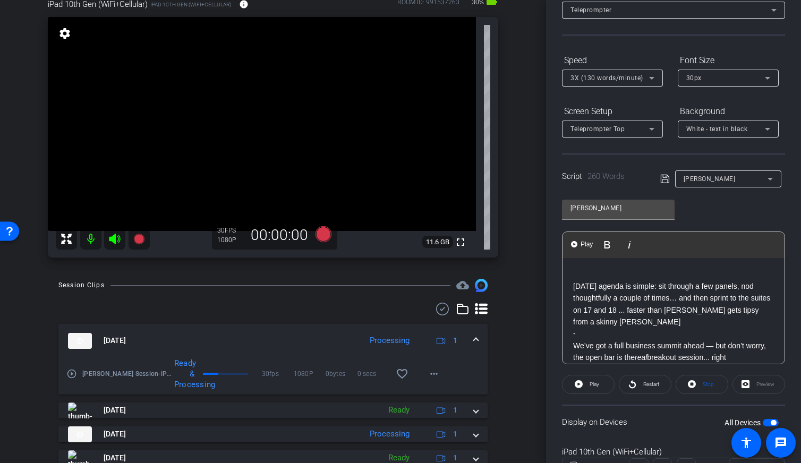
scroll to position [80, 0]
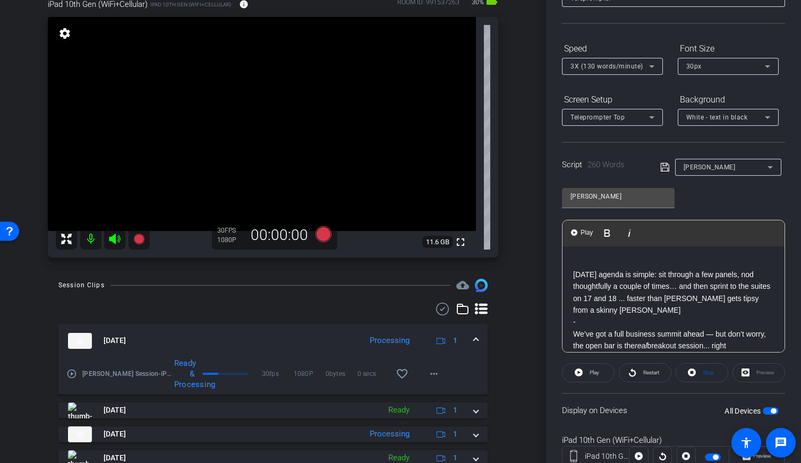
click at [573, 274] on p "Today’s agenda is simple: sit through a few panels, nod thoughtfully a couple o…" at bounding box center [673, 293] width 201 height 48
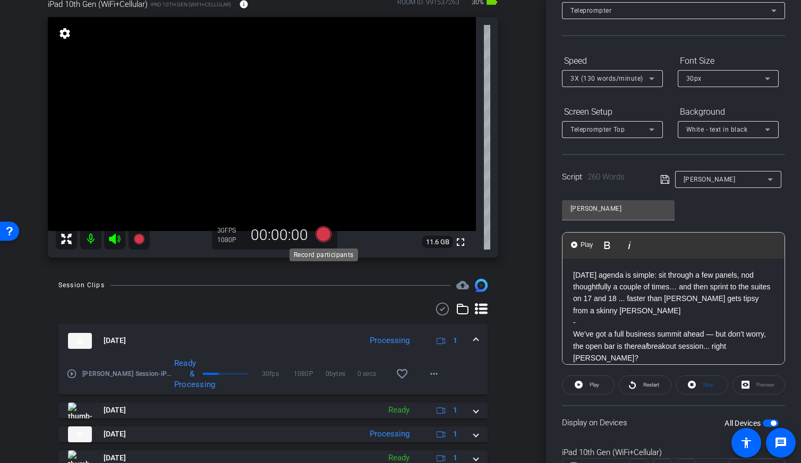
click at [321, 235] on icon at bounding box center [324, 234] width 16 height 16
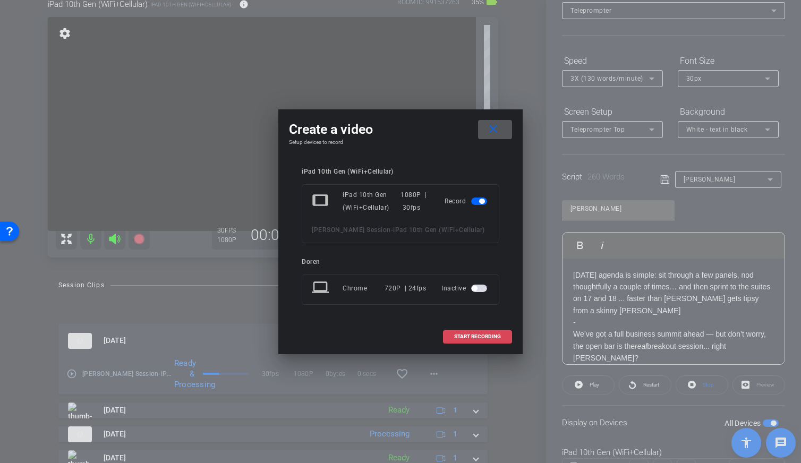
click at [471, 336] on span "START RECORDING" at bounding box center [477, 336] width 47 height 5
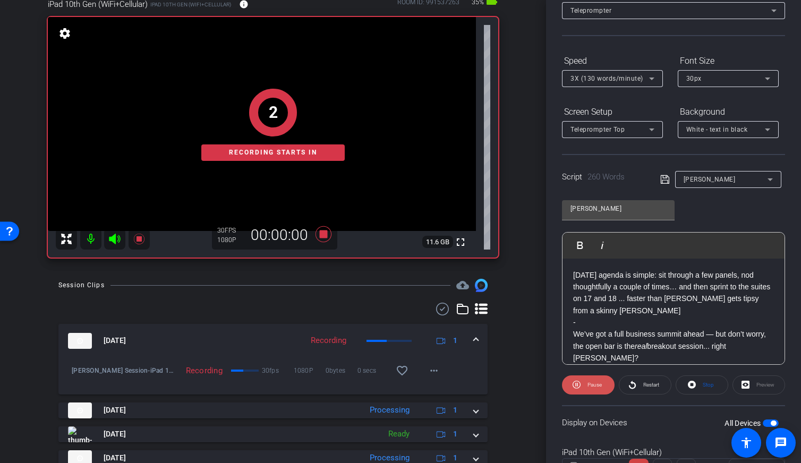
click at [591, 386] on span "Pause" at bounding box center [594, 385] width 14 height 6
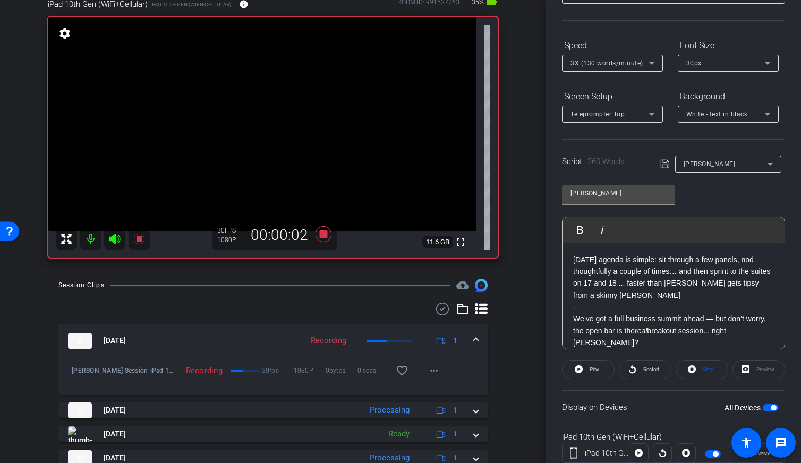
scroll to position [0, 0]
click at [642, 372] on span "Restart" at bounding box center [650, 369] width 19 height 15
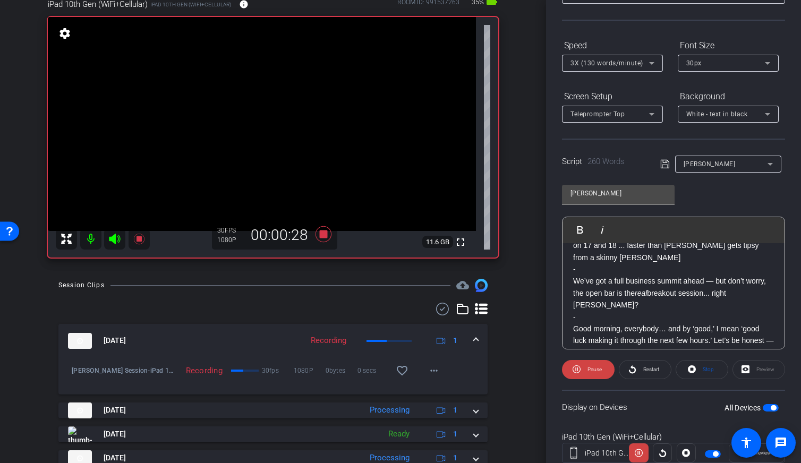
scroll to position [45, 0]
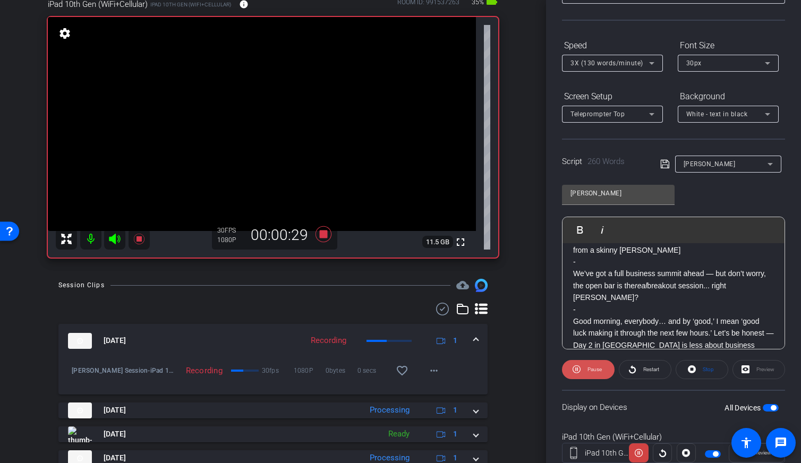
click at [591, 368] on span "Pause" at bounding box center [594, 370] width 14 height 6
click at [652, 372] on span "Restart" at bounding box center [651, 370] width 16 height 6
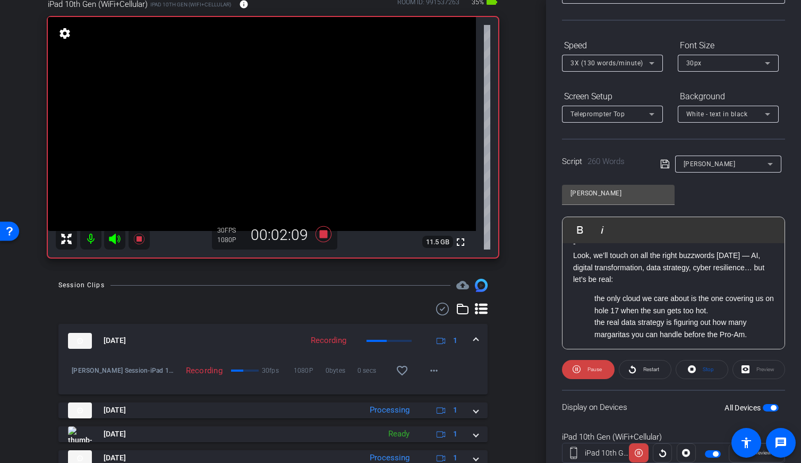
scroll to position [302, 0]
click at [591, 376] on span "Pause" at bounding box center [593, 369] width 17 height 15
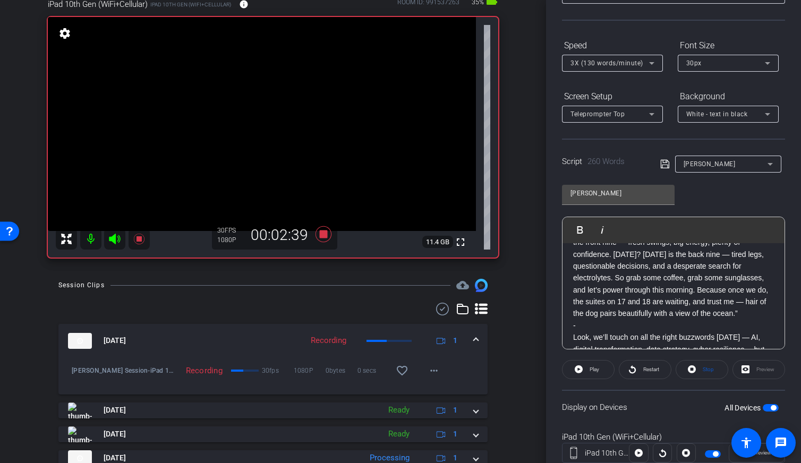
scroll to position [221, 0]
click at [596, 280] on p "But that’s the beauty of Cabo. Yesterday was the front nine — fresh swings, big…" at bounding box center [673, 270] width 201 height 95
click at [575, 330] on p "Look, we’ll touch on all the right buzzwords today — AI, digital transformation…" at bounding box center [673, 348] width 201 height 36
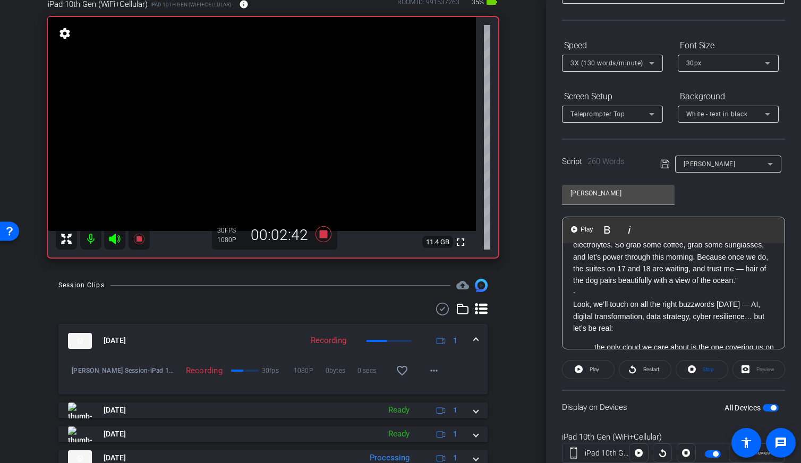
scroll to position [271, 0]
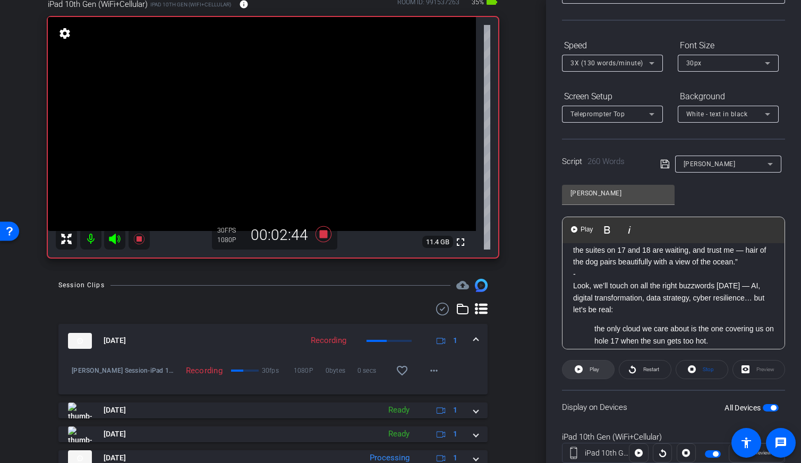
click at [595, 368] on span "Play" at bounding box center [595, 370] width 10 height 6
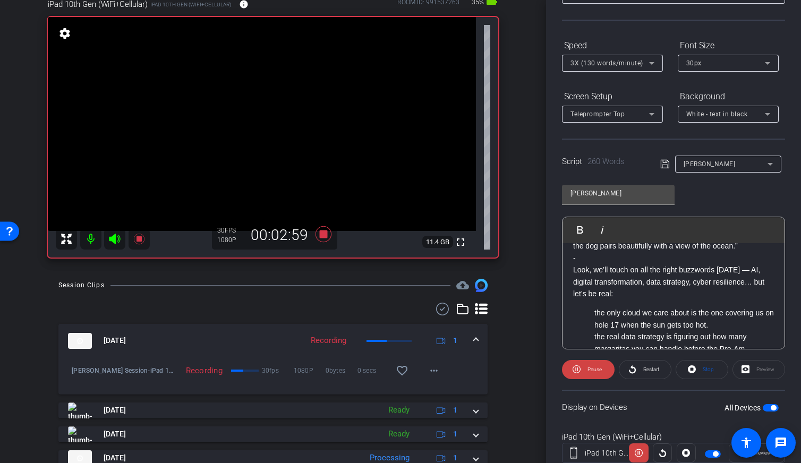
scroll to position [302, 0]
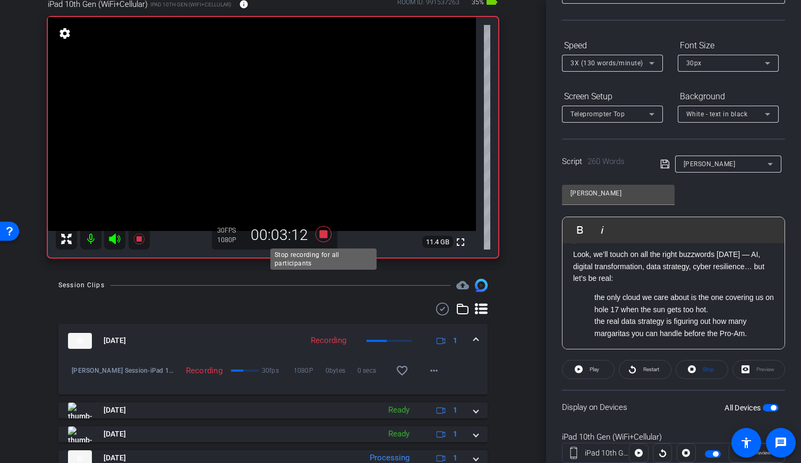
click at [323, 233] on icon at bounding box center [324, 234] width 16 height 16
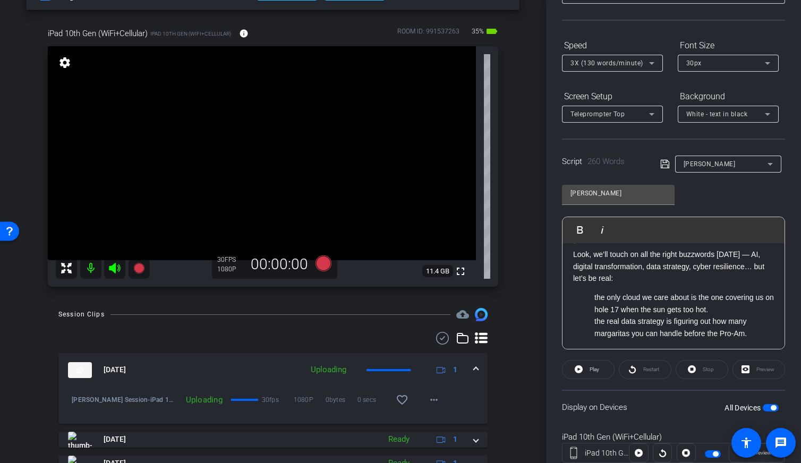
scroll to position [0, 0]
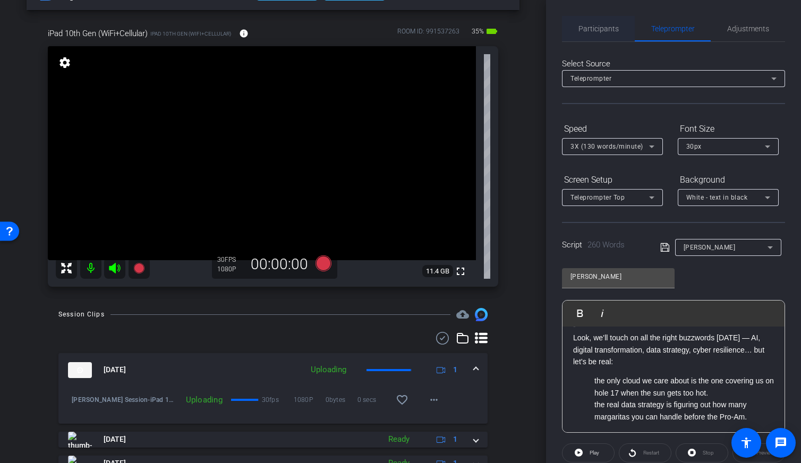
click at [602, 34] on span "Participants" at bounding box center [598, 28] width 40 height 25
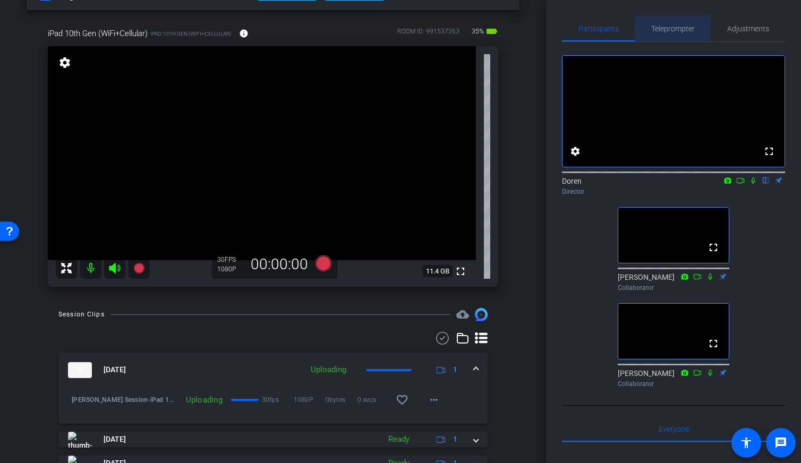
click at [658, 27] on span "Teleprompter" at bounding box center [673, 28] width 44 height 7
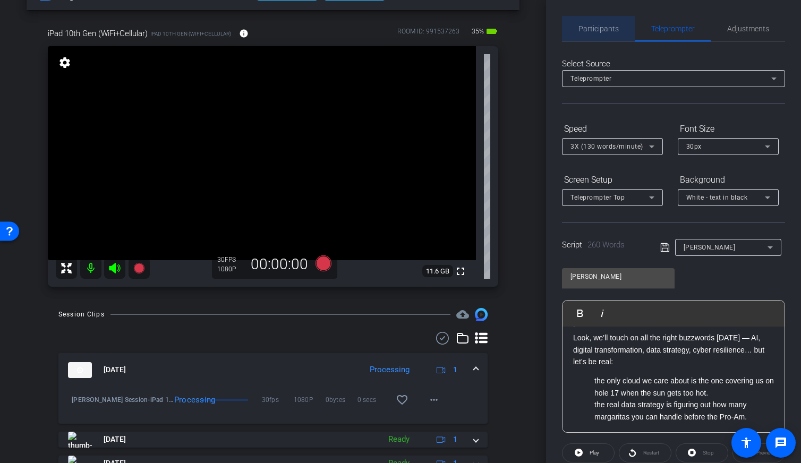
click at [602, 27] on span "Participants" at bounding box center [598, 28] width 40 height 7
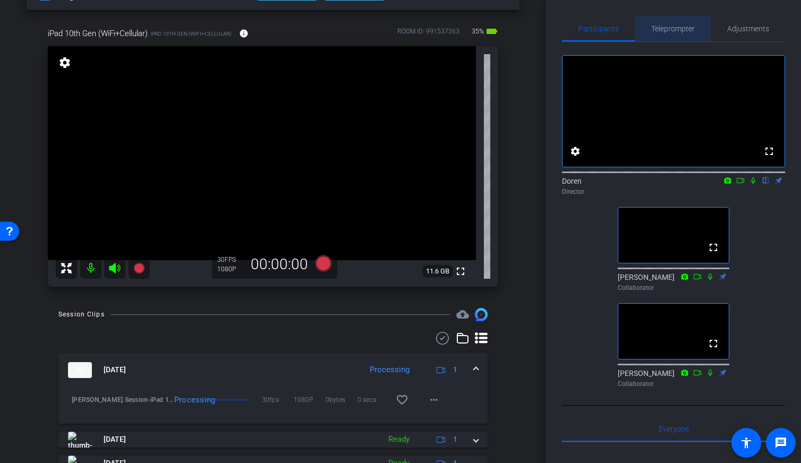
click at [667, 27] on span "Teleprompter" at bounding box center [673, 28] width 44 height 7
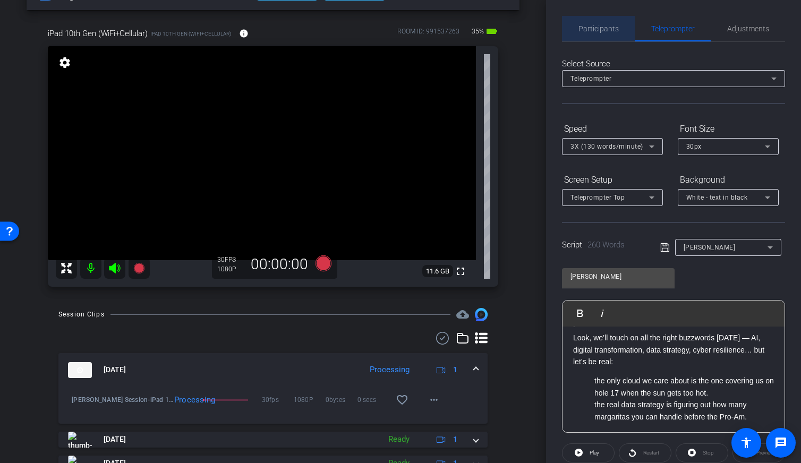
click at [617, 25] on span "Participants" at bounding box center [598, 28] width 40 height 7
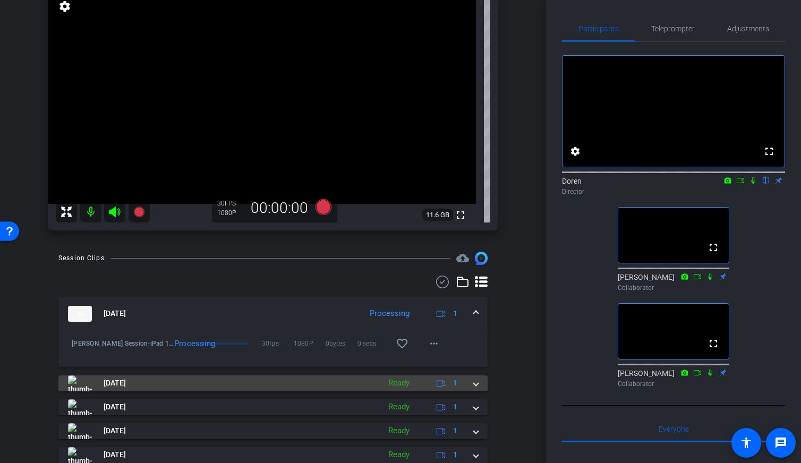
scroll to position [112, 0]
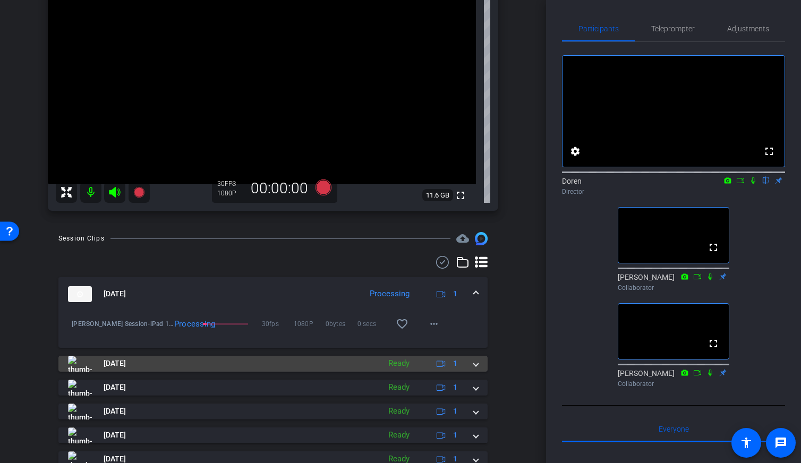
click at [209, 358] on mat-panel-title "Sep 22, 2025" at bounding box center [221, 364] width 306 height 16
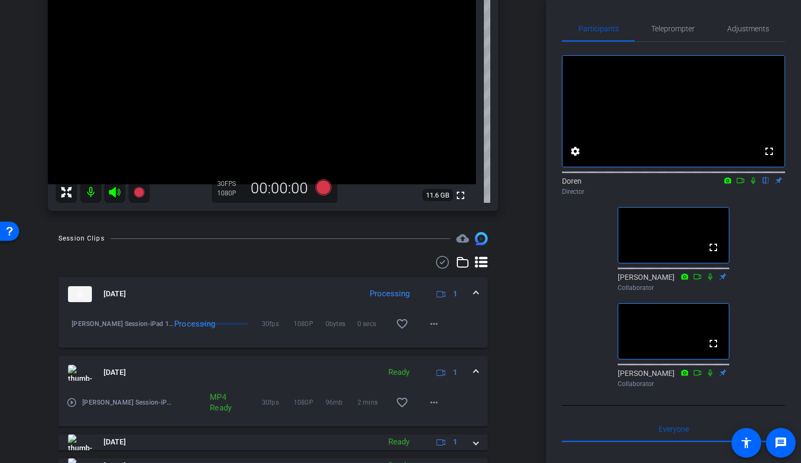
click at [209, 368] on mat-panel-title "Sep 22, 2025" at bounding box center [221, 373] width 306 height 16
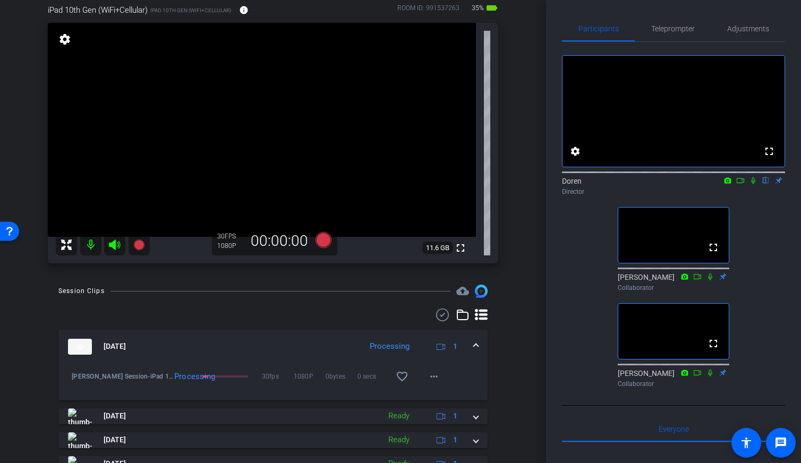
scroll to position [45, 0]
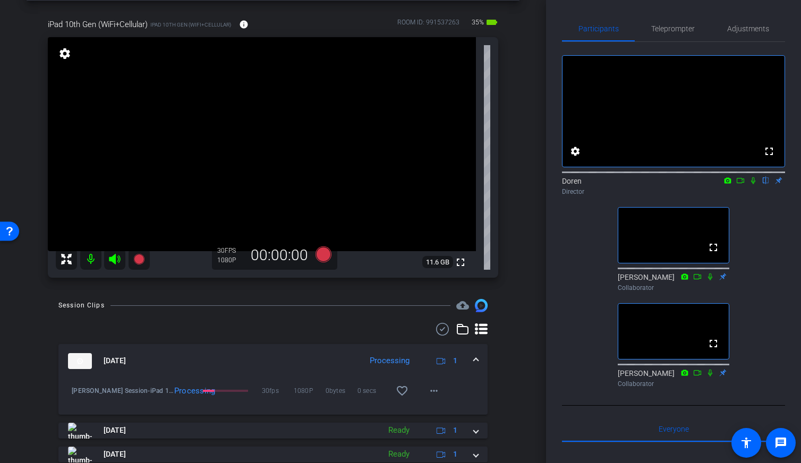
click at [526, 233] on div "arrow_back Keith Mitchell Session Back to project Send invite account_box grid_…" at bounding box center [273, 186] width 546 height 463
click at [525, 229] on div "arrow_back Keith Mitchell Session Back to project Send invite account_box grid_…" at bounding box center [273, 186] width 546 height 463
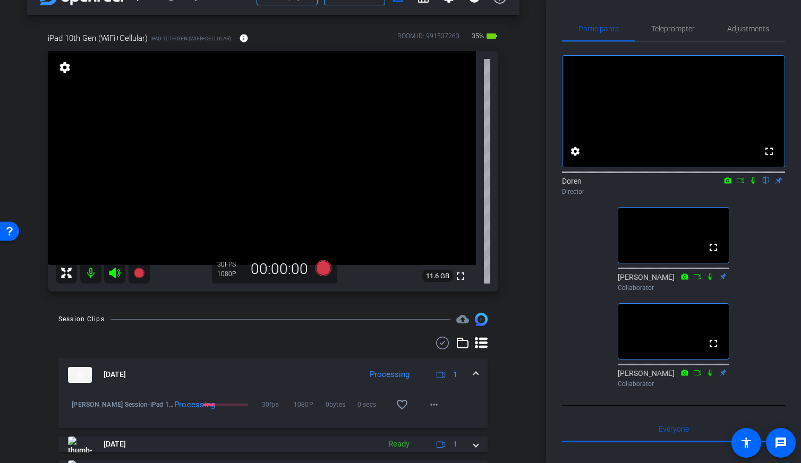
scroll to position [32, 0]
click at [675, 28] on span "Teleprompter" at bounding box center [673, 28] width 44 height 7
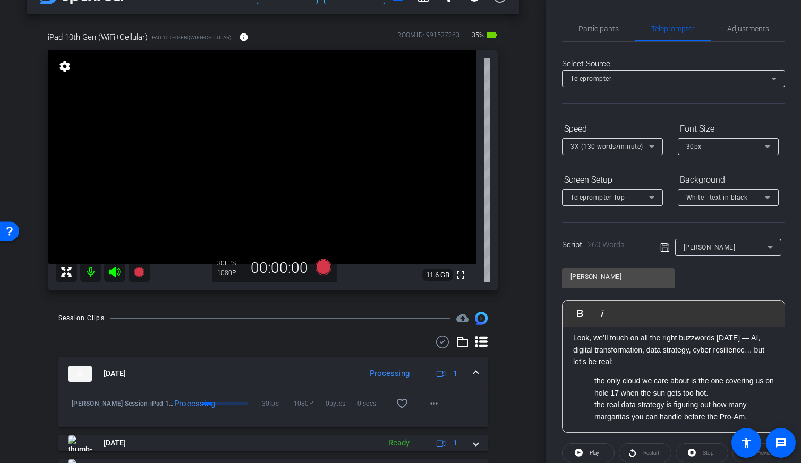
click at [629, 375] on li "the only cloud we care about is the one covering us on hole 17 when the sun get…" at bounding box center [684, 387] width 180 height 24
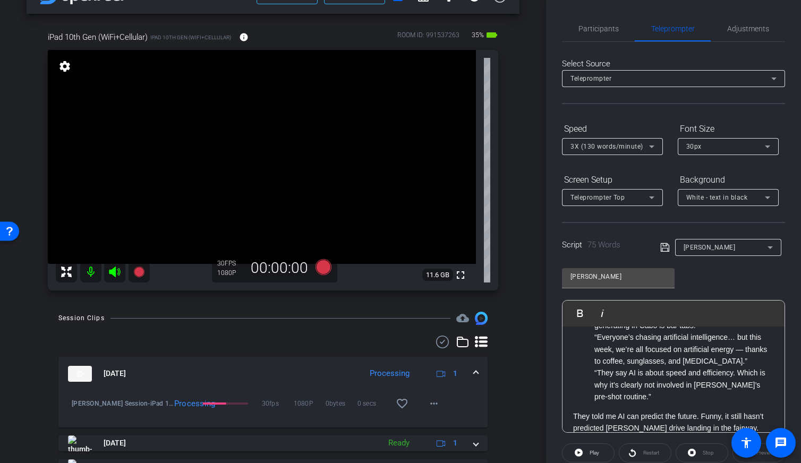
scroll to position [0, 0]
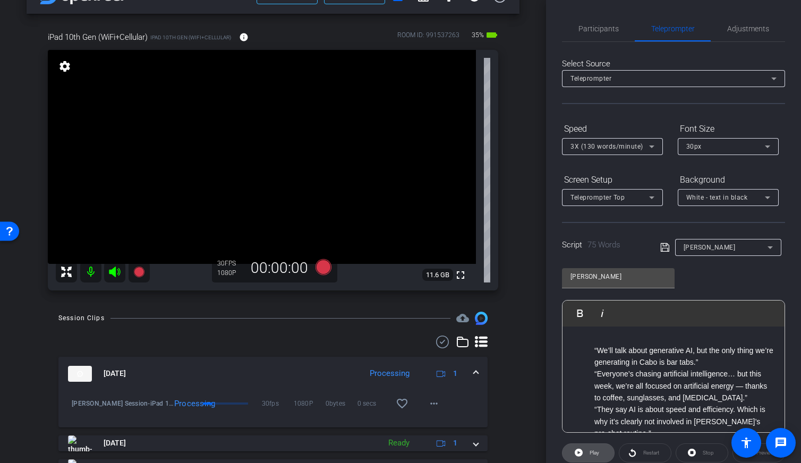
click at [595, 435] on span "Play" at bounding box center [593, 453] width 12 height 15
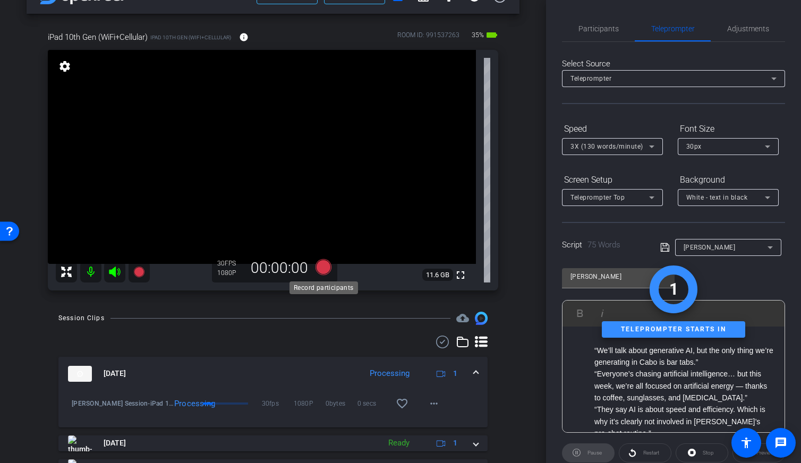
click at [325, 271] on icon at bounding box center [324, 267] width 16 height 16
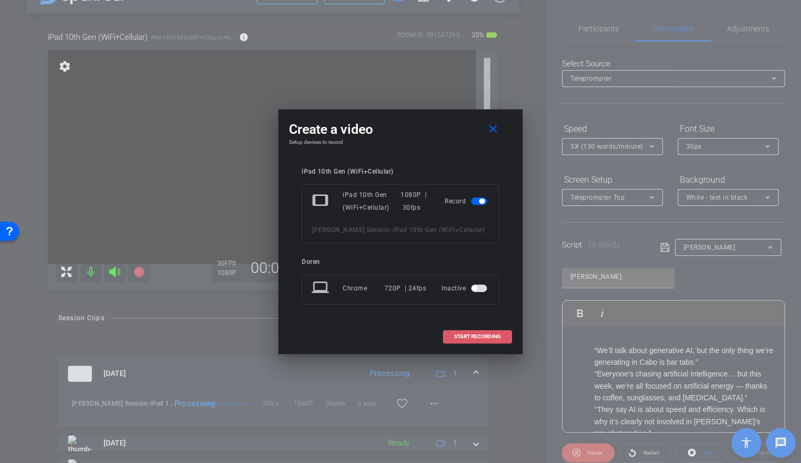
click at [456, 335] on span "START RECORDING" at bounding box center [477, 336] width 47 height 5
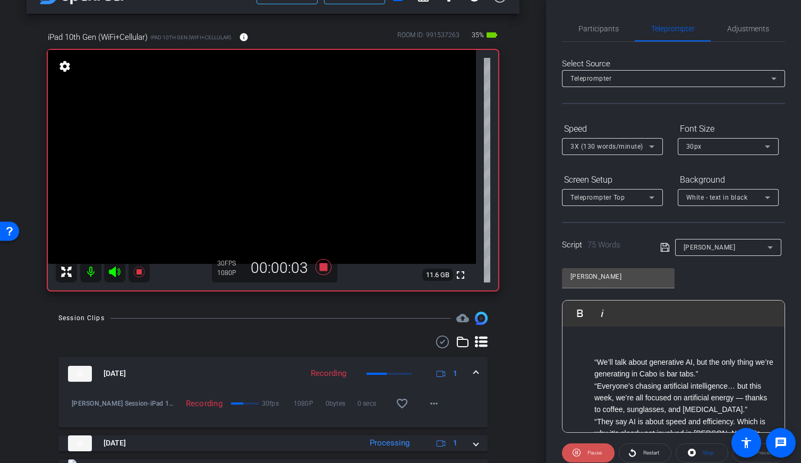
click at [603, 435] on span at bounding box center [588, 452] width 53 height 25
click at [610, 376] on li "“We’ll talk about generative AI, but the only thing we’re generating in Cabo is…" at bounding box center [684, 368] width 180 height 24
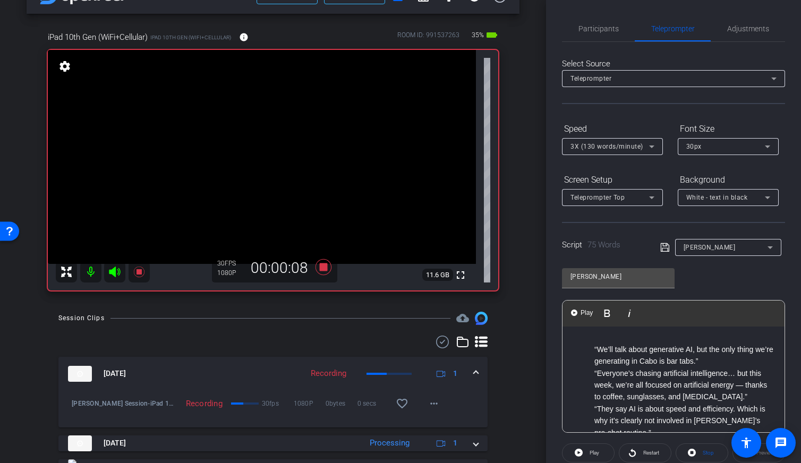
scroll to position [10, 0]
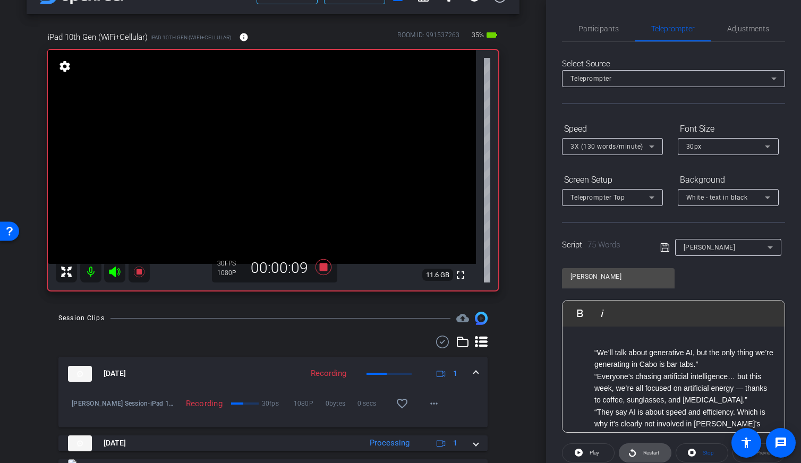
click at [651, 435] on span "Restart" at bounding box center [651, 453] width 16 height 6
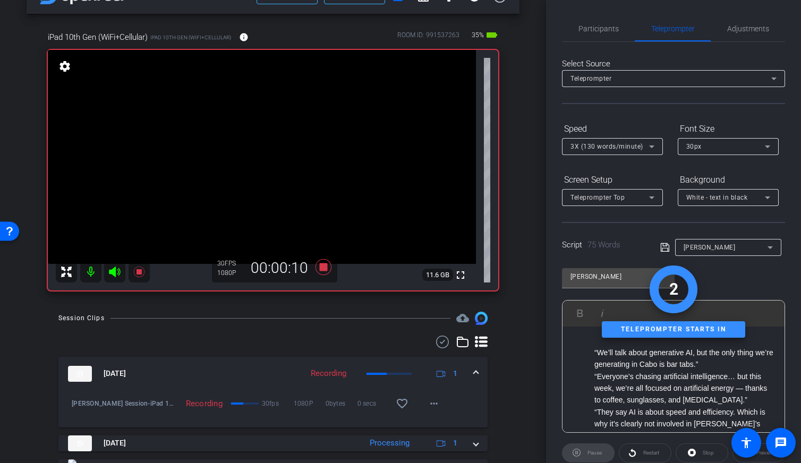
scroll to position [7, 0]
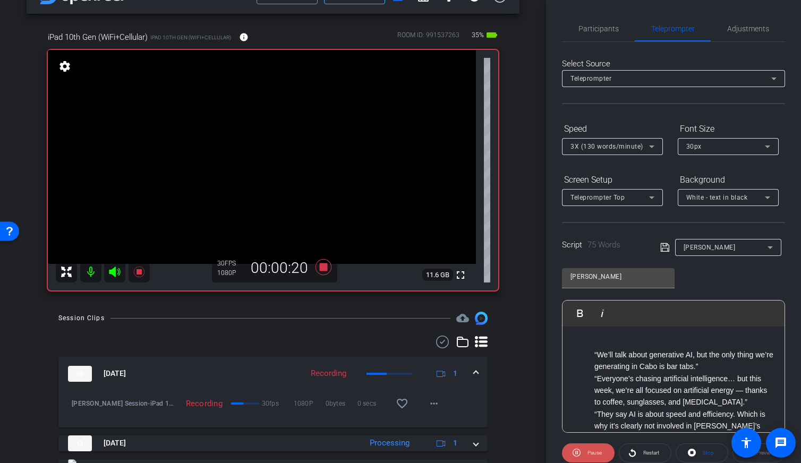
click at [603, 435] on span at bounding box center [588, 452] width 53 height 25
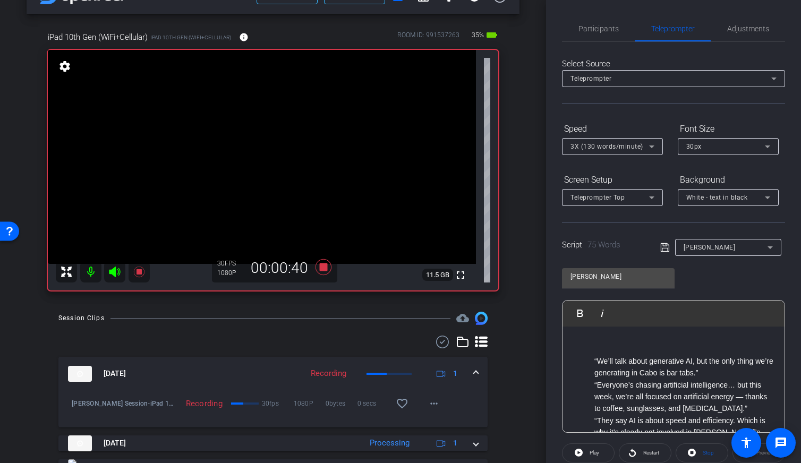
scroll to position [0, 0]
click at [650, 435] on span "Restart" at bounding box center [651, 453] width 16 height 6
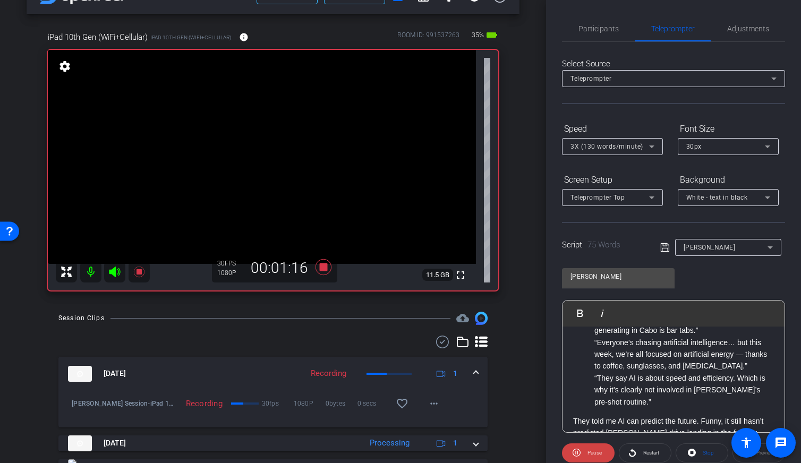
scroll to position [61, 0]
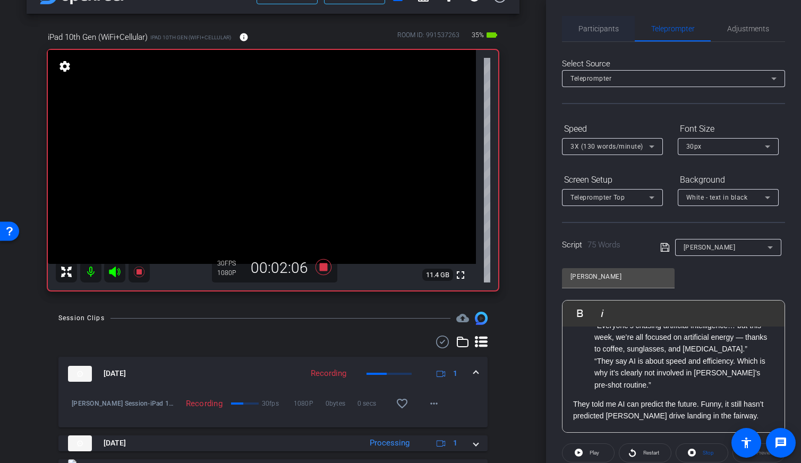
click at [604, 32] on span "Participants" at bounding box center [598, 28] width 40 height 7
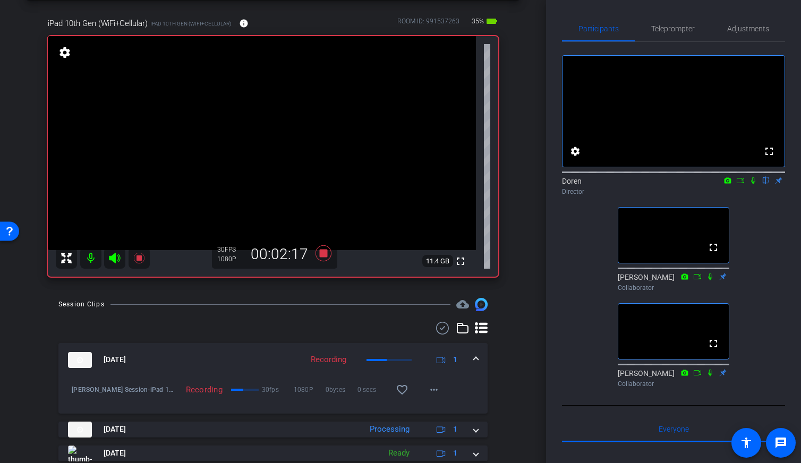
scroll to position [47, 0]
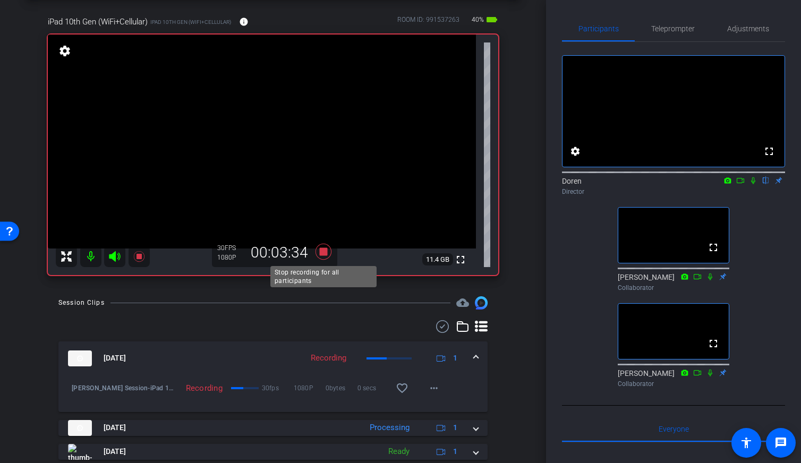
click at [319, 253] on icon at bounding box center [323, 251] width 25 height 19
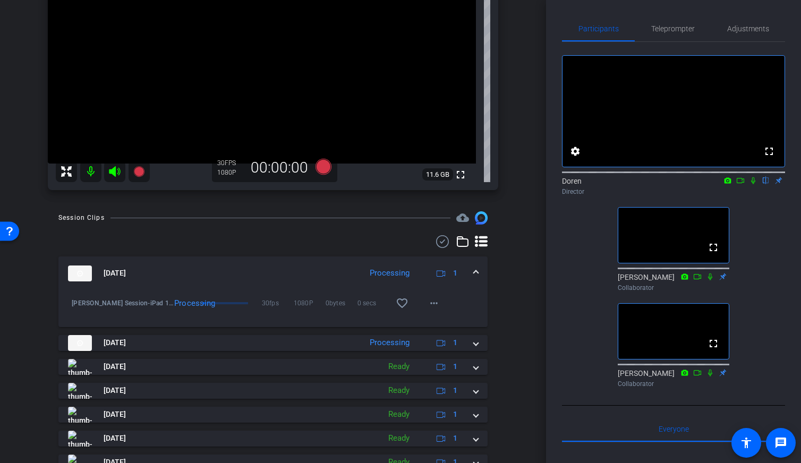
scroll to position [133, 0]
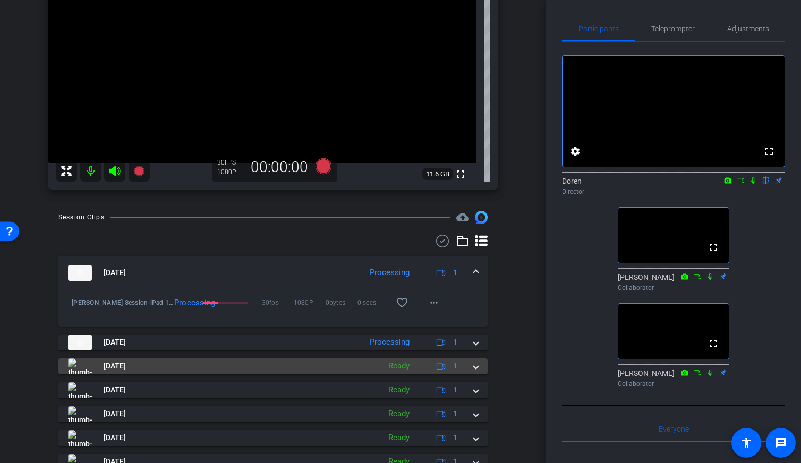
click at [371, 368] on mat-panel-title "Sep 22, 2025" at bounding box center [221, 367] width 306 height 16
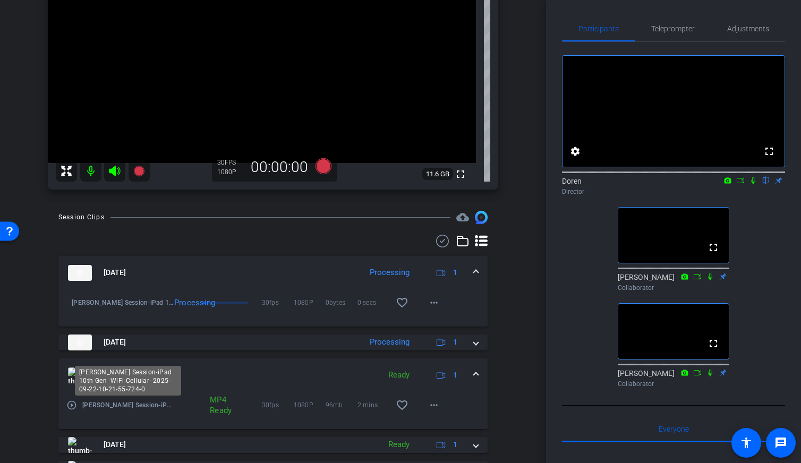
click at [88, 406] on span "Keith Mitchell Session-iPad 10th Gen -WiFi-Cellular--2025-09-22-10-21-55-724-0" at bounding box center [127, 405] width 91 height 11
click at [73, 405] on mat-icon "play_circle_outline" at bounding box center [71, 405] width 11 height 11
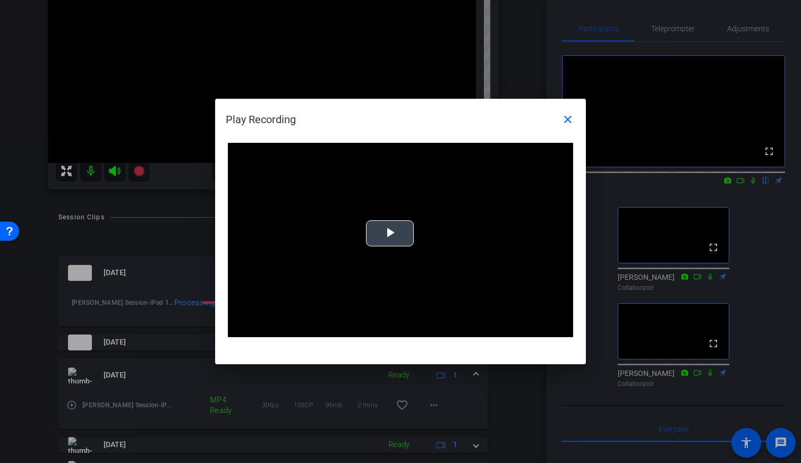
click at [390, 234] on span "Video Player" at bounding box center [390, 234] width 0 height 0
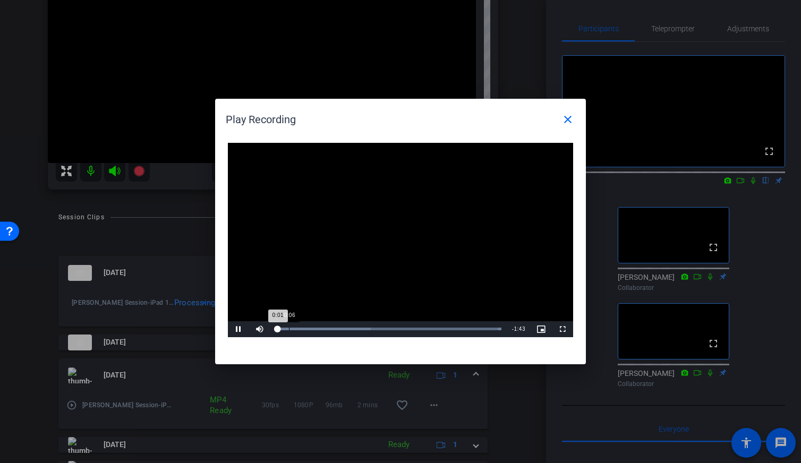
click at [289, 329] on div "Loaded : 100.00% 0:06 0:01" at bounding box center [389, 329] width 226 height 3
click at [244, 329] on span "Video Player" at bounding box center [238, 329] width 21 height 0
click at [566, 117] on mat-icon "close" at bounding box center [567, 119] width 13 height 13
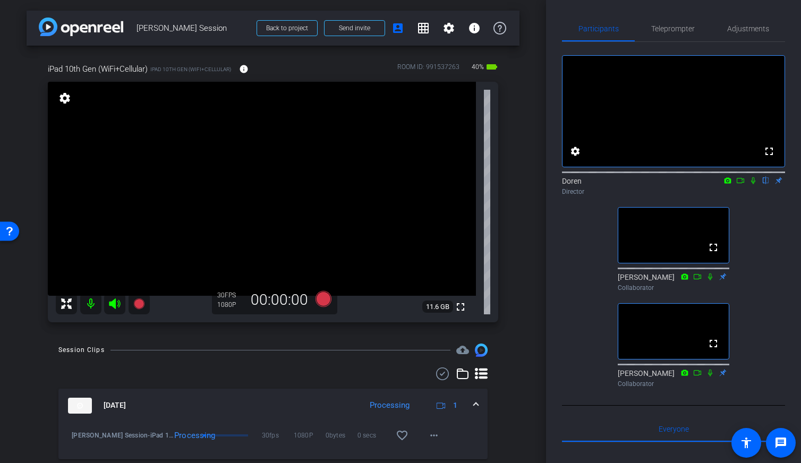
scroll to position [0, 0]
click at [518, 143] on div "iPad 10th Gen (WiFi+Cellular) iPad 10th Gen (WiFi+Cellular) info ROOM ID: 99153…" at bounding box center [273, 189] width 493 height 287
click at [518, 167] on div "iPad 10th Gen (WiFi+Cellular) iPad 10th Gen (WiFi+Cellular) info ROOM ID: 99153…" at bounding box center [273, 189] width 493 height 287
click at [320, 300] on icon at bounding box center [324, 299] width 16 height 16
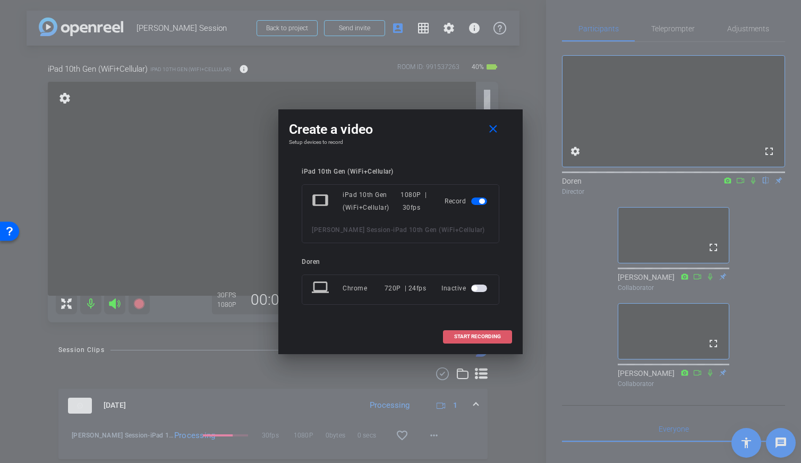
click at [462, 336] on span "START RECORDING" at bounding box center [477, 336] width 47 height 5
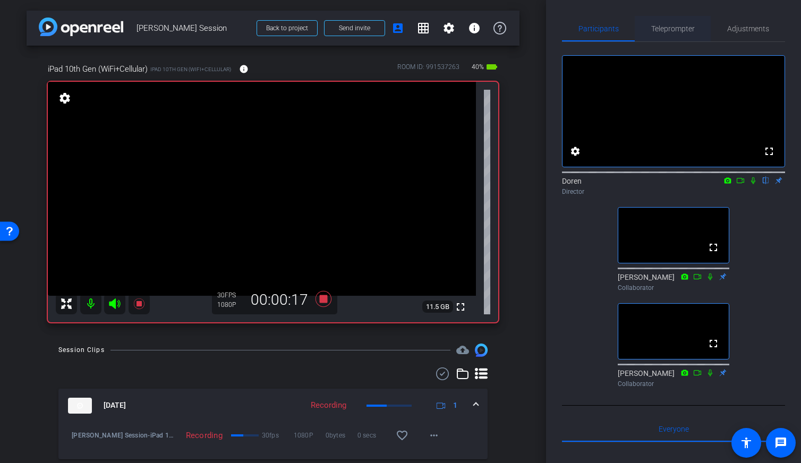
click at [674, 19] on span "Teleprompter" at bounding box center [673, 28] width 44 height 25
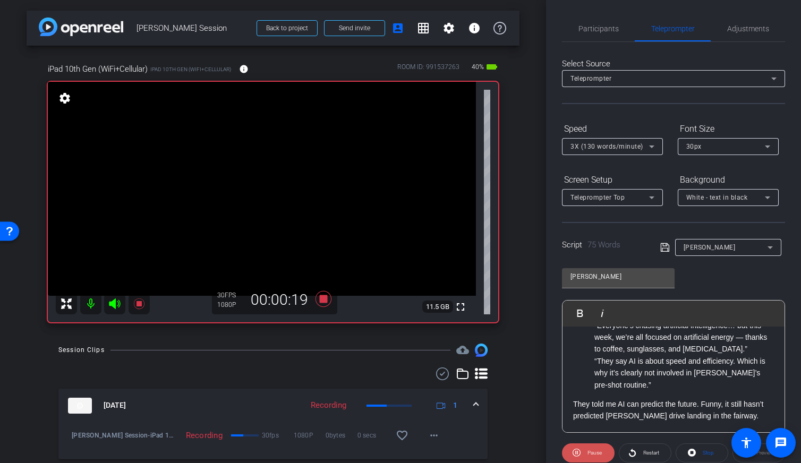
click at [594, 435] on span "Pause" at bounding box center [593, 453] width 17 height 15
click at [597, 32] on span "Participants" at bounding box center [598, 28] width 40 height 7
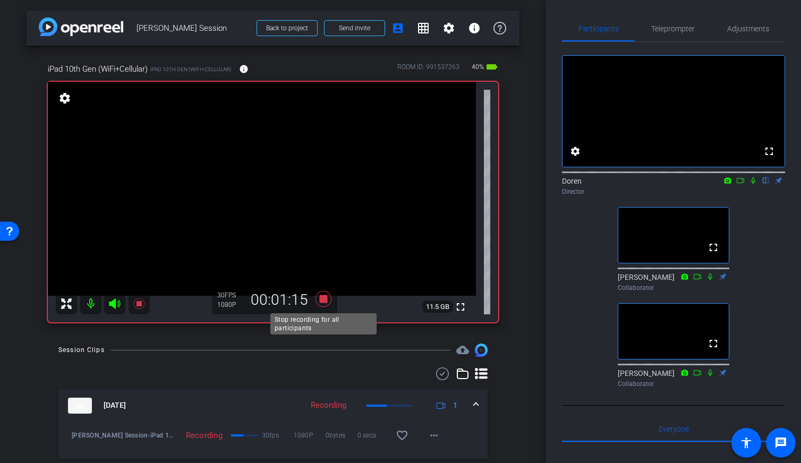
click at [323, 302] on icon at bounding box center [324, 299] width 16 height 16
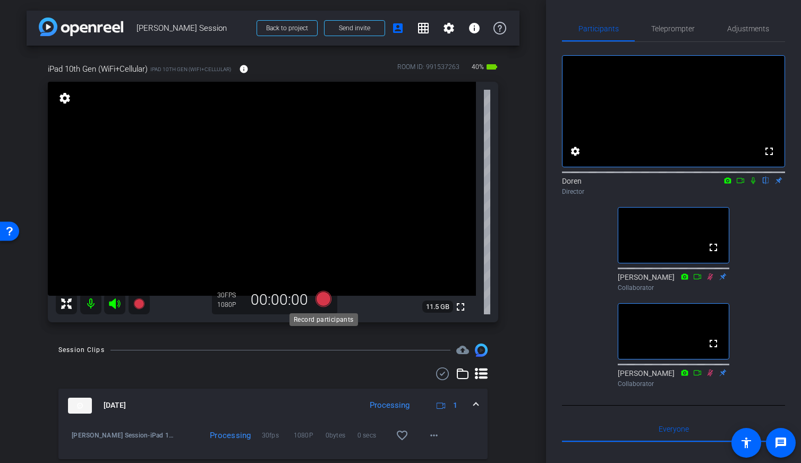
click at [329, 301] on icon at bounding box center [324, 299] width 16 height 16
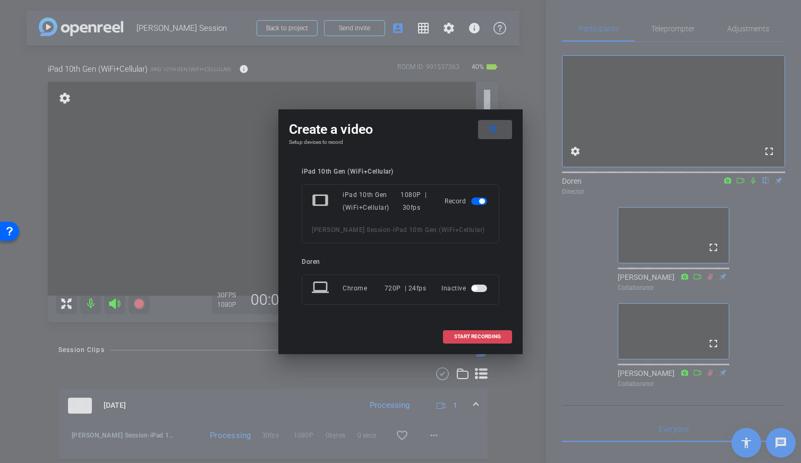
click at [462, 333] on span at bounding box center [478, 336] width 68 height 25
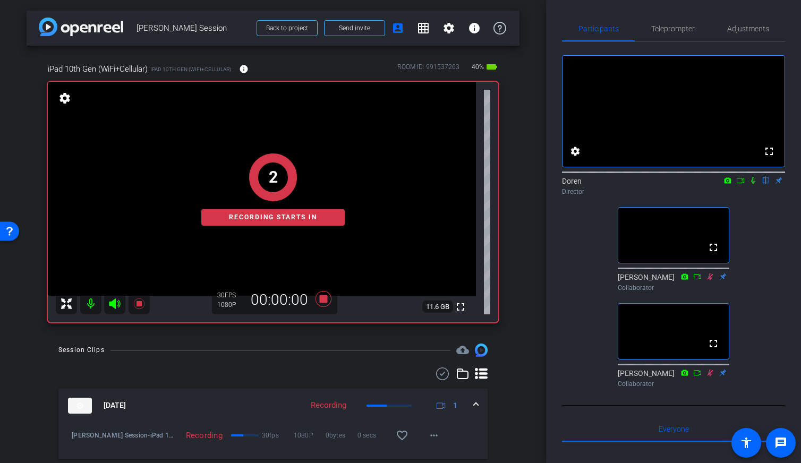
click at [737, 184] on icon at bounding box center [753, 180] width 8 height 7
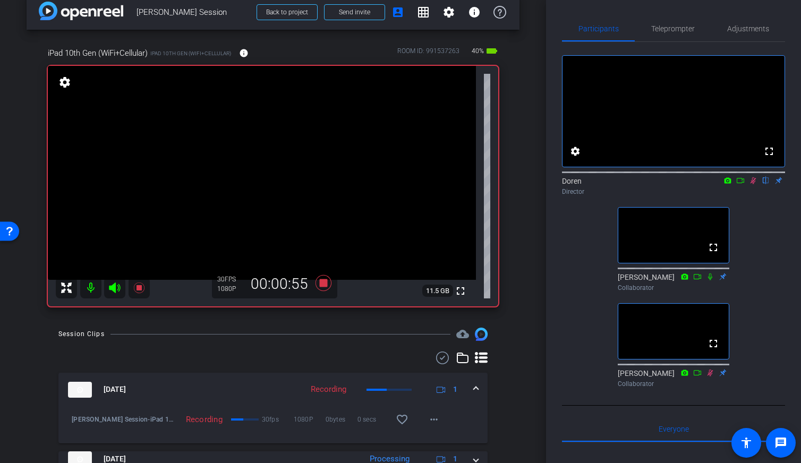
scroll to position [1, 0]
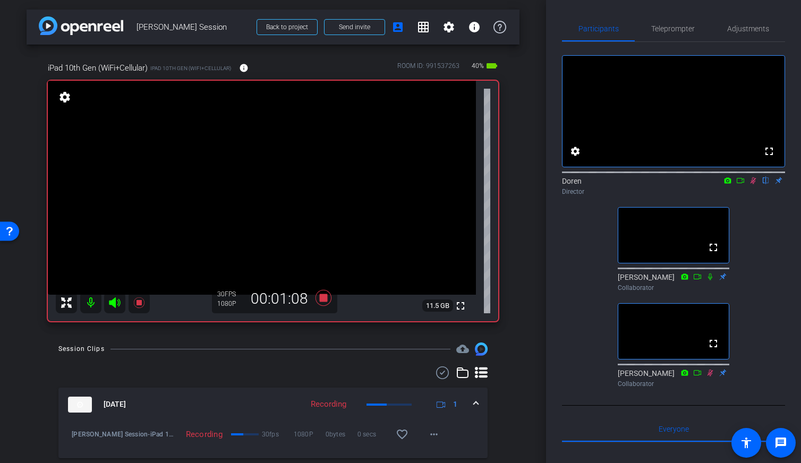
click at [737, 184] on icon at bounding box center [754, 180] width 6 height 7
click at [737, 184] on icon at bounding box center [753, 180] width 8 height 7
click at [580, 253] on div "fullscreen settings Doren flip Director fullscreen Brian Feldt Collaborator ful…" at bounding box center [673, 217] width 223 height 350
click at [323, 302] on icon at bounding box center [324, 298] width 16 height 16
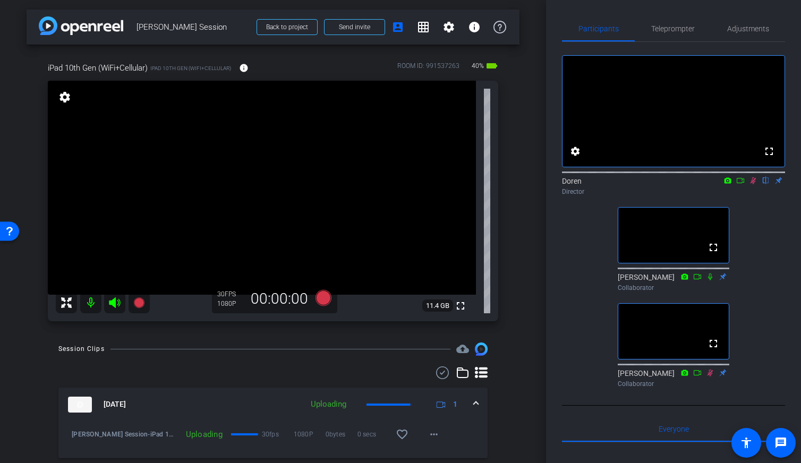
click at [545, 300] on div "arrow_back Keith Mitchell Session Back to project Send invite account_box grid_…" at bounding box center [273, 230] width 546 height 463
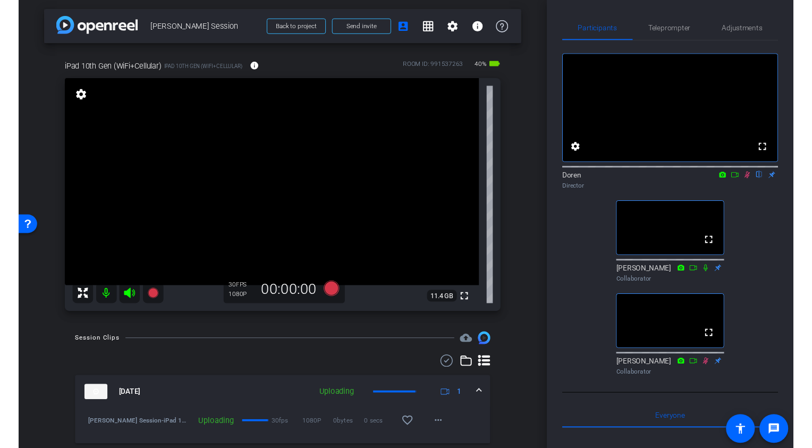
scroll to position [0, 0]
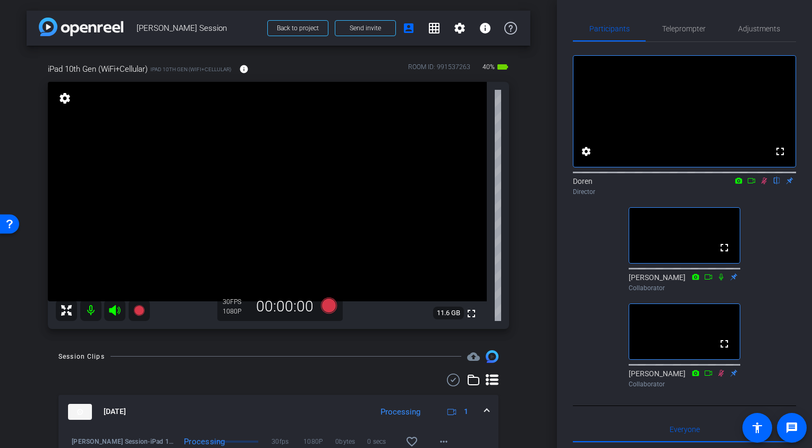
click at [530, 232] on div "iPad 10th Gen (WiFi+Cellular) iPad 10th Gen (WiFi+Cellular) info ROOM ID: 99153…" at bounding box center [279, 193] width 504 height 294
click at [737, 184] on icon at bounding box center [764, 180] width 6 height 7
click at [601, 267] on div "fullscreen settings Doren flip Director fullscreen Brian Feldt Collaborator ful…" at bounding box center [684, 217] width 223 height 350
click at [591, 250] on div "fullscreen settings Doren flip Director fullscreen Brian Feldt Collaborator ful…" at bounding box center [684, 217] width 223 height 350
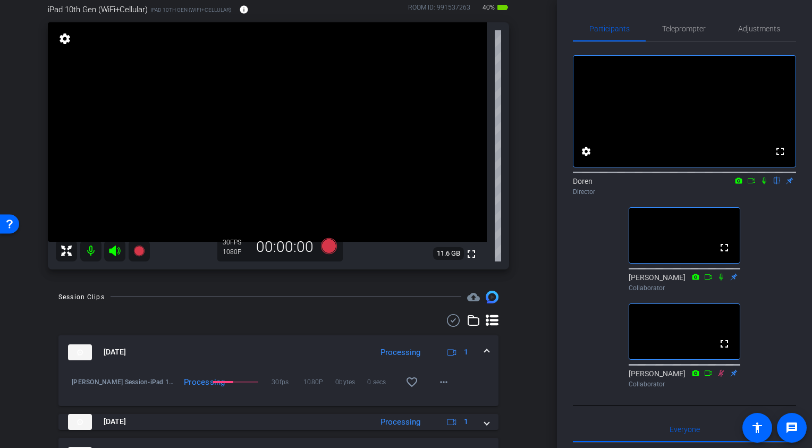
scroll to position [73, 0]
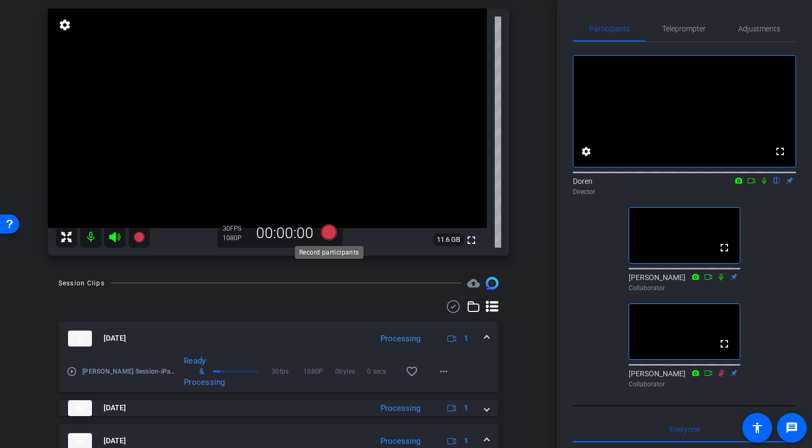
click at [328, 235] on icon at bounding box center [329, 232] width 16 height 16
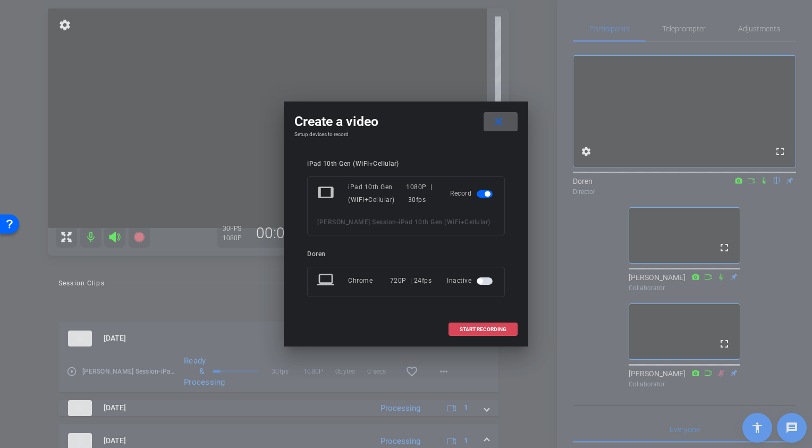
click at [490, 328] on span "START RECORDING" at bounding box center [482, 329] width 47 height 5
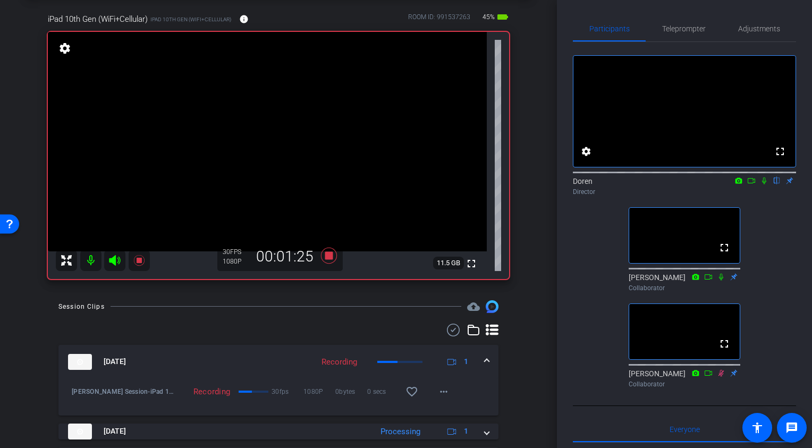
scroll to position [44, 0]
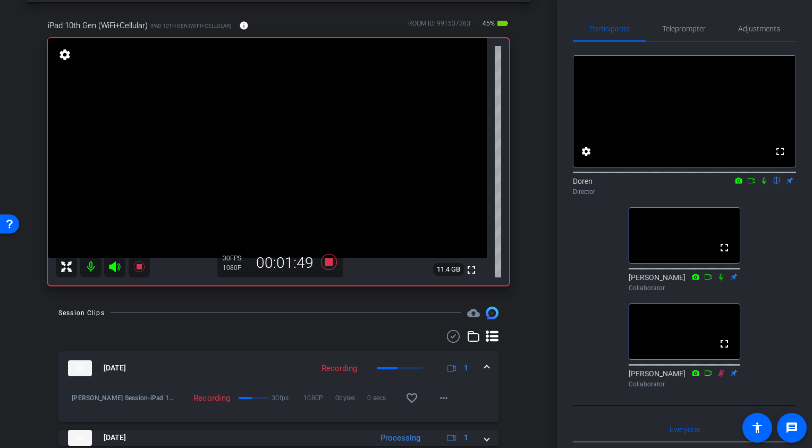
click at [530, 132] on div "iPad 10th Gen (WiFi+Cellular) iPad 10th Gen (WiFi+Cellular) info ROOM ID: 99153…" at bounding box center [279, 149] width 504 height 294
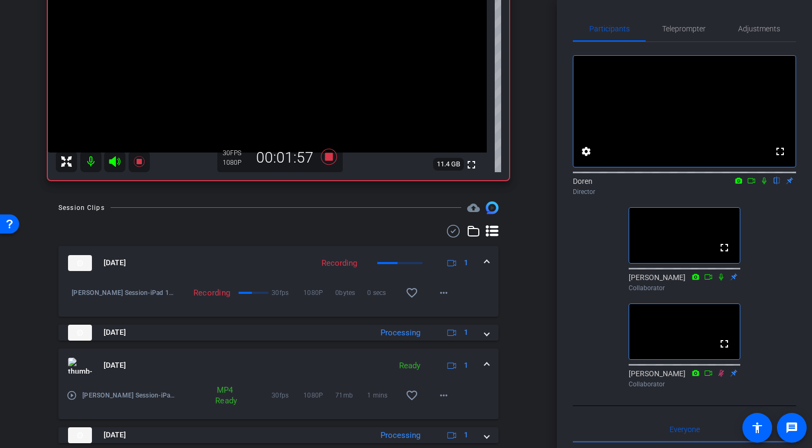
scroll to position [155, 0]
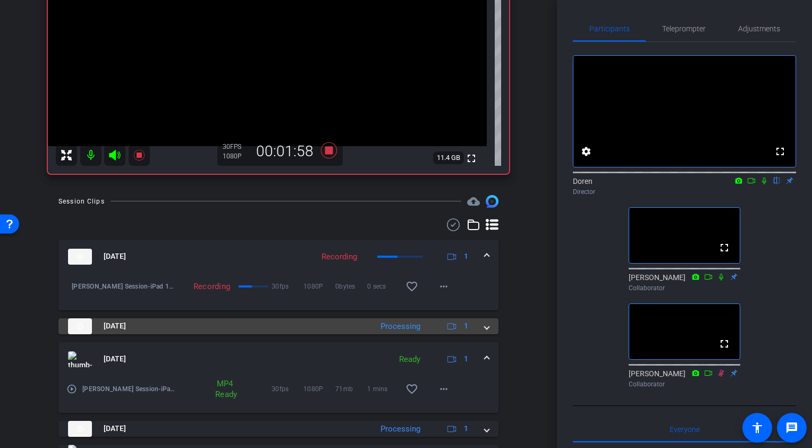
click at [488, 330] on span at bounding box center [486, 325] width 4 height 11
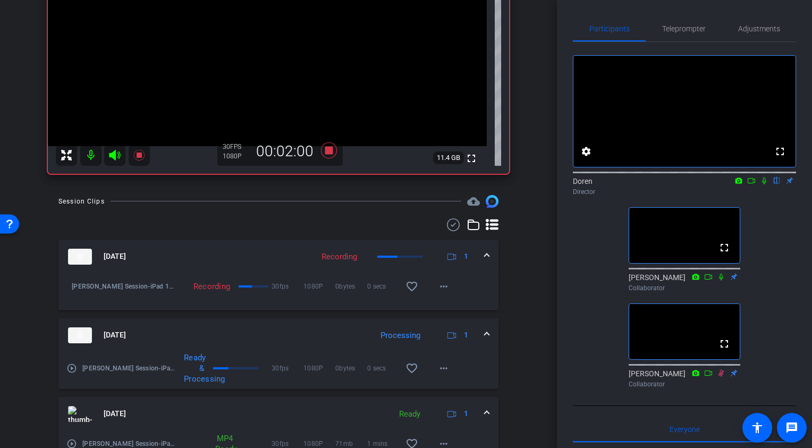
click at [488, 334] on span at bounding box center [486, 334] width 4 height 11
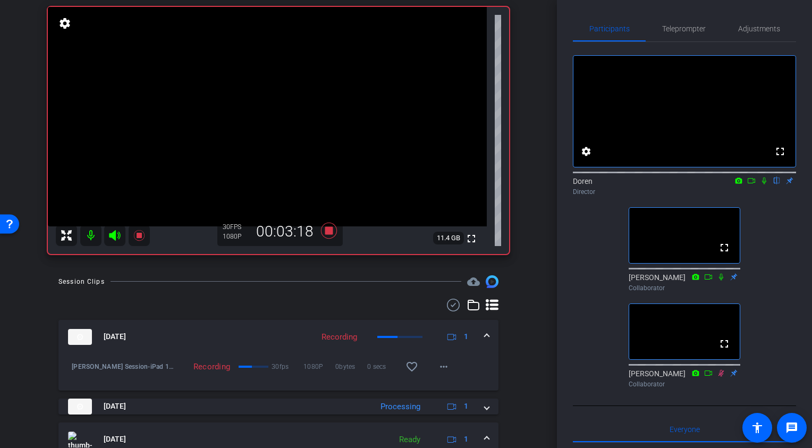
scroll to position [75, 0]
click at [329, 232] on icon at bounding box center [329, 229] width 16 height 16
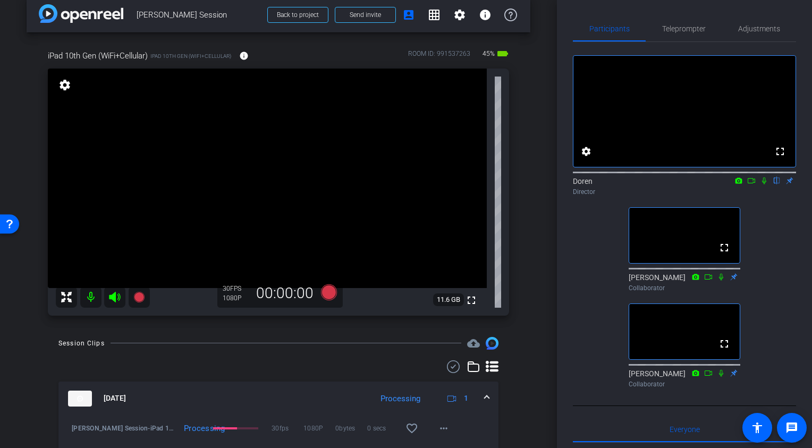
scroll to position [0, 0]
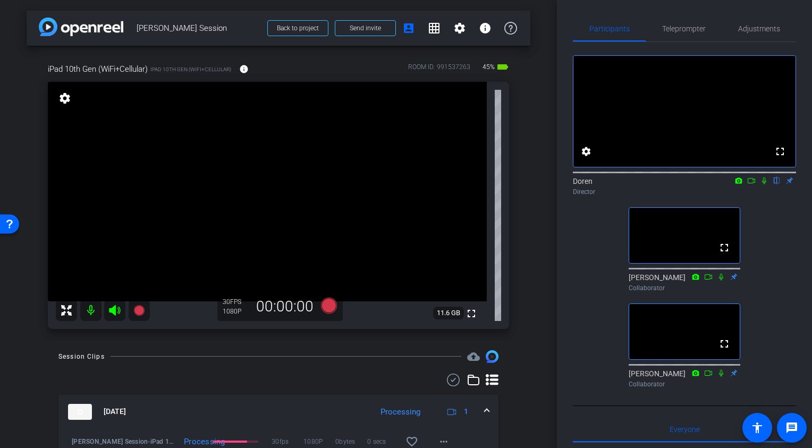
click at [526, 255] on div "iPad 10th Gen (WiFi+Cellular) iPad 10th Gen (WiFi+Cellular) info ROOM ID: 99153…" at bounding box center [279, 193] width 504 height 294
click at [528, 218] on div "iPad 10th Gen (WiFi+Cellular) iPad 10th Gen (WiFi+Cellular) info ROOM ID: 99153…" at bounding box center [279, 193] width 504 height 294
click at [528, 231] on div "iPad 10th Gen (WiFi+Cellular) iPad 10th Gen (WiFi+Cellular) info ROOM ID: 99153…" at bounding box center [279, 193] width 504 height 294
click at [332, 304] on icon at bounding box center [329, 305] width 16 height 16
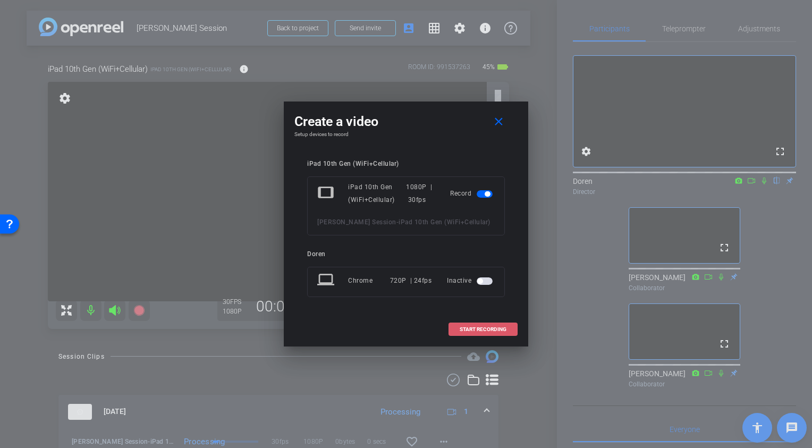
click at [462, 325] on span at bounding box center [483, 329] width 68 height 25
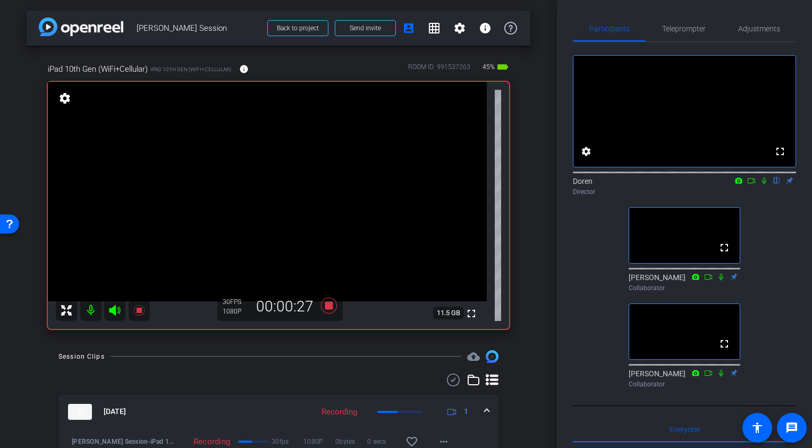
click at [737, 184] on icon at bounding box center [764, 180] width 4 height 7
click at [737, 236] on div "fullscreen settings Doren flip Director fullscreen Brian Feldt Collaborator ful…" at bounding box center [684, 217] width 223 height 350
click at [737, 184] on icon at bounding box center [764, 180] width 6 height 7
click at [330, 304] on icon at bounding box center [329, 305] width 16 height 16
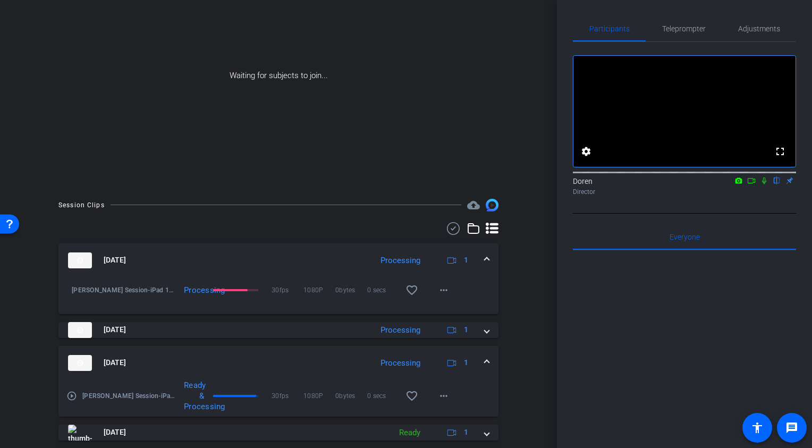
scroll to position [62, 0]
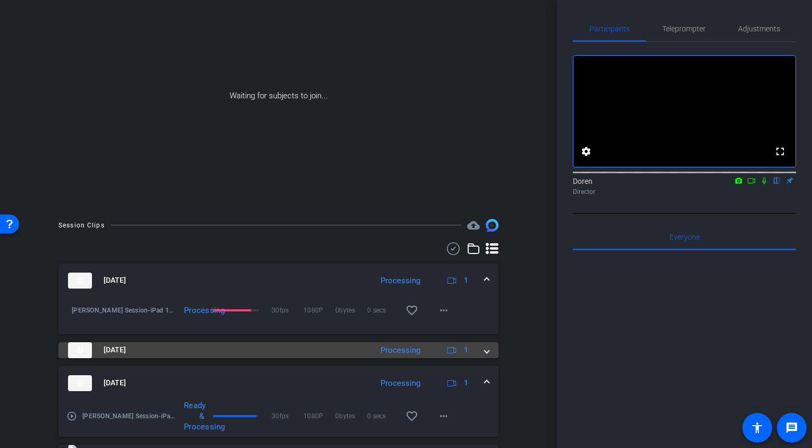
click at [486, 353] on span at bounding box center [486, 349] width 4 height 11
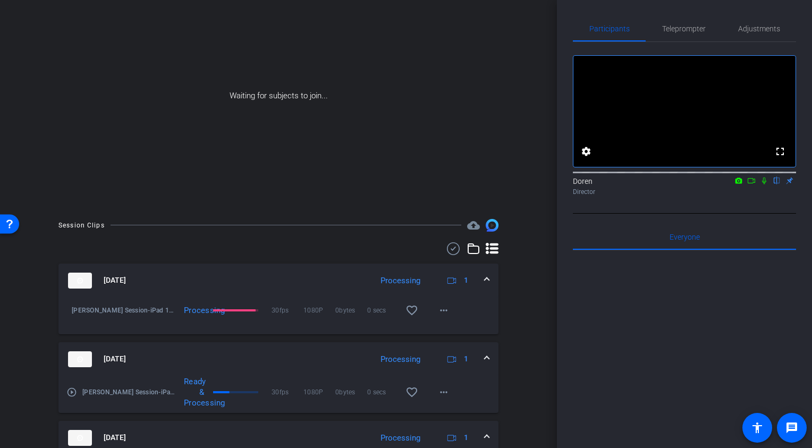
click at [78, 394] on div "play_circle_outline Keith Mitchell Session-iPad 10th Gen -WiFi-Cellular--2025-0…" at bounding box center [121, 392] width 110 height 32
click at [71, 393] on mat-icon "play_circle_outline" at bounding box center [71, 392] width 11 height 11
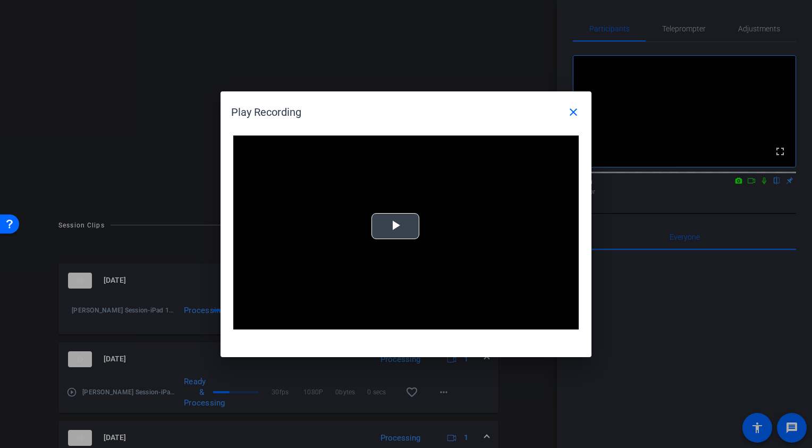
click at [395, 226] on span "Video Player" at bounding box center [395, 226] width 0 height 0
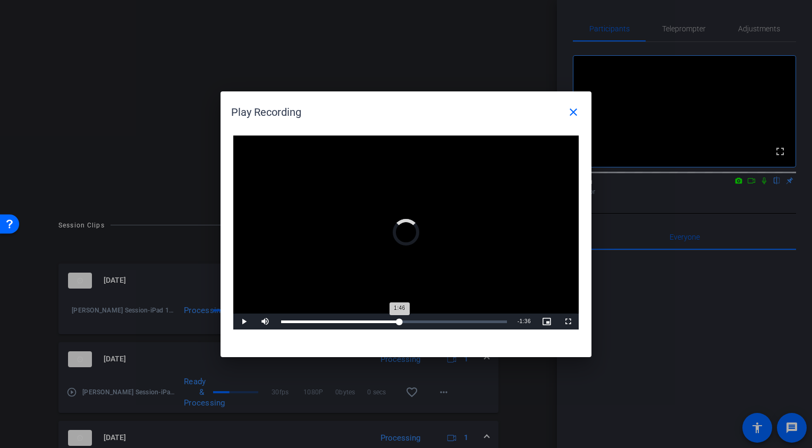
click at [399, 321] on div "Loaded : 0% 1:46 1:46" at bounding box center [394, 321] width 226 height 3
click at [433, 320] on div "Loaded : 100.00% 2:16 2:16" at bounding box center [394, 321] width 226 height 3
click at [569, 117] on mat-icon "close" at bounding box center [573, 112] width 13 height 13
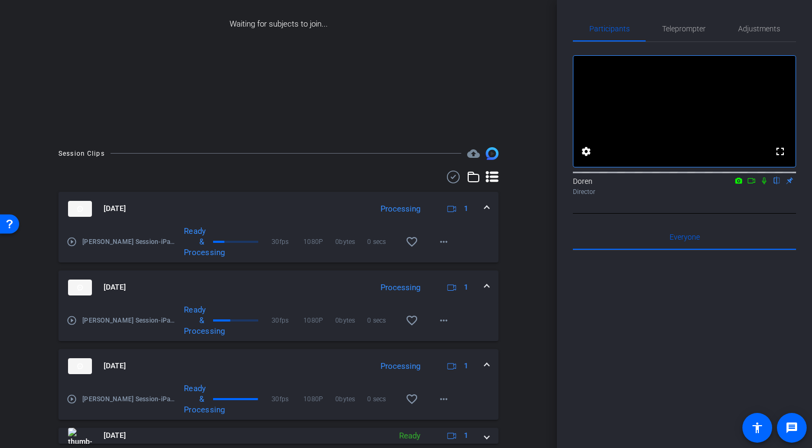
scroll to position [206, 0]
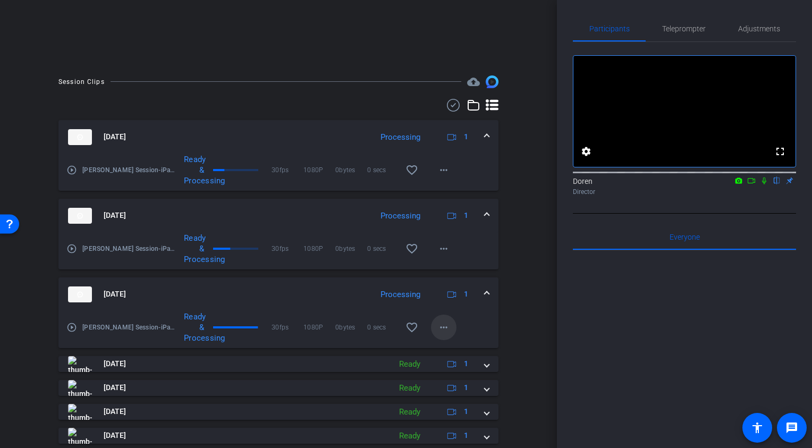
click at [442, 326] on mat-icon "more_horiz" at bounding box center [443, 327] width 13 height 13
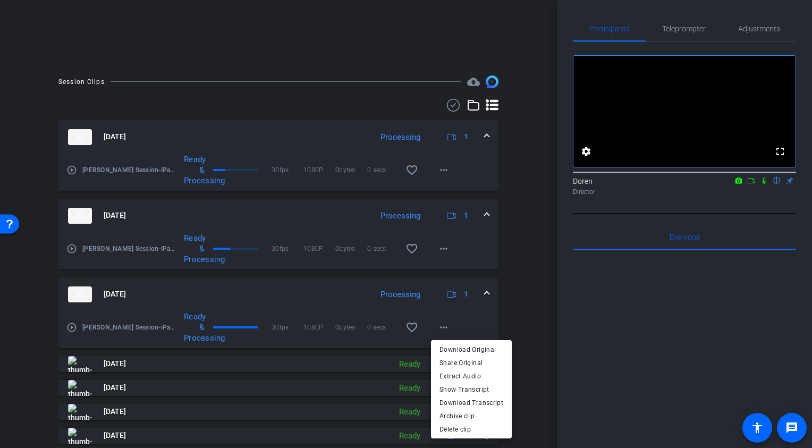
click at [515, 318] on div at bounding box center [406, 224] width 812 height 448
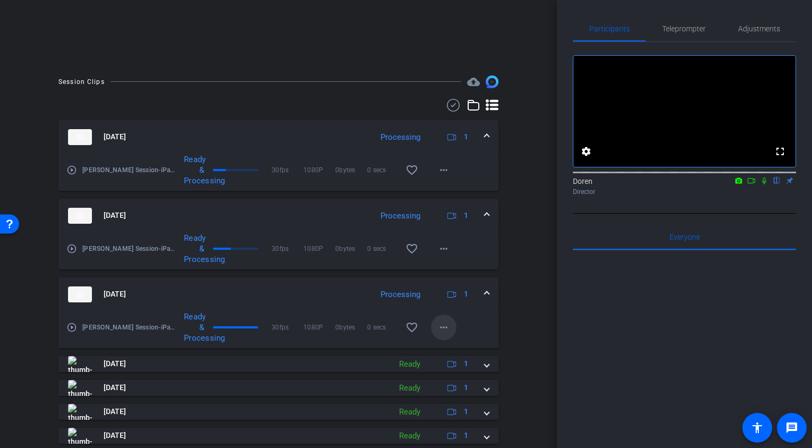
click at [437, 319] on span at bounding box center [443, 326] width 25 height 25
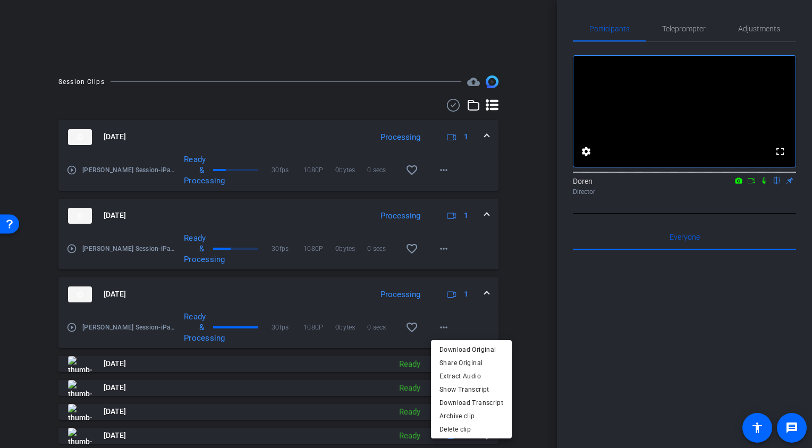
click at [437, 320] on div at bounding box center [406, 224] width 812 height 448
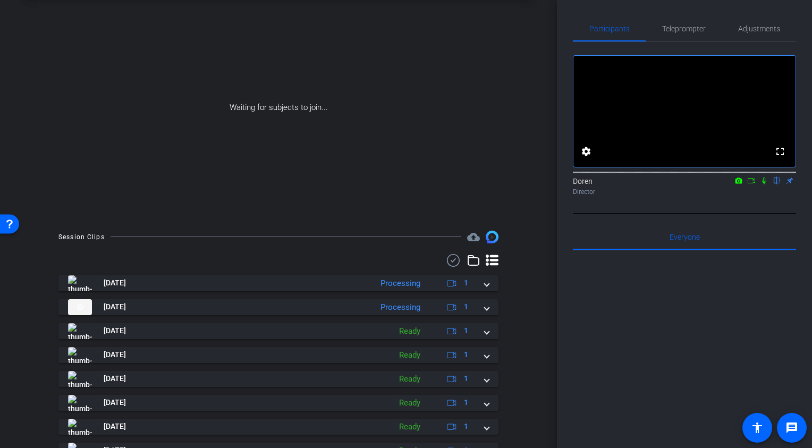
scroll to position [50, 0]
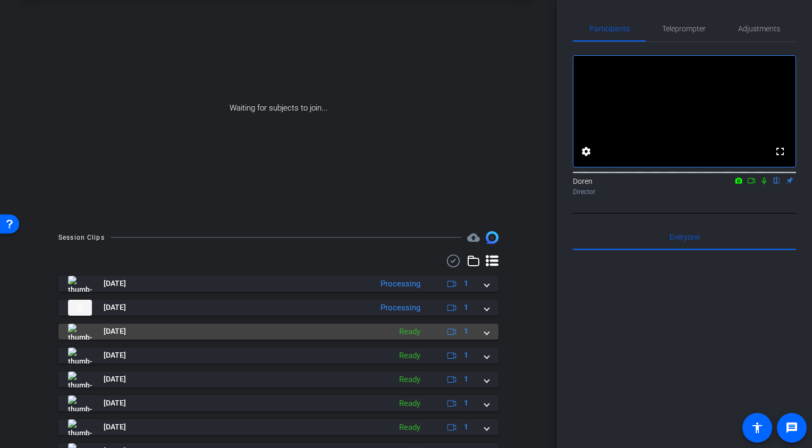
click at [485, 331] on span at bounding box center [486, 331] width 4 height 11
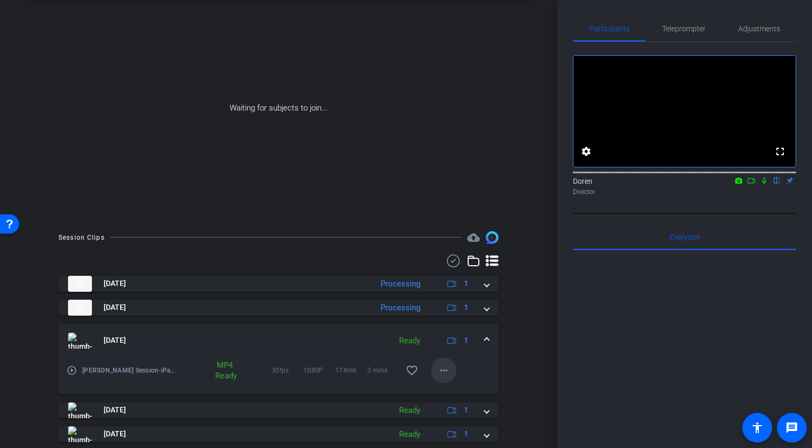
click at [441, 371] on mat-icon "more_horiz" at bounding box center [443, 370] width 13 height 13
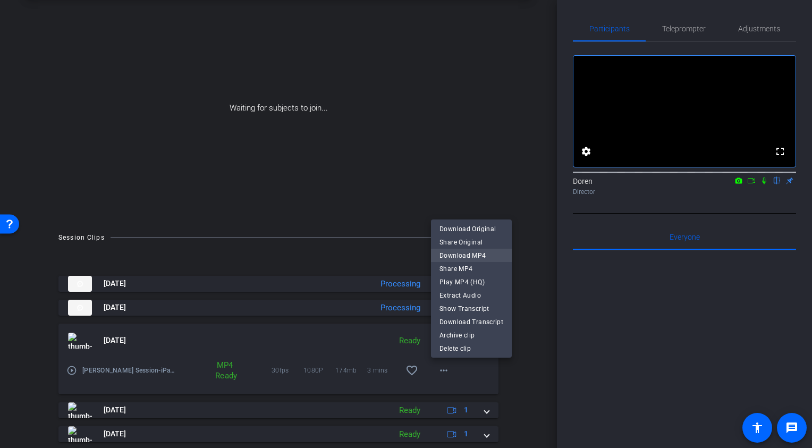
click at [465, 254] on span "Download MP4" at bounding box center [471, 255] width 64 height 13
